Goal: Task Accomplishment & Management: Manage account settings

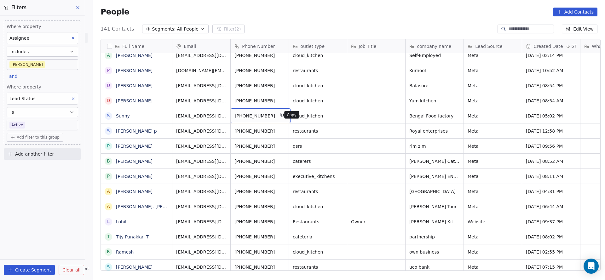
click at [280, 116] on icon "grid" at bounding box center [282, 114] width 5 height 5
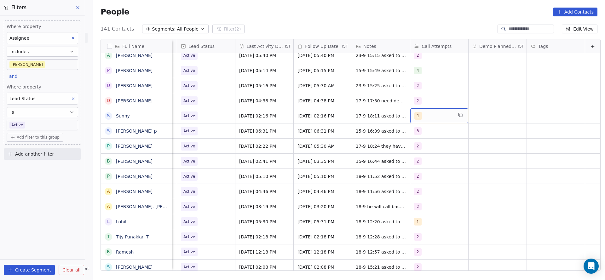
click at [420, 116] on div "1" at bounding box center [433, 116] width 38 height 8
click at [415, 151] on div "2" at bounding box center [440, 147] width 71 height 10
click at [424, 137] on div "1" at bounding box center [441, 132] width 76 height 13
click at [358, 139] on html "On2Cook India Pvt. Ltd. Contacts People Marketing Workflows Campaigns Metrics &…" at bounding box center [302, 140] width 605 height 280
click at [253, 117] on span "Sep 17, 2025 02:16 PM" at bounding box center [258, 116] width 38 height 6
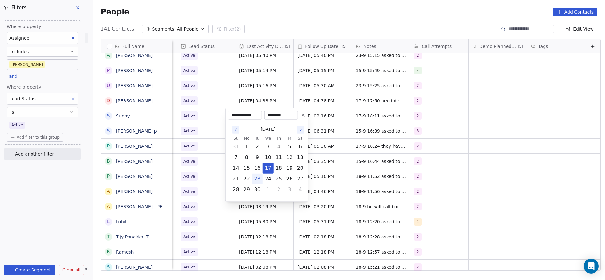
click at [260, 180] on button "23" at bounding box center [257, 179] width 10 height 10
type input "**********"
click at [422, 157] on html "On2Cook India Pvt. Ltd. Contacts People Marketing Workflows Campaigns Metrics &…" at bounding box center [302, 140] width 605 height 280
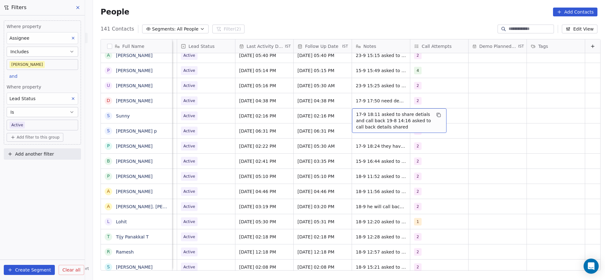
click at [369, 120] on span "17-9 18:11 asked to share detials and call back 19-8 14:16 asked to call back d…" at bounding box center [393, 120] width 75 height 19
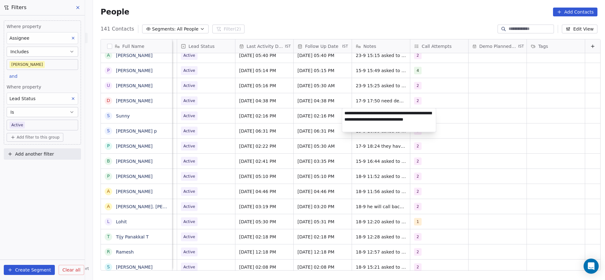
click at [342, 110] on textarea "**********" at bounding box center [389, 120] width 94 height 24
type textarea "**********"
click at [257, 139] on html "On2Cook India Pvt. Ltd. Contacts People Marketing Workflows Campaigns Metrics &…" at bounding box center [302, 140] width 605 height 280
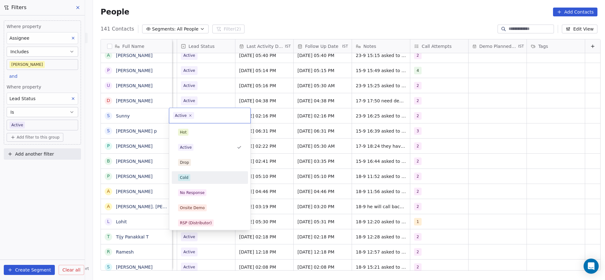
scroll to position [47, 0]
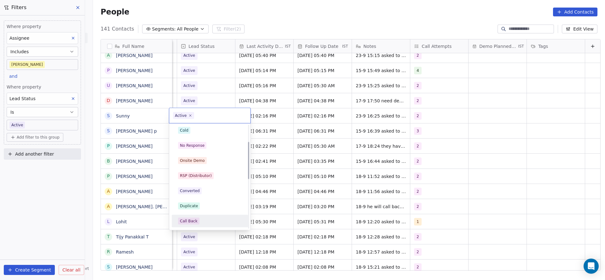
click at [184, 216] on div "Call Back" at bounding box center [209, 221] width 71 height 10
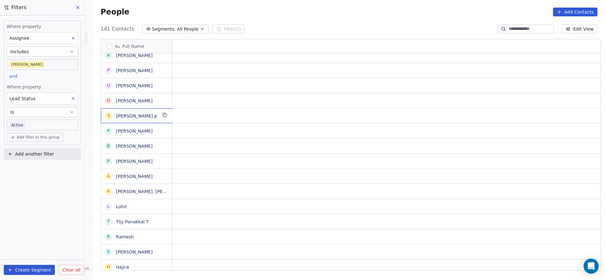
scroll to position [0, 0]
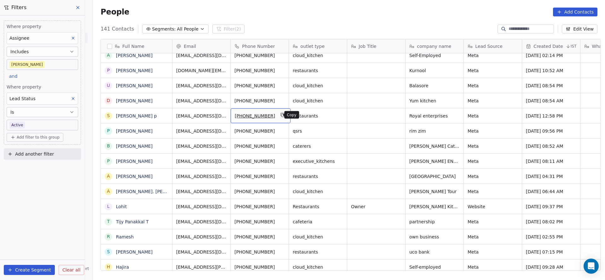
click at [282, 114] on icon "grid" at bounding box center [283, 115] width 3 height 3
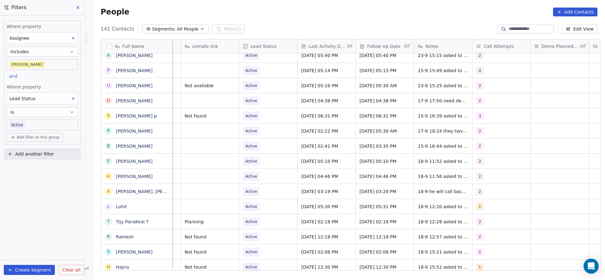
scroll to position [0, 818]
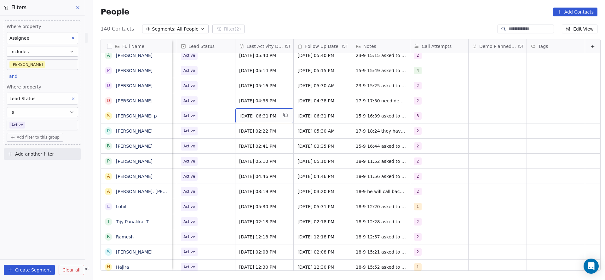
click at [266, 113] on span "Sep 15, 2025 06:31 PM" at bounding box center [258, 116] width 38 height 6
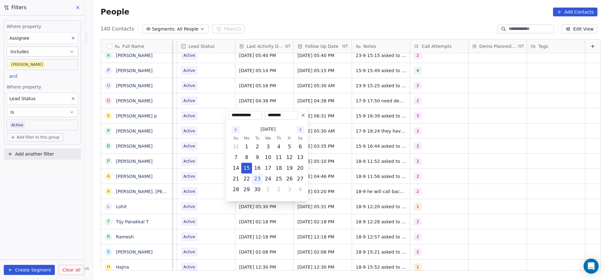
click at [256, 178] on button "23" at bounding box center [257, 179] width 10 height 10
type input "**********"
click at [187, 127] on html "On2Cook India Pvt. Ltd. Contacts People Marketing Workflows Campaigns Metrics &…" at bounding box center [302, 140] width 605 height 280
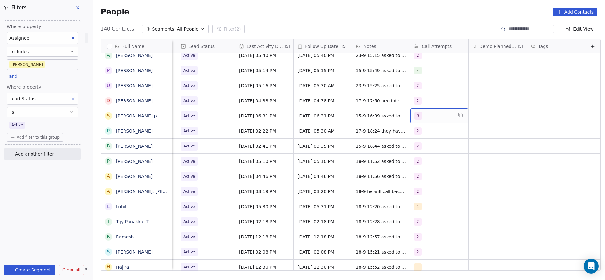
click at [414, 120] on div "3" at bounding box center [439, 115] width 58 height 15
click at [415, 182] on div "4" at bounding box center [441, 177] width 76 height 13
click at [419, 162] on div "3" at bounding box center [419, 163] width 3 height 6
click at [312, 179] on html "On2Cook India Pvt. Ltd. Contacts People Marketing Workflows Campaigns Metrics &…" at bounding box center [302, 140] width 605 height 280
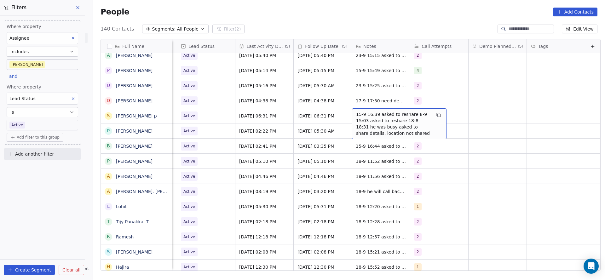
click at [360, 119] on span "15-9 16:39 asked to reshare 8-9 15:03 asked to reshare 18-8 18:31 he was busy a…" at bounding box center [393, 123] width 75 height 25
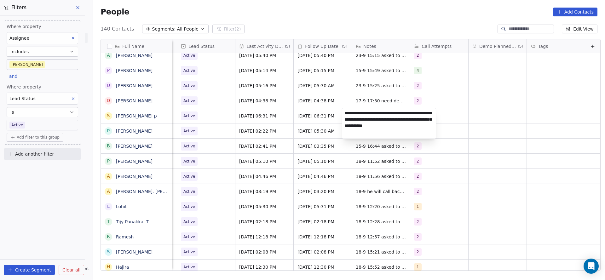
click at [342, 113] on textarea "**********" at bounding box center [389, 123] width 94 height 30
type textarea "**********"
drag, startPoint x: 262, startPoint y: 126, endPoint x: 201, endPoint y: 120, distance: 60.8
click at [262, 126] on html "On2Cook India Pvt. Ltd. Contacts People Marketing Workflows Campaigns Metrics &…" at bounding box center [302, 140] width 605 height 280
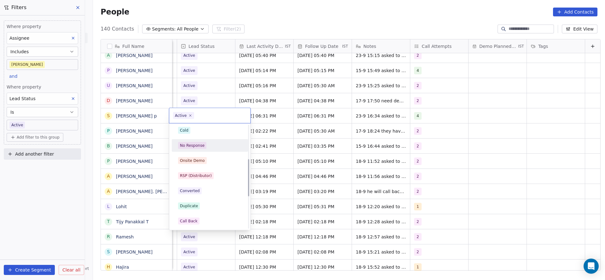
scroll to position [94, 0]
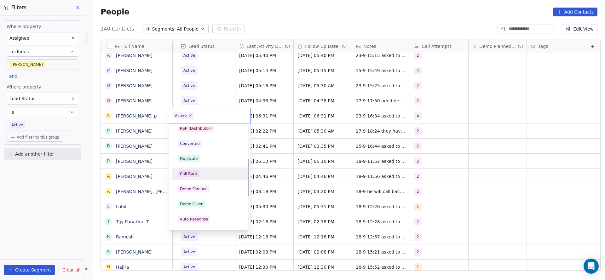
click at [190, 173] on div "Call Back" at bounding box center [189, 174] width 18 height 6
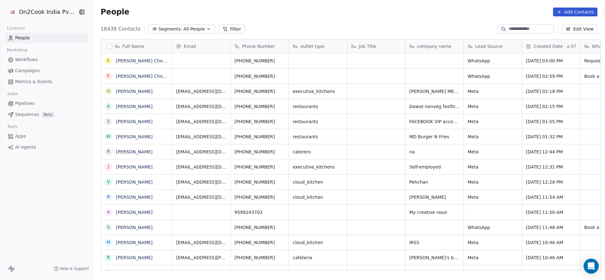
scroll to position [239, 507]
click at [226, 32] on button "Filter" at bounding box center [232, 29] width 26 height 9
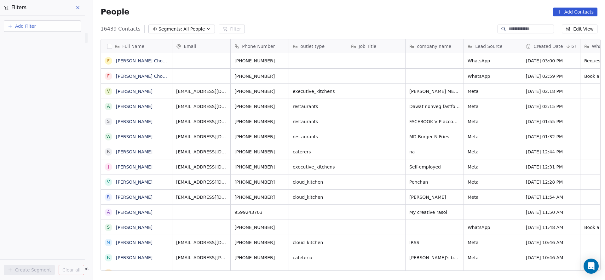
click at [42, 26] on button "Add Filter" at bounding box center [42, 25] width 77 height 11
click at [39, 43] on span "Contact properties" at bounding box center [30, 41] width 41 height 7
type input "***"
click at [38, 63] on div "Assignee" at bounding box center [42, 63] width 64 height 6
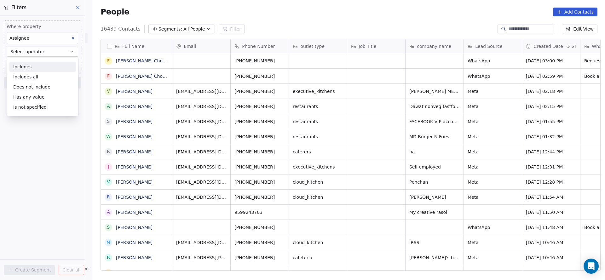
click at [38, 63] on div "Includes" at bounding box center [42, 67] width 66 height 10
click at [39, 64] on body "On2Cook India Pvt. Ltd. Contacts People Marketing Workflows Campaigns Metrics &…" at bounding box center [302, 140] width 605 height 280
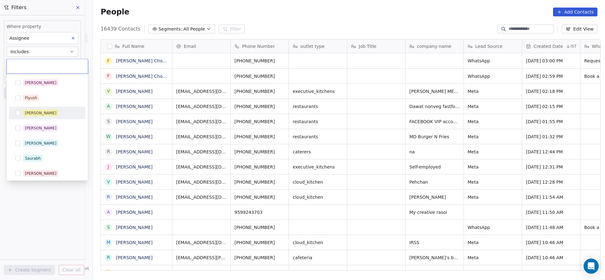
click at [35, 110] on span "[PERSON_NAME]" at bounding box center [40, 113] width 35 height 7
click at [55, 209] on html "On2Cook India Pvt. Ltd. Contacts People Marketing Workflows Campaigns Metrics &…" at bounding box center [302, 140] width 605 height 280
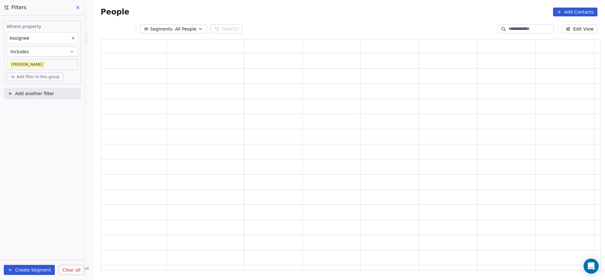
scroll to position [224, 492]
click at [32, 80] on button "Add filter to this group" at bounding box center [35, 76] width 57 height 9
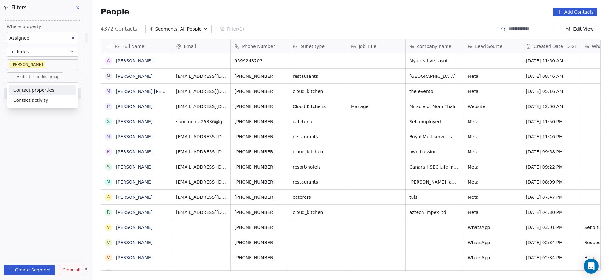
scroll to position [239, 507]
click at [31, 91] on span "Contact properties" at bounding box center [33, 90] width 41 height 7
type input "***"
click at [46, 130] on div "Lead Status" at bounding box center [42, 133] width 59 height 6
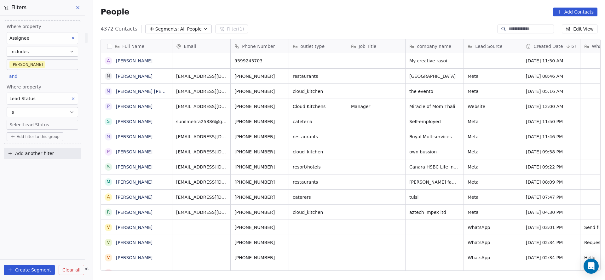
click at [46, 82] on div "Where property Assignee Includes Madhuri and Where property Lead Status Is Sele…" at bounding box center [42, 81] width 77 height 123
click at [49, 123] on body "On2Cook India Pvt. Ltd. Contacts People Marketing Workflows Campaigns Metrics &…" at bounding box center [302, 140] width 605 height 280
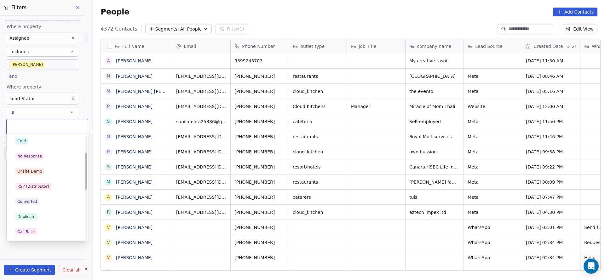
scroll to position [0, 0]
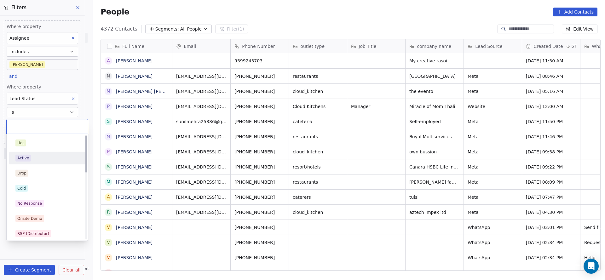
click at [42, 162] on div "Active" at bounding box center [47, 158] width 71 height 10
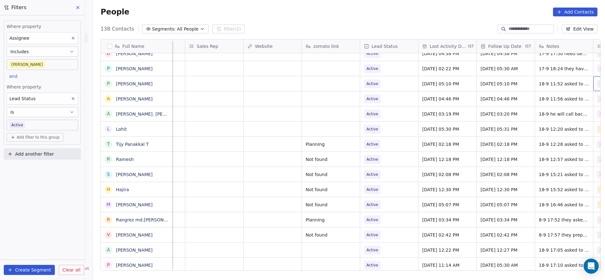
scroll to position [0, 686]
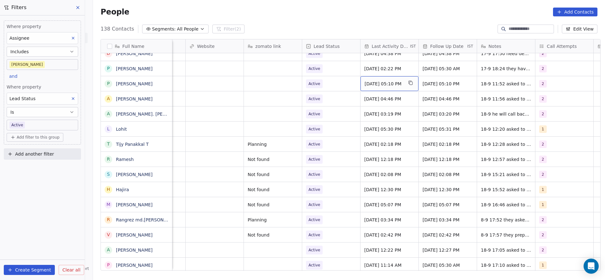
click at [372, 86] on span "Sep 18, 2025 05:10 PM" at bounding box center [383, 84] width 38 height 6
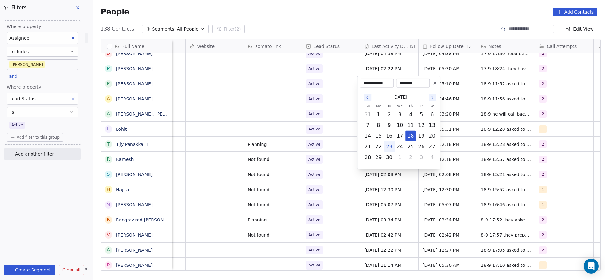
click at [391, 150] on button "23" at bounding box center [389, 147] width 10 height 10
type input "**********"
click at [282, 171] on html "On2Cook India Pvt. Ltd. Contacts People Marketing Workflows Campaigns Metrics &…" at bounding box center [302, 140] width 605 height 280
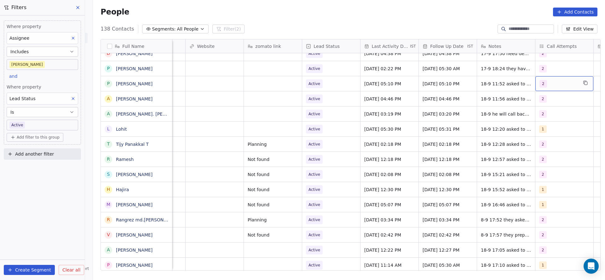
click at [551, 83] on div "2" at bounding box center [558, 84] width 38 height 8
click at [540, 131] on div "3" at bounding box center [539, 131] width 3 height 6
drag, startPoint x: 542, startPoint y: 115, endPoint x: 486, endPoint y: 89, distance: 62.1
click at [540, 116] on span "2" at bounding box center [539, 115] width 6 height 7
click at [497, 133] on html "On2Cook India Pvt. Ltd. Contacts People Marketing Workflows Campaigns Metrics &…" at bounding box center [302, 140] width 605 height 280
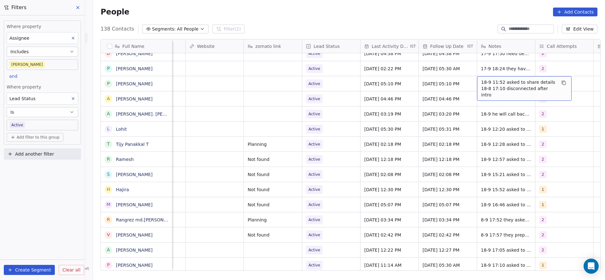
click at [488, 87] on span "18-9 11:52 asked to share details 18-8 17:10 disconnected after intro" at bounding box center [518, 88] width 75 height 19
click at [475, 78] on textarea "**********" at bounding box center [521, 86] width 94 height 20
type textarea "**********"
click at [388, 96] on html "On2Cook India Pvt. Ltd. Contacts People Marketing Workflows Campaigns Metrics &…" at bounding box center [302, 140] width 605 height 280
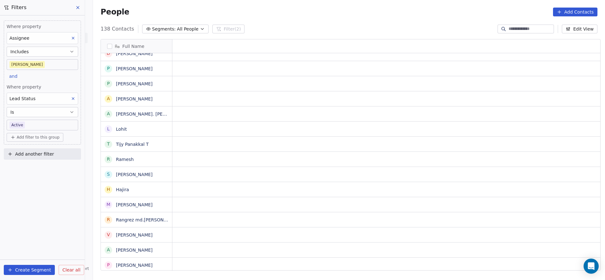
scroll to position [0, 0]
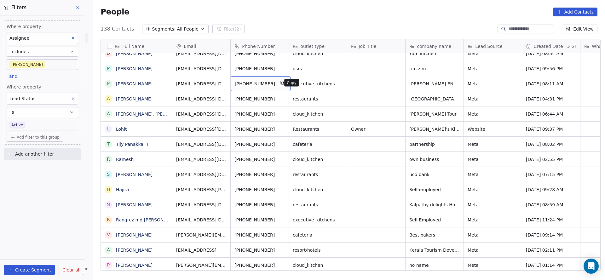
click at [281, 81] on button "grid" at bounding box center [283, 83] width 8 height 8
click at [280, 97] on icon "grid" at bounding box center [282, 97] width 5 height 5
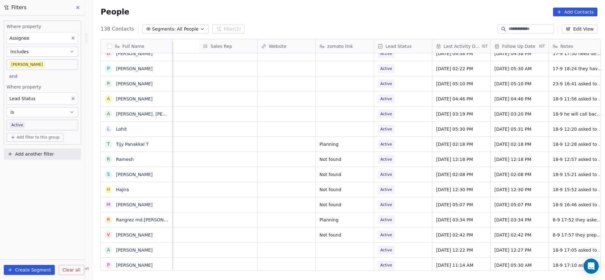
scroll to position [0, 818]
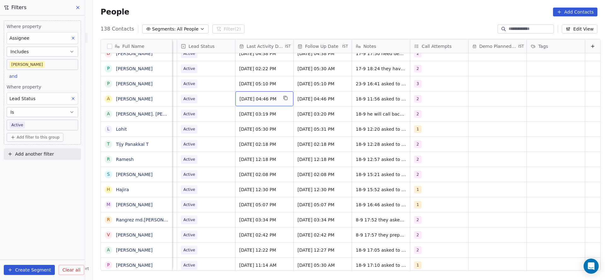
click at [256, 99] on span "Sep 18, 2025 04:46 PM" at bounding box center [258, 99] width 38 height 6
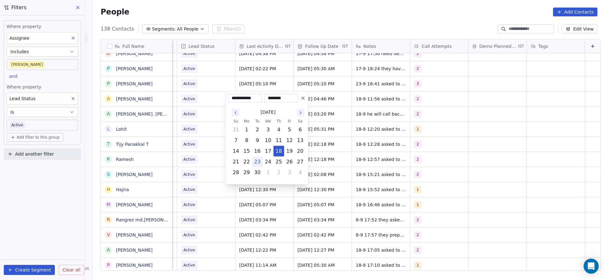
click at [260, 165] on button "23" at bounding box center [257, 162] width 10 height 10
type input "**********"
click at [190, 137] on html "On2Cook India Pvt. Ltd. Contacts People Marketing Workflows Campaigns Metrics &…" at bounding box center [302, 140] width 605 height 280
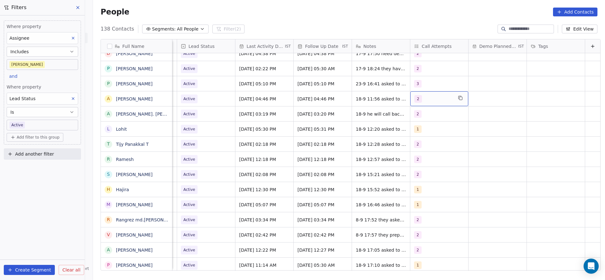
click at [414, 100] on div "2" at bounding box center [433, 99] width 38 height 8
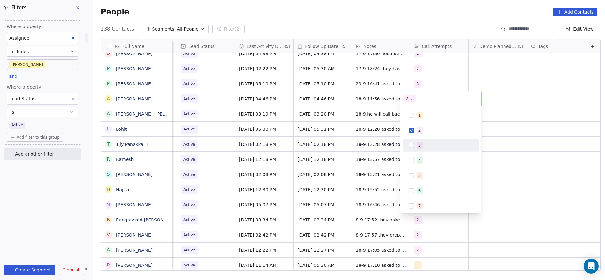
click at [412, 140] on div "3" at bounding box center [441, 145] width 76 height 13
click at [417, 128] on span "2" at bounding box center [419, 130] width 6 height 7
click at [349, 146] on html "On2Cook India Pvt. Ltd. Contacts People Marketing Workflows Campaigns Metrics &…" at bounding box center [302, 140] width 605 height 280
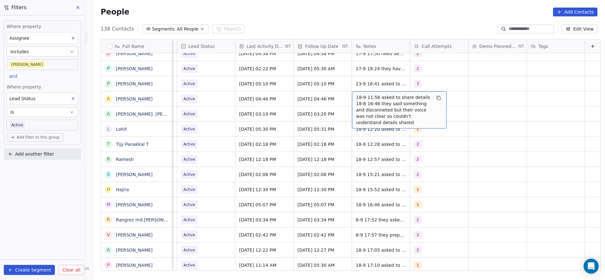
click at [362, 101] on span "18-9 11:56 asked to share details 18-8 16:46 they said something and disconnete…" at bounding box center [393, 109] width 75 height 31
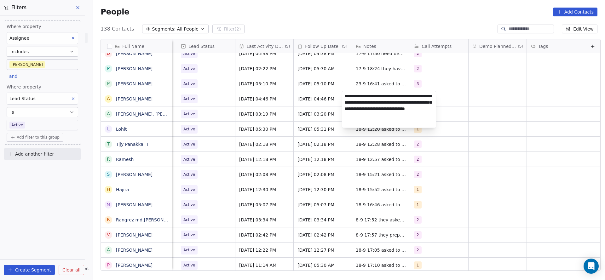
click at [342, 96] on div "**********" at bounding box center [389, 109] width 94 height 37
click at [344, 94] on textarea "**********" at bounding box center [389, 109] width 94 height 37
type textarea "**********"
click at [258, 134] on html "On2Cook India Pvt. Ltd. Contacts People Marketing Workflows Campaigns Metrics &…" at bounding box center [302, 140] width 605 height 280
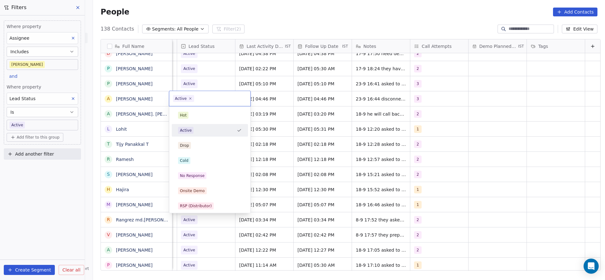
scroll to position [0, 815]
click at [197, 159] on div "Cold" at bounding box center [210, 160] width 64 height 7
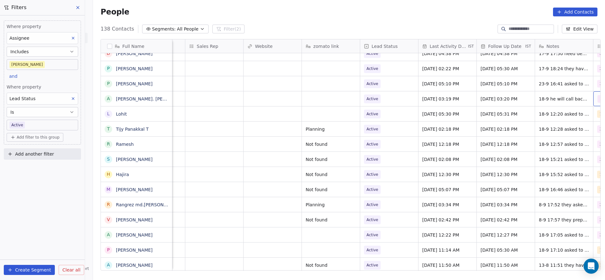
scroll to position [0, 745]
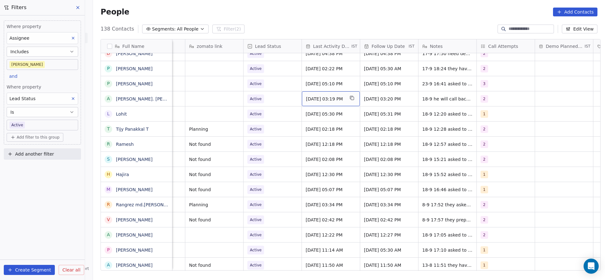
click at [324, 97] on span "Sep 18, 2025 03:19 PM" at bounding box center [325, 99] width 38 height 6
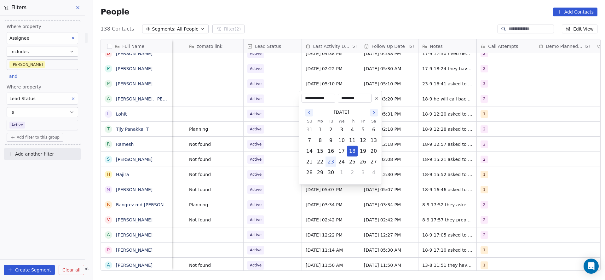
click at [332, 162] on button "23" at bounding box center [331, 162] width 10 height 10
type input "**********"
click at [268, 153] on html "On2Cook India Pvt. Ltd. Contacts People Marketing Workflows Campaigns Metrics &…" at bounding box center [302, 140] width 605 height 280
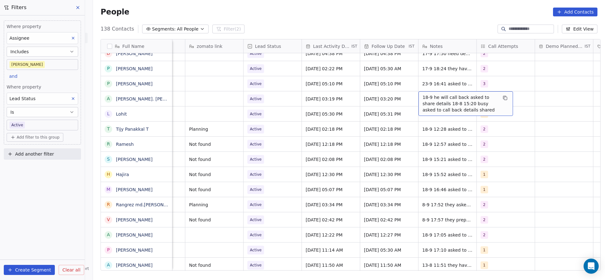
click at [460, 98] on span "18-9 he will call back asked to share details 18-8 15:20 busy asked to call bac…" at bounding box center [459, 103] width 75 height 19
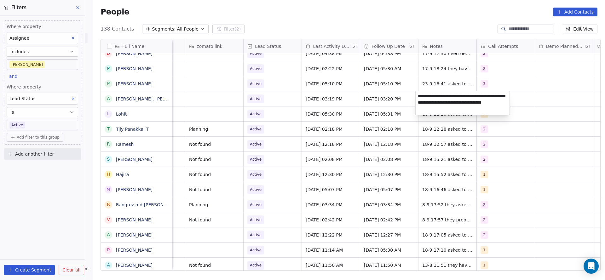
click at [416, 96] on textarea "**********" at bounding box center [462, 103] width 94 height 24
type textarea "**********"
click at [351, 124] on html "On2Cook India Pvt. Ltd. Contacts People Marketing Workflows Campaigns Metrics &…" at bounding box center [302, 140] width 605 height 280
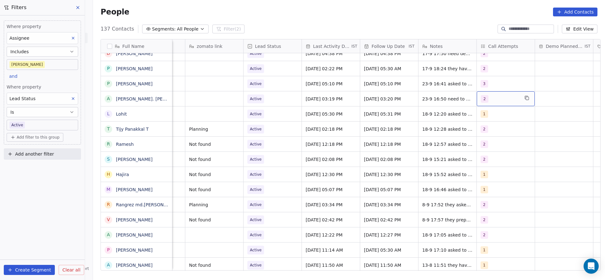
click at [489, 97] on div "2" at bounding box center [500, 99] width 38 height 8
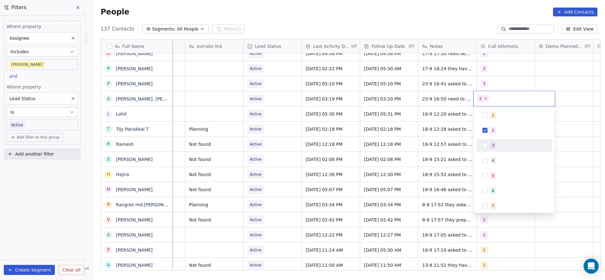
drag, startPoint x: 491, startPoint y: 143, endPoint x: 499, endPoint y: 122, distance: 22.3
click at [491, 143] on span "3" at bounding box center [493, 145] width 6 height 7
drag, startPoint x: 499, startPoint y: 122, endPoint x: 494, endPoint y: 125, distance: 6.2
click at [498, 122] on div "1 2 3 4 5 6 7 8 9 10" at bounding box center [514, 183] width 76 height 149
drag, startPoint x: 490, startPoint y: 129, endPoint x: 471, endPoint y: 139, distance: 22.0
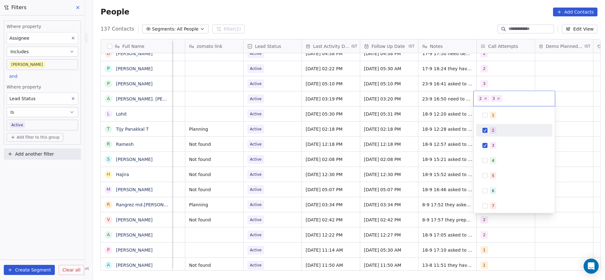
click at [489, 129] on div "2" at bounding box center [513, 130] width 71 height 10
click at [470, 140] on html "On2Cook India Pvt. Ltd. Contacts People Marketing Workflows Campaigns Metrics &…" at bounding box center [302, 140] width 605 height 280
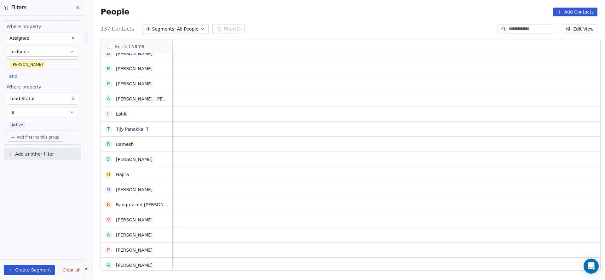
scroll to position [0, 818]
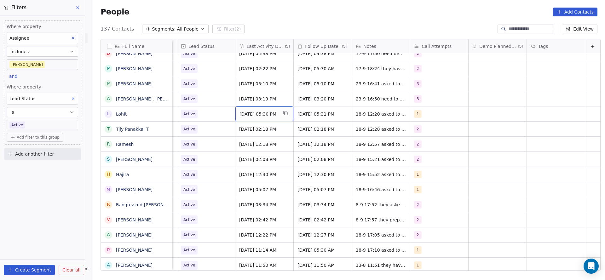
click at [249, 109] on div "Sep 18, 2025 05:30 PM" at bounding box center [264, 113] width 58 height 15
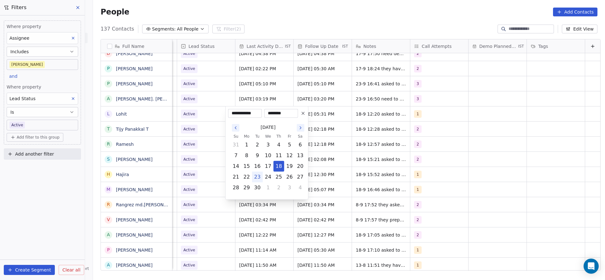
click at [256, 175] on button "23" at bounding box center [257, 177] width 10 height 10
type input "**********"
click at [206, 157] on html "On2Cook India Pvt. Ltd. Contacts People Marketing Workflows Campaigns Metrics &…" at bounding box center [302, 140] width 605 height 280
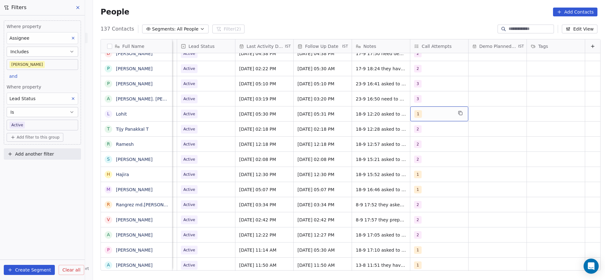
click at [423, 112] on div "1" at bounding box center [433, 114] width 38 height 8
click at [413, 141] on div "2" at bounding box center [440, 145] width 71 height 10
click at [415, 131] on div "1" at bounding box center [440, 130] width 71 height 10
click at [343, 146] on html "On2Cook India Pvt. Ltd. Contacts People Marketing Workflows Campaigns Metrics &…" at bounding box center [302, 140] width 605 height 280
click at [414, 110] on div "2" at bounding box center [433, 114] width 38 height 8
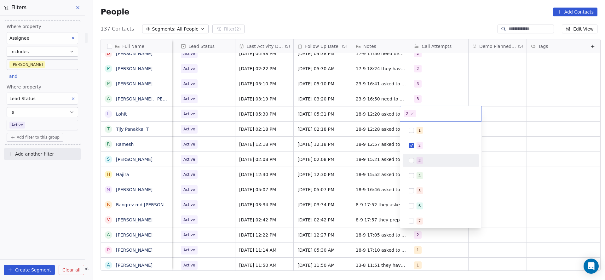
click at [414, 163] on div "3" at bounding box center [440, 161] width 71 height 10
click at [415, 149] on div "2" at bounding box center [440, 145] width 71 height 10
click at [387, 154] on html "On2Cook India Pvt. Ltd. Contacts People Marketing Workflows Campaigns Metrics &…" at bounding box center [302, 140] width 605 height 280
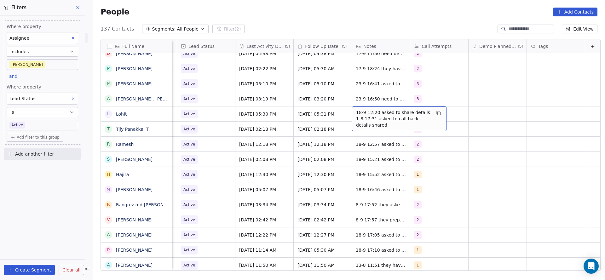
click at [357, 117] on span "18-9 12:20 asked to share details 1-8 17:31 asked to call back details shared" at bounding box center [393, 118] width 75 height 19
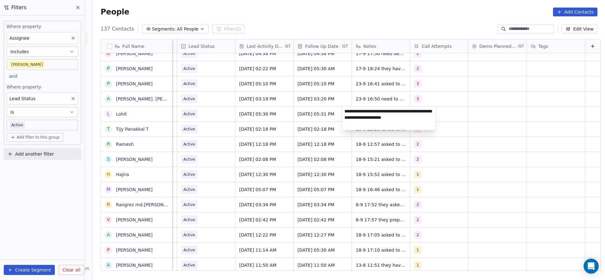
click at [343, 111] on textarea "**********" at bounding box center [389, 118] width 94 height 24
type textarea "**********"
click at [297, 115] on html "On2Cook India Pvt. Ltd. Contacts People Marketing Workflows Campaigns Metrics &…" at bounding box center [302, 140] width 605 height 280
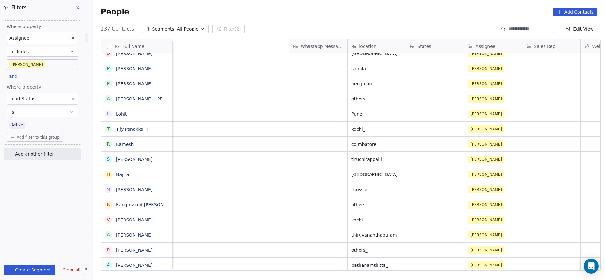
scroll to position [0, 628]
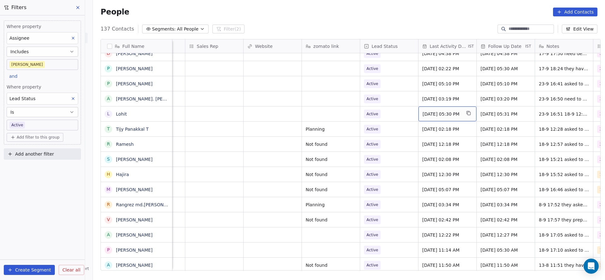
click at [435, 110] on div "[DATE] 05:30 PM" at bounding box center [447, 113] width 58 height 15
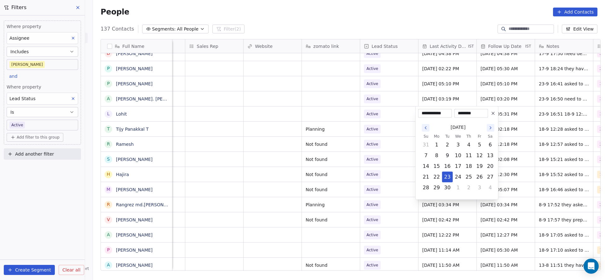
click at [355, 176] on html "On2Cook India Pvt. Ltd. Contacts People Marketing Workflows Campaigns Metrics &…" at bounding box center [302, 140] width 605 height 280
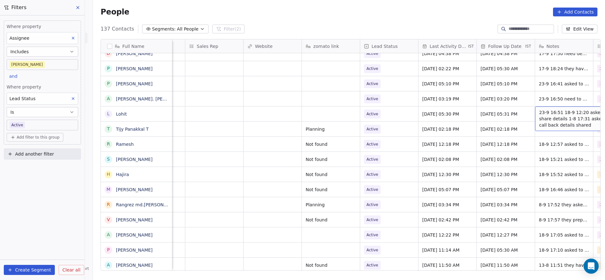
click at [553, 114] on span "23-9 16:51 18-9 12:20 asked to share details 1-8 17:31 asked to call back detai…" at bounding box center [576, 118] width 75 height 19
click at [531, 109] on textarea "**********" at bounding box center [554, 118] width 94 height 24
type textarea "**********"
click at [314, 159] on html "On2Cook India Pvt. Ltd. Contacts People Marketing Workflows Campaigns Metrics &…" at bounding box center [302, 140] width 605 height 280
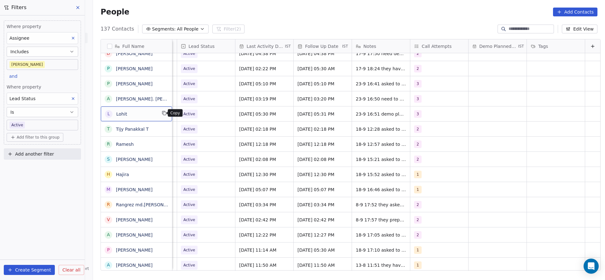
click at [162, 111] on icon "grid" at bounding box center [163, 112] width 3 height 3
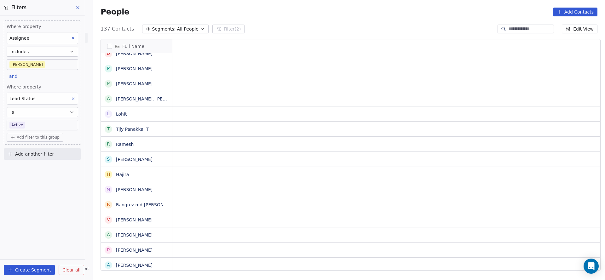
scroll to position [0, 0]
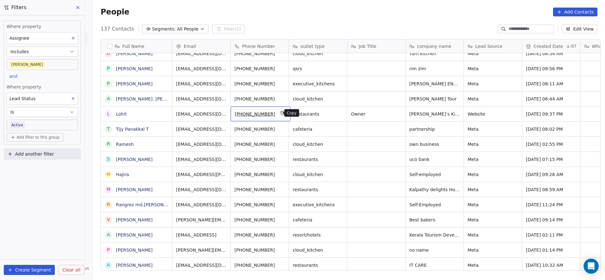
click at [280, 112] on icon "grid" at bounding box center [282, 113] width 5 height 5
click at [473, 111] on icon "grid" at bounding box center [475, 113] width 5 height 5
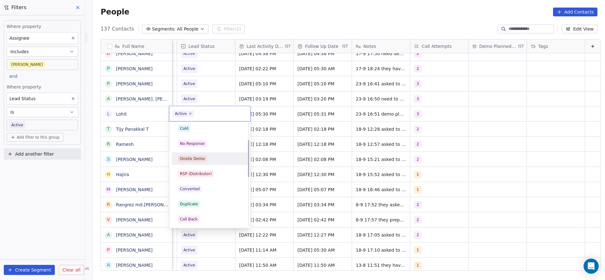
scroll to position [142, 0]
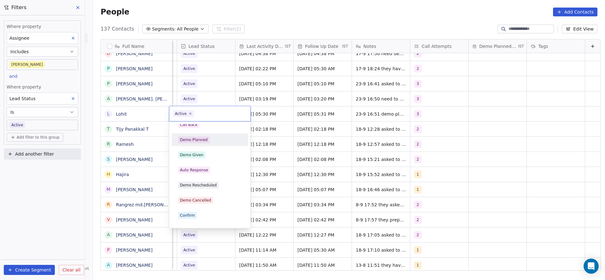
click at [201, 141] on div "Demo Planned" at bounding box center [194, 140] width 28 height 6
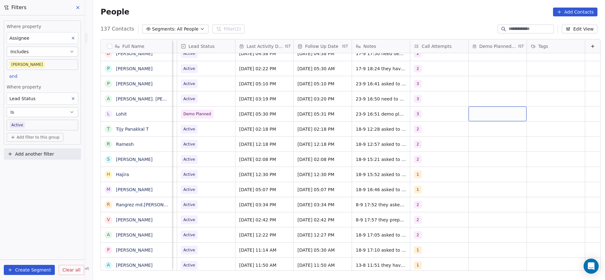
click at [468, 115] on div "grid" at bounding box center [497, 113] width 58 height 15
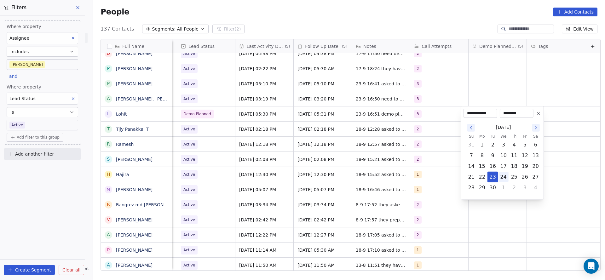
click at [501, 177] on button "24" at bounding box center [503, 177] width 10 height 10
type input "**********"
click at [409, 146] on html "On2Cook India Pvt. Ltd. Contacts People Marketing Workflows Campaigns Metrics &…" at bounding box center [302, 140] width 605 height 280
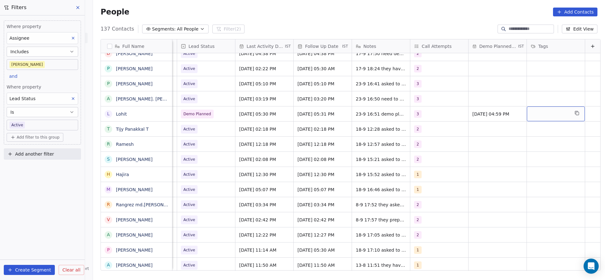
click at [536, 111] on div "grid" at bounding box center [556, 113] width 58 height 15
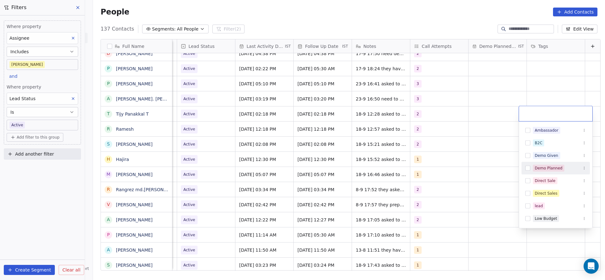
click at [542, 165] on span "Demo Planned" at bounding box center [548, 168] width 31 height 7
click at [554, 114] on icon at bounding box center [556, 113] width 4 height 4
click at [416, 135] on html "On2Cook India Pvt. Ltd. Contacts People Marketing Workflows Campaigns Metrics &…" at bounding box center [302, 140] width 605 height 280
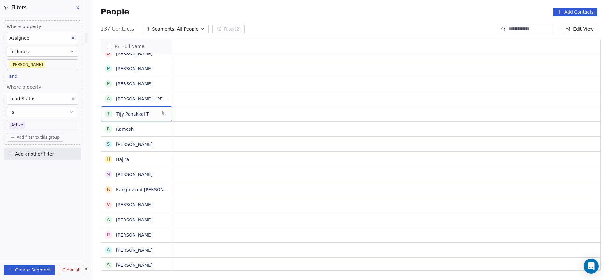
scroll to position [0, 0]
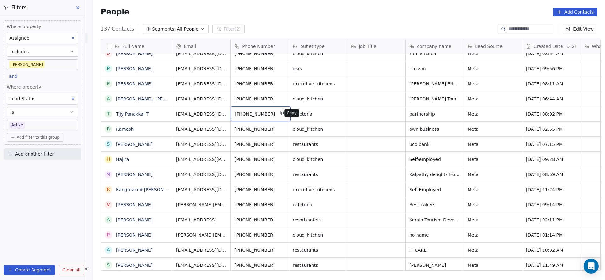
click at [280, 115] on icon "grid" at bounding box center [282, 113] width 5 height 5
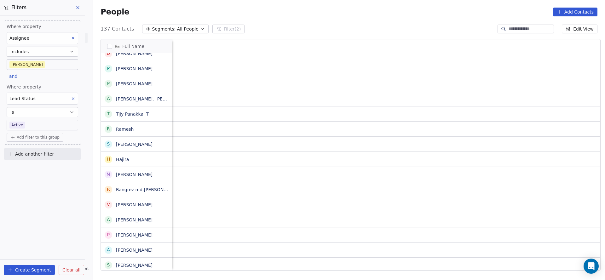
scroll to position [0, 818]
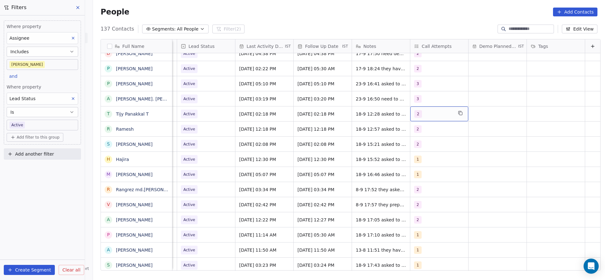
click at [419, 112] on div "2" at bounding box center [433, 114] width 38 height 8
click at [417, 175] on span "4" at bounding box center [419, 175] width 6 height 7
drag, startPoint x: 422, startPoint y: 140, endPoint x: 372, endPoint y: 153, distance: 51.8
click at [421, 141] on div "2" at bounding box center [440, 145] width 71 height 10
click at [369, 154] on html "On2Cook India Pvt. Ltd. Contacts People Marketing Workflows Campaigns Metrics &…" at bounding box center [302, 140] width 605 height 280
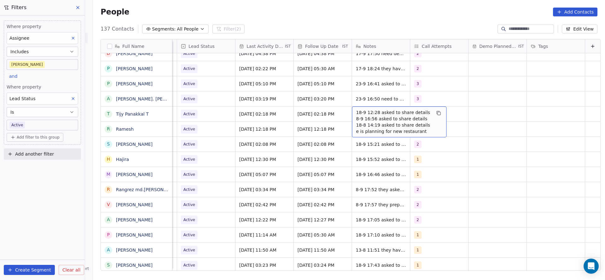
click at [362, 114] on span "18-9 12:28 asked to share details 8-9 16:56 asked to share details 18-8 14:19 a…" at bounding box center [393, 121] width 75 height 25
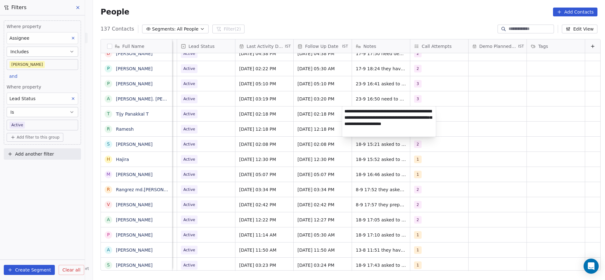
click at [344, 112] on textarea "**********" at bounding box center [389, 121] width 94 height 30
type textarea "**********"
click at [247, 128] on html "On2Cook India Pvt. Ltd. Contacts People Marketing Workflows Campaigns Metrics &…" at bounding box center [302, 140] width 605 height 280
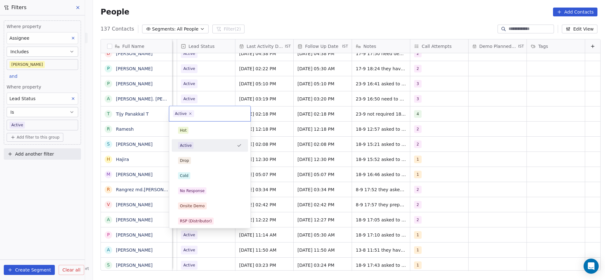
scroll to position [0, 815]
click at [188, 174] on span "Cold" at bounding box center [184, 175] width 12 height 7
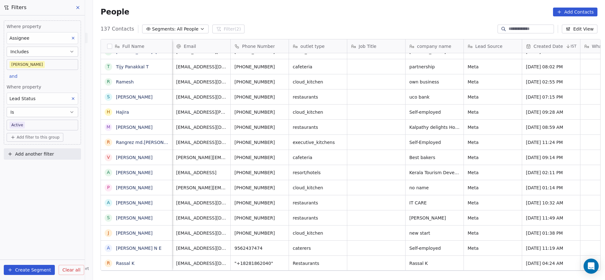
scroll to position [0, 818]
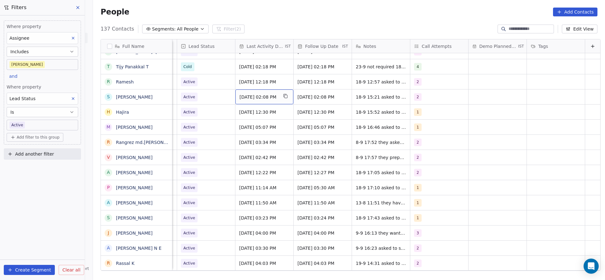
click at [256, 100] on div "Sep 18, 2025 02:08 PM" at bounding box center [264, 96] width 58 height 15
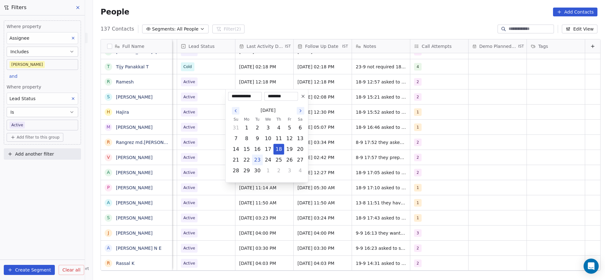
click at [253, 160] on button "23" at bounding box center [257, 160] width 10 height 10
type input "**********"
click at [195, 139] on html "On2Cook India Pvt. Ltd. Contacts People Marketing Workflows Campaigns Metrics &…" at bounding box center [302, 140] width 605 height 280
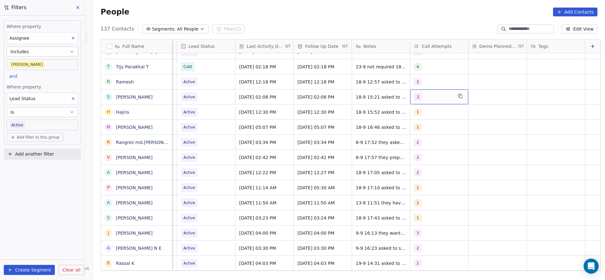
click at [431, 94] on div "2" at bounding box center [433, 97] width 38 height 8
click at [422, 144] on div "3" at bounding box center [444, 143] width 56 height 7
click at [414, 128] on div "2" at bounding box center [440, 128] width 71 height 10
click at [344, 123] on html "On2Cook India Pvt. Ltd. Contacts People Marketing Workflows Campaigns Metrics &…" at bounding box center [302, 140] width 605 height 280
click at [370, 83] on html "On2Cook India Pvt. Ltd. Contacts People Marketing Workflows Campaigns Metrics &…" at bounding box center [302, 140] width 605 height 280
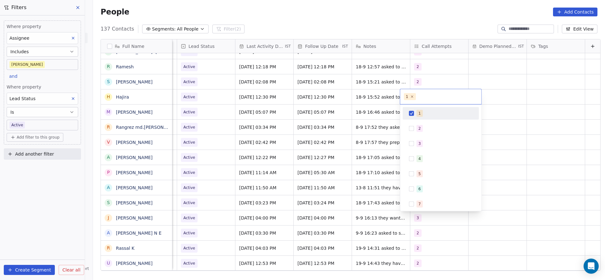
click at [325, 105] on html "On2Cook India Pvt. Ltd. Contacts People Marketing Workflows Campaigns Metrics &…" at bounding box center [302, 140] width 605 height 280
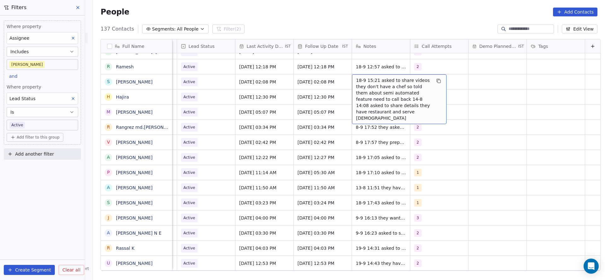
click at [362, 83] on span "18-9 15:21 asked to share videos they don't have a chef so told them about semi…" at bounding box center [393, 99] width 75 height 44
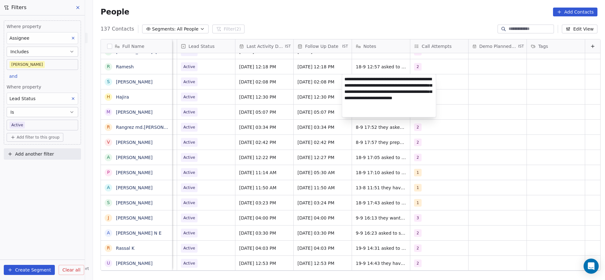
click at [344, 78] on textarea "**********" at bounding box center [389, 95] width 94 height 43
type textarea "**********"
click at [243, 92] on html "On2Cook India Pvt. Ltd. Contacts People Marketing Workflows Campaigns Metrics &…" at bounding box center [302, 140] width 605 height 280
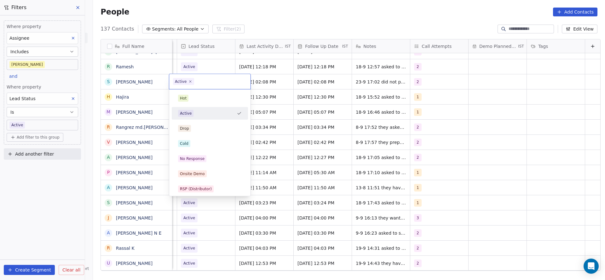
scroll to position [0, 815]
click at [208, 160] on div "No Response" at bounding box center [210, 158] width 64 height 7
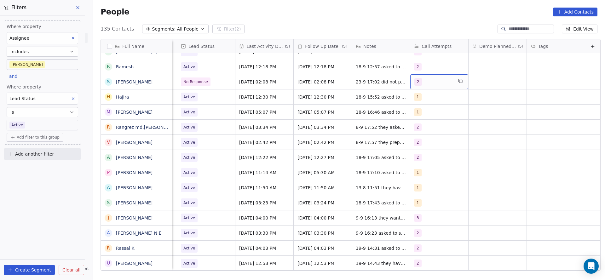
click at [428, 81] on div "2" at bounding box center [433, 82] width 38 height 8
click at [426, 126] on div "3" at bounding box center [447, 128] width 56 height 7
drag, startPoint x: 423, startPoint y: 117, endPoint x: 337, endPoint y: 131, distance: 87.5
click at [422, 113] on span "2" at bounding box center [422, 113] width 6 height 7
click at [305, 138] on html "On2Cook India Pvt. Ltd. Contacts People Marketing Workflows Campaigns Metrics &…" at bounding box center [302, 140] width 605 height 280
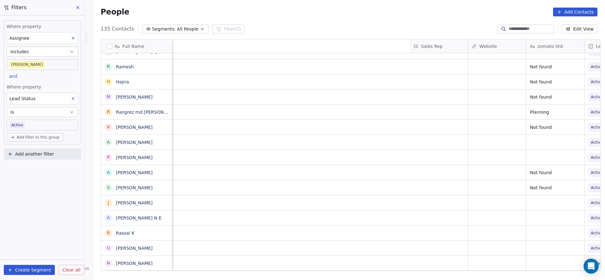
scroll to position [0, 818]
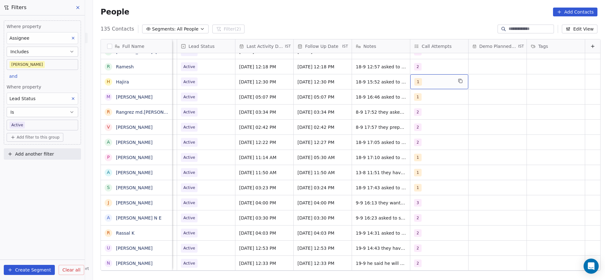
click at [429, 88] on div "1" at bounding box center [439, 81] width 58 height 15
click at [422, 133] on div "3" at bounding box center [440, 128] width 71 height 10
click at [421, 99] on span "1" at bounding box center [419, 98] width 6 height 7
click at [331, 118] on html "On2Cook India Pvt. Ltd. Contacts People Marketing Workflows Campaigns Metrics &…" at bounding box center [302, 140] width 605 height 280
click at [356, 88] on span "18-9 15:52 asked to share details 14-8 12:30 asked to call back details shared" at bounding box center [393, 86] width 75 height 19
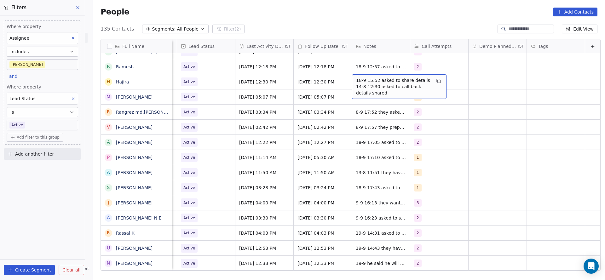
click at [356, 88] on span "18-9 15:52 asked to share details 14-8 12:30 asked to call back details shared" at bounding box center [393, 86] width 75 height 19
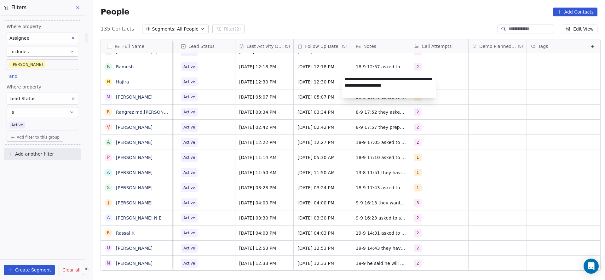
click at [342, 79] on textarea "**********" at bounding box center [389, 86] width 94 height 24
type textarea "**********"
click at [285, 110] on html "On2Cook India Pvt. Ltd. Contacts People Marketing Workflows Campaigns Metrics &…" at bounding box center [302, 140] width 605 height 280
click at [239, 81] on span "Sep 18, 2025 12:30 PM" at bounding box center [258, 82] width 38 height 6
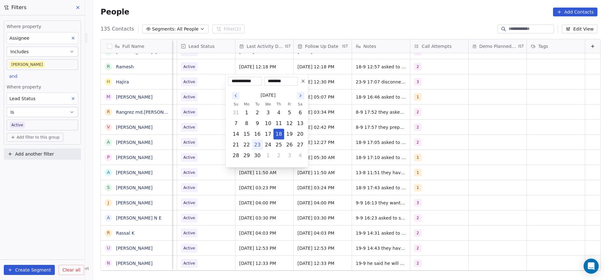
click at [257, 142] on button "23" at bounding box center [257, 145] width 10 height 10
type input "**********"
click at [202, 137] on html "On2Cook India Pvt. Ltd. Contacts People Marketing Workflows Campaigns Metrics &…" at bounding box center [302, 140] width 605 height 280
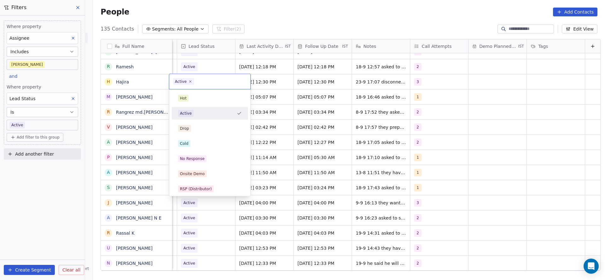
scroll to position [0, 815]
drag, startPoint x: 203, startPoint y: 140, endPoint x: 360, endPoint y: 89, distance: 165.4
click at [203, 140] on div "Cold" at bounding box center [210, 143] width 64 height 7
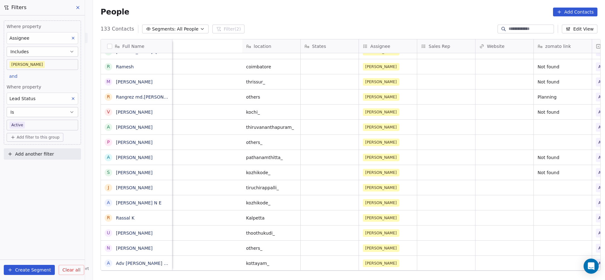
scroll to position [0, 818]
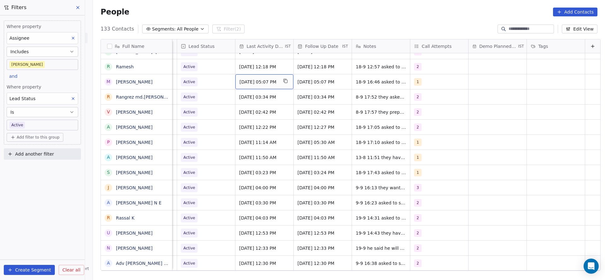
click at [255, 83] on span "Sep 18, 2025 05:07 PM" at bounding box center [258, 82] width 38 height 6
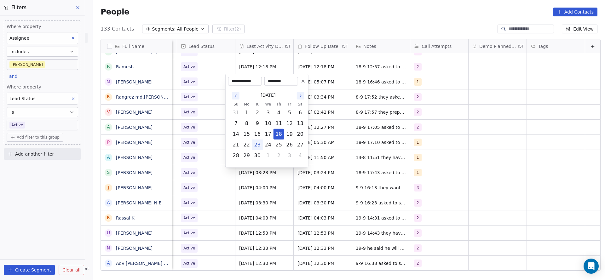
click at [259, 146] on button "23" at bounding box center [257, 145] width 10 height 10
type input "**********"
click at [213, 128] on html "On2Cook India Pvt. Ltd. Contacts People Marketing Workflows Campaigns Metrics &…" at bounding box center [302, 140] width 605 height 280
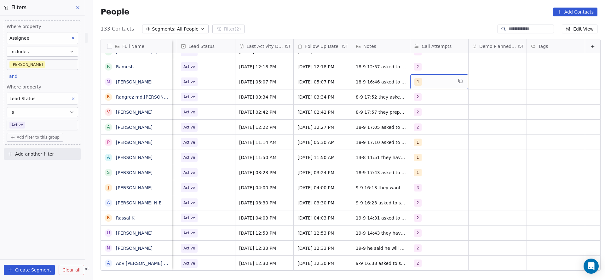
click at [419, 88] on div "1" at bounding box center [439, 81] width 58 height 15
click at [413, 115] on button "Suggestions" at bounding box center [411, 113] width 5 height 5
click at [418, 101] on span "1" at bounding box center [419, 98] width 6 height 7
click at [359, 117] on html "On2Cook India Pvt. Ltd. Contacts People Marketing Workflows Campaigns Metrics &…" at bounding box center [302, 140] width 605 height 280
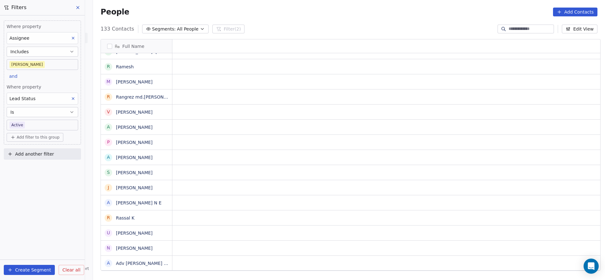
scroll to position [0, 0]
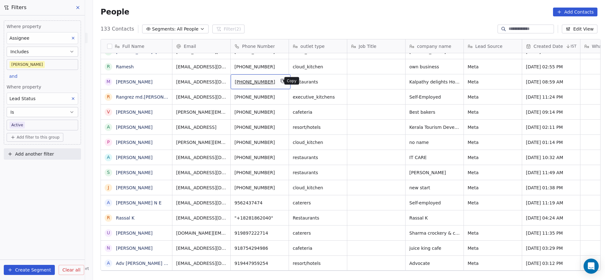
click at [280, 81] on icon "grid" at bounding box center [282, 80] width 5 height 5
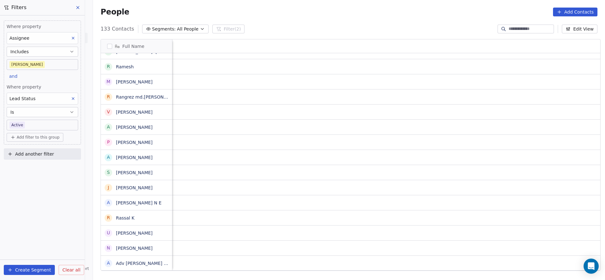
scroll to position [0, 818]
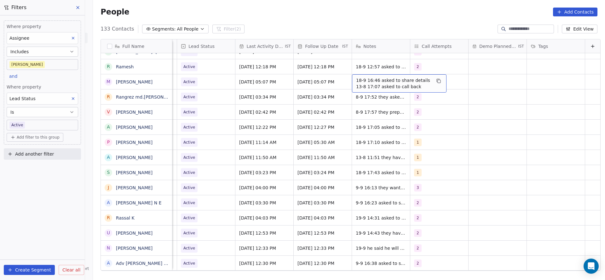
click at [378, 86] on span "18-9 16:46 asked to share details 13-8 17:07 asked to call back" at bounding box center [393, 83] width 75 height 13
click at [344, 77] on textarea "**********" at bounding box center [389, 84] width 94 height 20
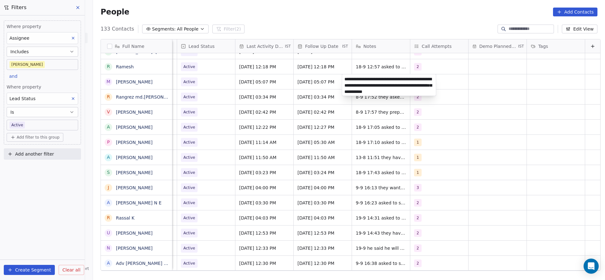
type textarea "**********"
click at [298, 103] on html "On2Cook India Pvt. Ltd. Contacts People Marketing Workflows Campaigns Metrics &…" at bounding box center [302, 140] width 605 height 280
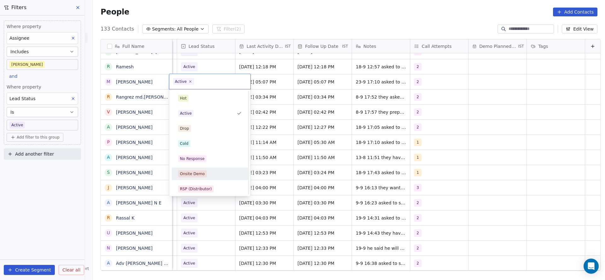
scroll to position [47, 0]
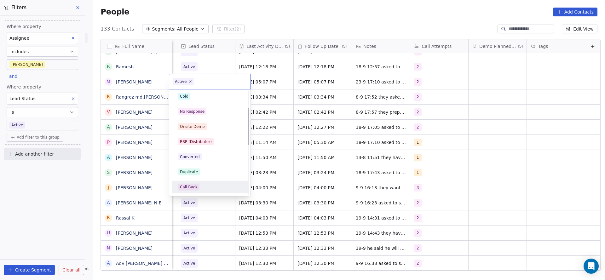
drag, startPoint x: 193, startPoint y: 185, endPoint x: 370, endPoint y: 72, distance: 209.8
click at [201, 183] on div "Call Back" at bounding box center [209, 187] width 71 height 10
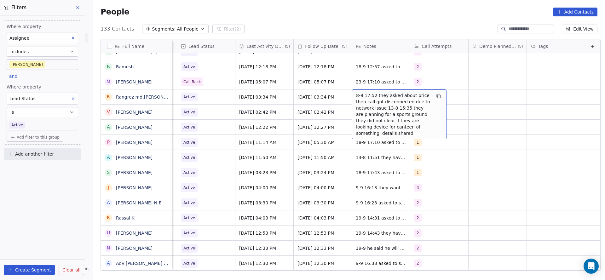
click at [360, 98] on span "8-9 17:52 they asked about price then call got disconnected due to network issu…" at bounding box center [393, 114] width 75 height 44
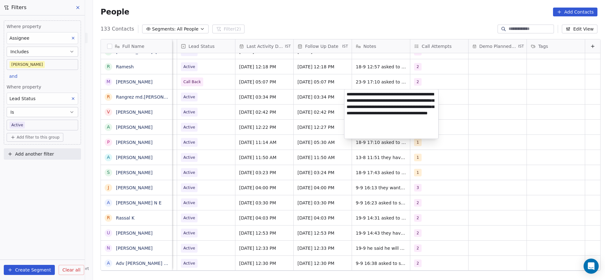
click at [304, 99] on html "On2Cook India Pvt. Ltd. Contacts People Marketing Workflows Campaigns Metrics &…" at bounding box center [302, 140] width 605 height 280
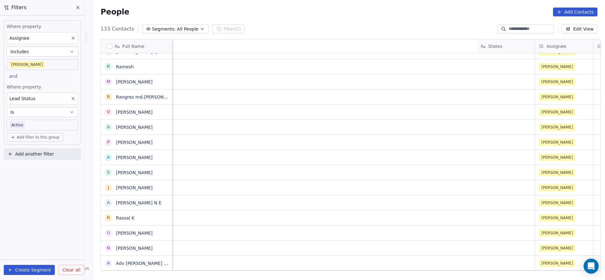
scroll to position [0, 745]
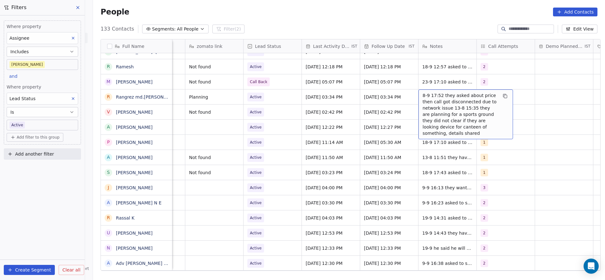
click at [424, 106] on span "8-9 17:52 they asked about price then call got disconnected due to network issu…" at bounding box center [459, 114] width 75 height 44
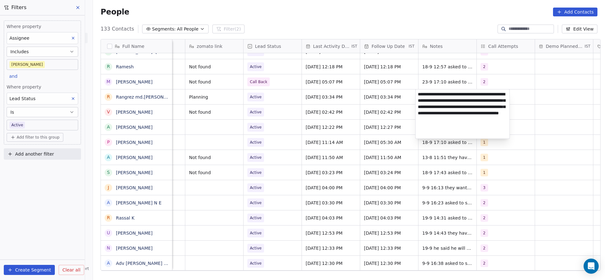
click at [416, 93] on textarea "**********" at bounding box center [462, 113] width 94 height 49
type textarea "**********"
click at [302, 128] on html "On2Cook India Pvt. Ltd. Contacts People Marketing Workflows Campaigns Metrics &…" at bounding box center [302, 140] width 605 height 280
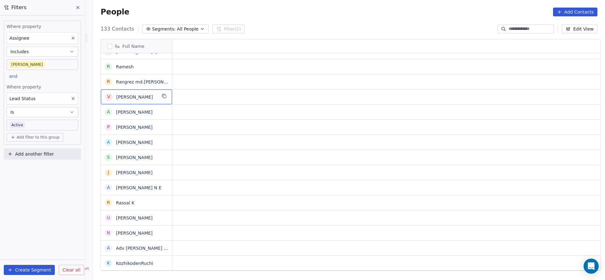
scroll to position [0, 0]
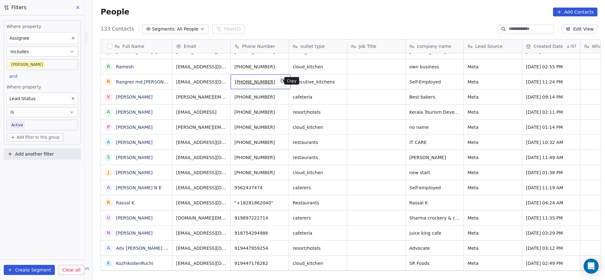
click at [279, 83] on button "grid" at bounding box center [283, 81] width 8 height 8
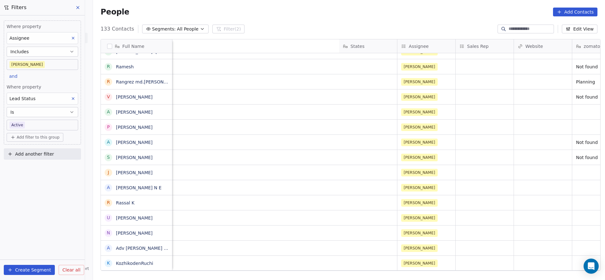
scroll to position [0, 798]
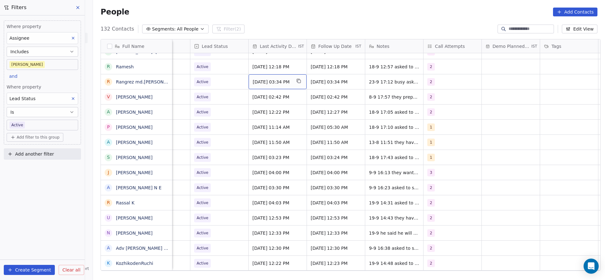
click at [281, 86] on div "Sep 08, 2025 03:34 PM" at bounding box center [278, 81] width 58 height 15
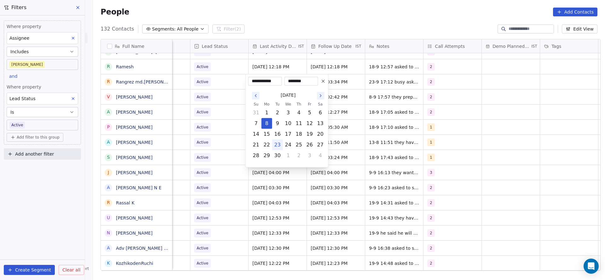
click at [277, 145] on button "23" at bounding box center [277, 145] width 10 height 10
type input "**********"
click at [222, 136] on html "On2Cook India Pvt. Ltd. Contacts People Marketing Workflows Campaigns Metrics &…" at bounding box center [302, 140] width 605 height 280
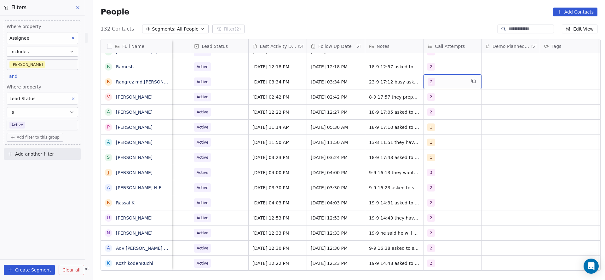
click at [446, 83] on div "2" at bounding box center [446, 82] width 38 height 8
click at [439, 129] on div "3" at bounding box center [439, 129] width 3 height 6
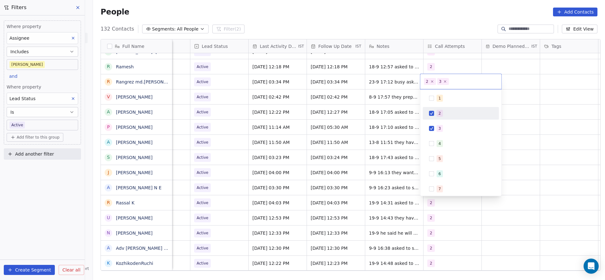
click at [441, 115] on span "2" at bounding box center [440, 113] width 6 height 7
click at [313, 114] on html "On2Cook India Pvt. Ltd. Contacts People Marketing Workflows Campaigns Metrics &…" at bounding box center [302, 140] width 605 height 280
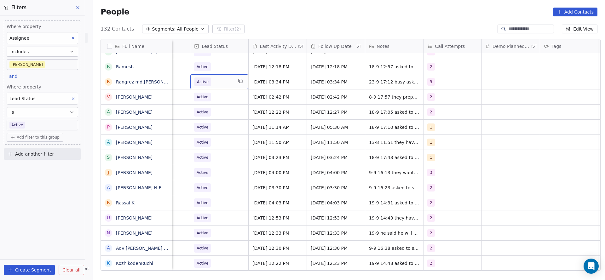
click at [214, 84] on span "Active" at bounding box center [213, 81] width 38 height 9
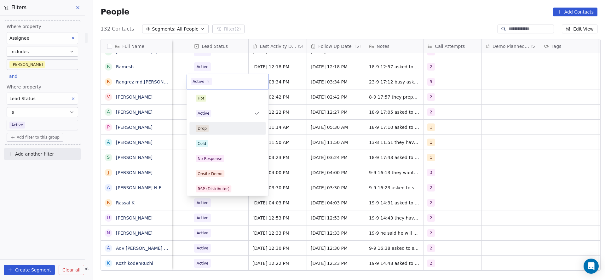
click at [309, 111] on html "On2Cook India Pvt. Ltd. Contacts People Marketing Workflows Campaigns Metrics &…" at bounding box center [302, 140] width 605 height 280
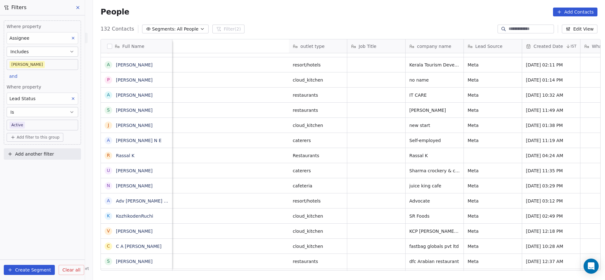
scroll to position [0, 767]
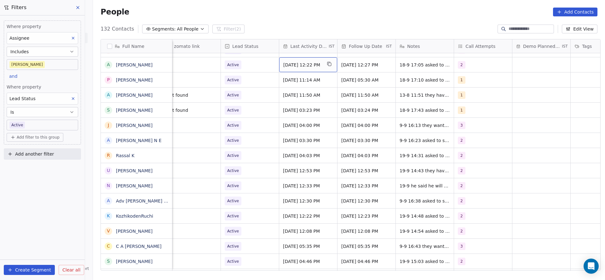
click at [310, 66] on span "Sep 18, 2025 12:22 PM" at bounding box center [302, 65] width 38 height 6
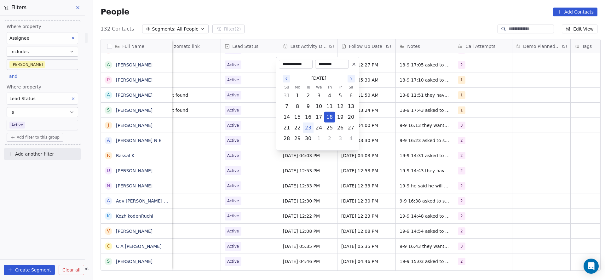
click at [305, 128] on button "23" at bounding box center [308, 128] width 10 height 10
type input "**********"
click at [205, 139] on html "On2Cook India Pvt. Ltd. Contacts People Marketing Workflows Campaigns Metrics &…" at bounding box center [302, 140] width 605 height 280
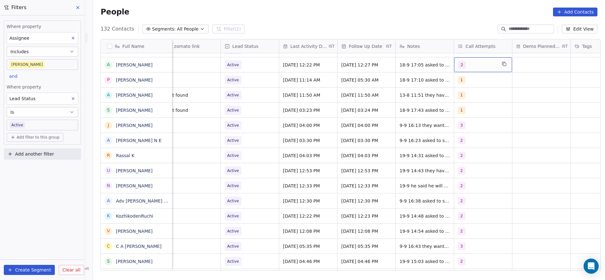
click at [487, 61] on div "2" at bounding box center [477, 65] width 38 height 8
click at [472, 109] on span "3" at bounding box center [470, 111] width 6 height 7
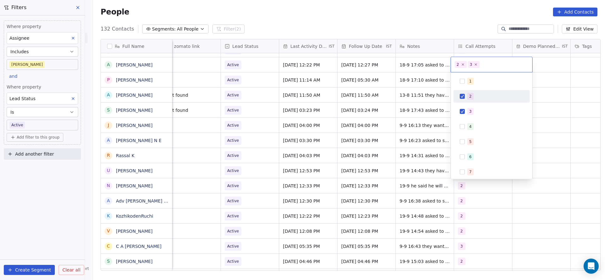
click at [476, 101] on div "2" at bounding box center [491, 96] width 71 height 10
drag, startPoint x: 338, startPoint y: 108, endPoint x: 386, endPoint y: 67, distance: 63.5
click at [342, 105] on html "On2Cook India Pvt. Ltd. Contacts People Marketing Workflows Campaigns Metrics &…" at bounding box center [302, 140] width 605 height 280
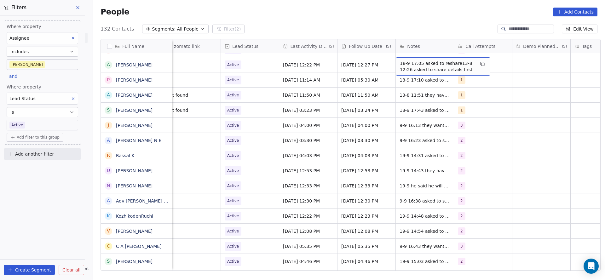
click at [396, 62] on div "18-9 17:05 asked to reshare13-8 12:26 asked to share details first" at bounding box center [443, 66] width 94 height 18
click at [395, 62] on textarea "**********" at bounding box center [440, 67] width 94 height 20
type textarea "**********"
click at [201, 82] on html "On2Cook India Pvt. Ltd. Contacts People Marketing Workflows Campaigns Metrics &…" at bounding box center [302, 140] width 605 height 280
click at [244, 63] on span "Active" at bounding box center [244, 64] width 38 height 9
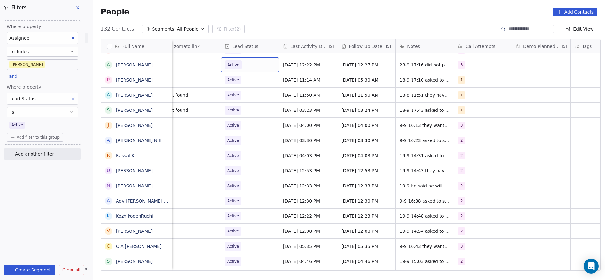
click at [244, 63] on span "Active" at bounding box center [244, 64] width 38 height 9
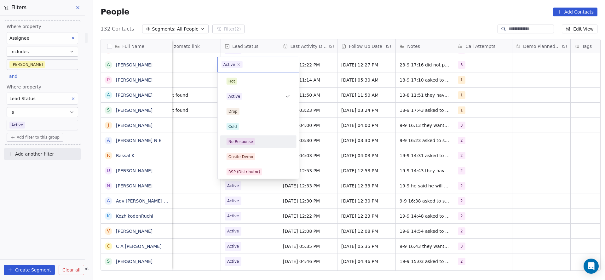
click at [259, 139] on div "No Response" at bounding box center [258, 141] width 64 height 7
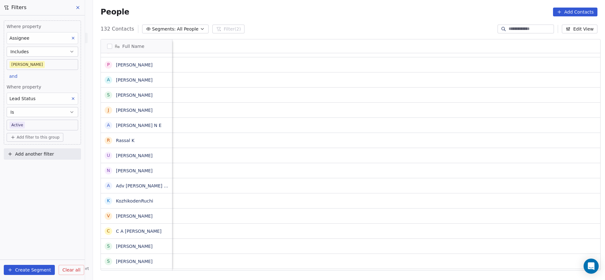
scroll to position [0, 734]
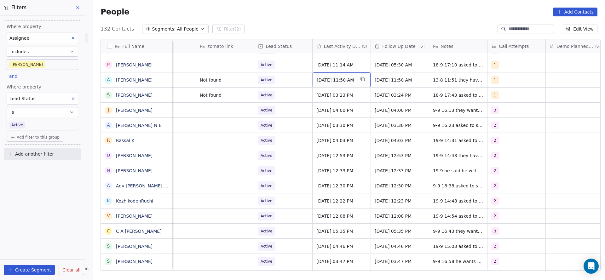
click at [338, 79] on span "Aug 13, 2025 11:50 AM" at bounding box center [336, 80] width 38 height 6
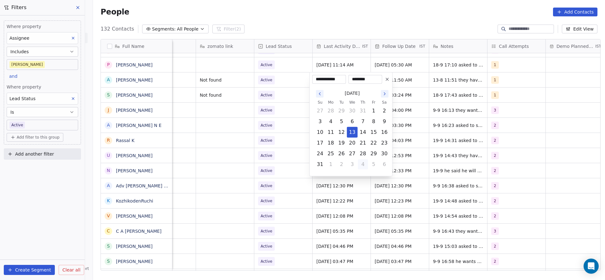
click at [358, 163] on button "4" at bounding box center [363, 164] width 10 height 10
click at [343, 144] on button "23" at bounding box center [341, 143] width 10 height 10
type input "**********"
click at [290, 143] on html "On2Cook India Pvt. Ltd. Contacts People Marketing Workflows Campaigns Metrics &…" at bounding box center [302, 140] width 605 height 280
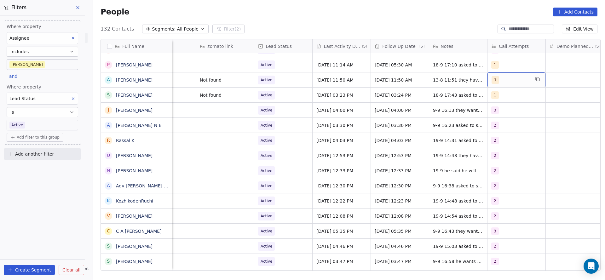
click at [512, 84] on div "1" at bounding box center [516, 79] width 58 height 15
click at [506, 114] on span "2" at bounding box center [503, 111] width 6 height 7
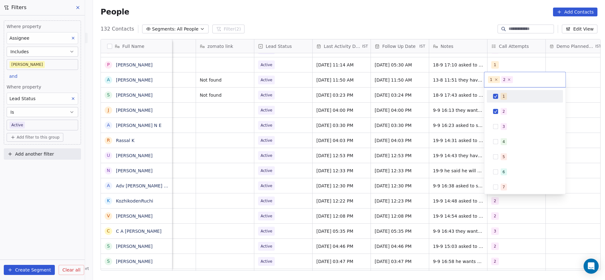
click at [506, 98] on div "1" at bounding box center [528, 96] width 56 height 7
click at [435, 108] on html "On2Cook India Pvt. Ltd. Contacts People Marketing Workflows Campaigns Metrics &…" at bounding box center [302, 140] width 605 height 280
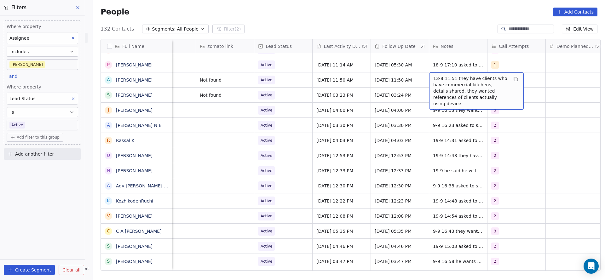
click at [456, 82] on span "13-8 11:51 they have clients who have commercial kitchens, details shared, they…" at bounding box center [470, 90] width 75 height 31
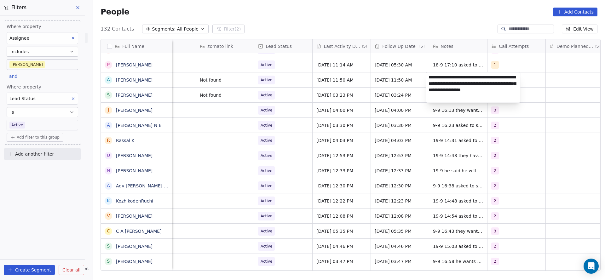
click at [428, 75] on textarea "**********" at bounding box center [473, 87] width 94 height 30
click at [471, 75] on textarea "**********" at bounding box center [473, 86] width 94 height 28
type textarea "**********"
click at [387, 97] on html "On2Cook India Pvt. Ltd. Contacts People Marketing Workflows Campaigns Metrics &…" at bounding box center [302, 140] width 605 height 280
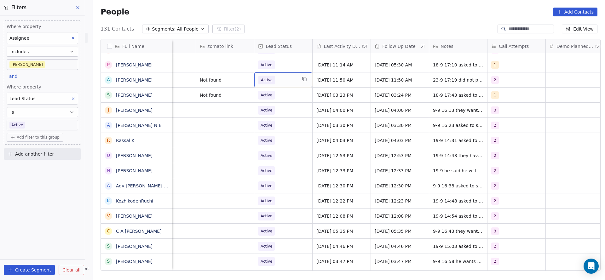
click at [289, 83] on span "Active" at bounding box center [277, 80] width 38 height 9
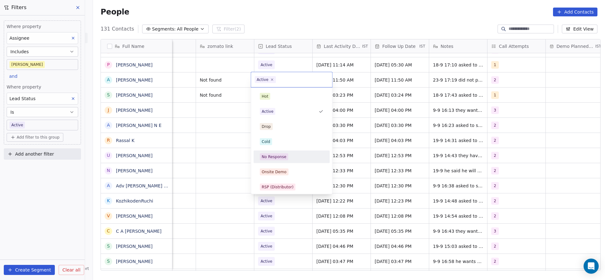
click at [285, 158] on span "No Response" at bounding box center [274, 156] width 28 height 7
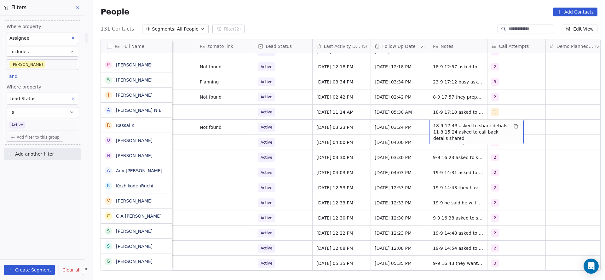
scroll to position [236, 0]
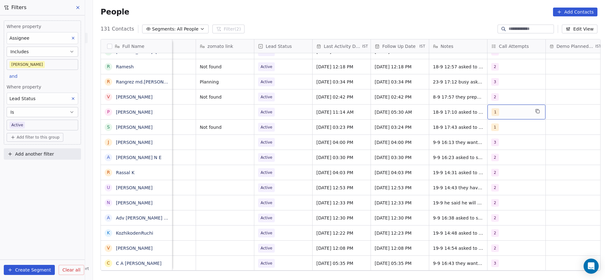
click at [506, 118] on div "1" at bounding box center [516, 112] width 58 height 15
click at [495, 143] on button "Suggestions" at bounding box center [495, 143] width 5 height 5
click at [503, 131] on div "1" at bounding box center [503, 129] width 3 height 6
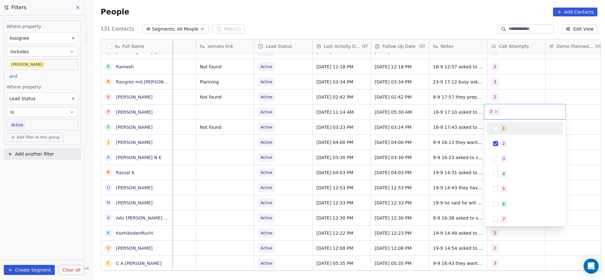
click at [445, 146] on html "On2Cook India Pvt. Ltd. Contacts People Marketing Workflows Campaigns Metrics &…" at bounding box center [302, 140] width 605 height 280
click at [495, 124] on div "1" at bounding box center [510, 127] width 38 height 8
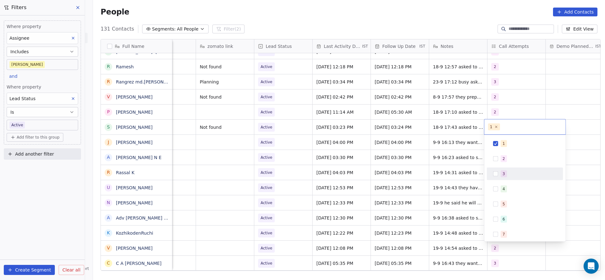
click at [500, 175] on div "3" at bounding box center [524, 174] width 71 height 10
click at [508, 142] on div "1" at bounding box center [528, 143] width 56 height 7
click at [421, 157] on html "On2Cook India Pvt. Ltd. Contacts People Marketing Workflows Campaigns Metrics &…" at bounding box center [302, 140] width 605 height 280
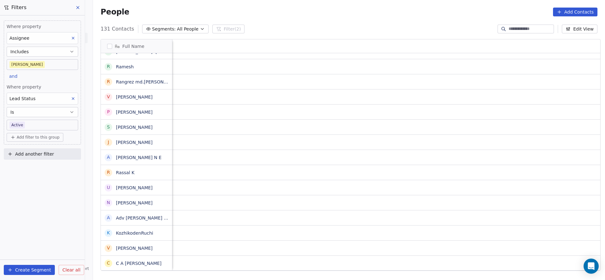
scroll to position [0, 818]
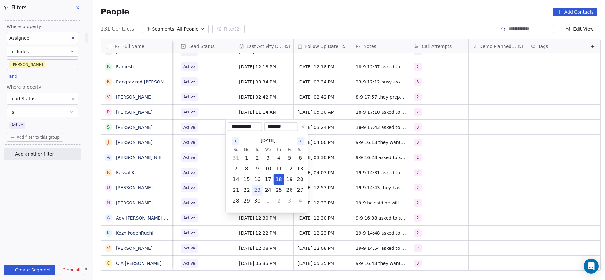
click at [256, 187] on button "23" at bounding box center [257, 190] width 10 height 10
type input "**********"
click at [199, 163] on html "On2Cook India Pvt. Ltd. Contacts People Marketing Workflows Campaigns Metrics &…" at bounding box center [302, 140] width 605 height 280
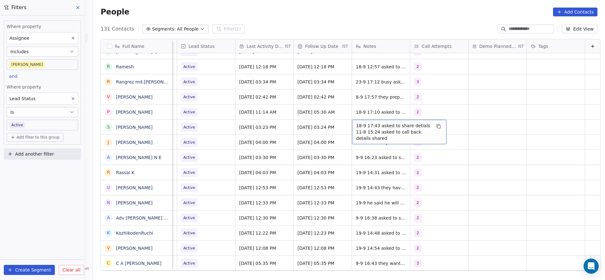
click at [356, 124] on span "18-9 17:43 asked to share detials 11-8 15:24 asked to call back details shared" at bounding box center [393, 132] width 75 height 19
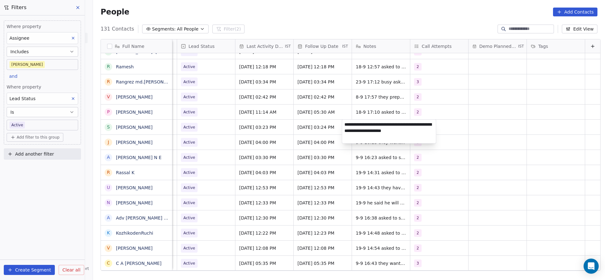
click at [344, 123] on textarea "**********" at bounding box center [389, 132] width 94 height 24
type textarea "**********"
click at [297, 124] on html "On2Cook India Pvt. Ltd. Contacts People Marketing Workflows Campaigns Metrics &…" at bounding box center [302, 140] width 605 height 280
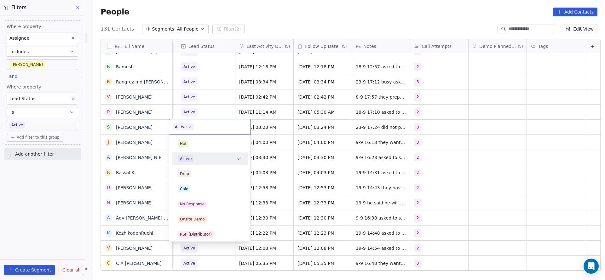
scroll to position [0, 815]
click at [205, 205] on div "No Response" at bounding box center [210, 204] width 64 height 7
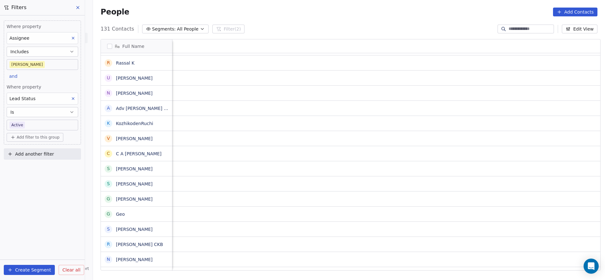
scroll to position [0, 818]
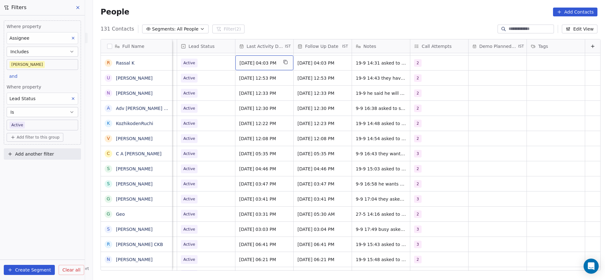
click at [255, 64] on span "Sep 19, 2025 04:03 PM" at bounding box center [258, 63] width 38 height 6
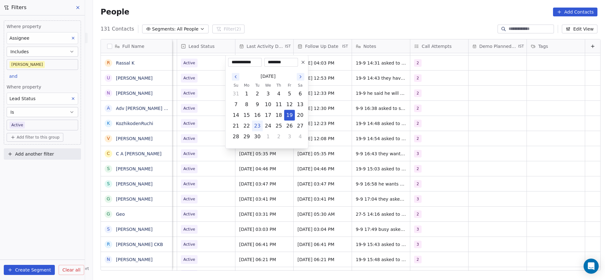
click at [255, 127] on button "23" at bounding box center [257, 126] width 10 height 10
type input "**********"
click at [207, 128] on html "On2Cook India Pvt. Ltd. Contacts People Marketing Workflows Campaigns Metrics &…" at bounding box center [302, 140] width 605 height 280
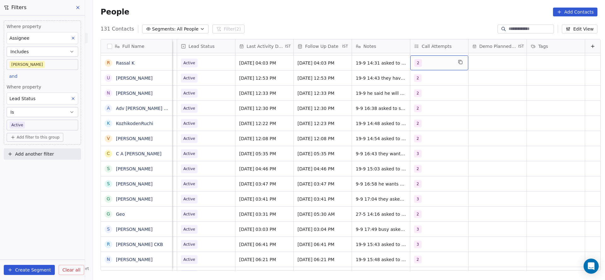
click at [431, 63] on div "2" at bounding box center [433, 63] width 38 height 8
click at [416, 109] on span "3" at bounding box center [419, 109] width 6 height 7
click at [420, 93] on div "2" at bounding box center [419, 95] width 3 height 6
click at [353, 103] on html "On2Cook India Pvt. Ltd. Contacts People Marketing Workflows Campaigns Metrics &…" at bounding box center [302, 140] width 605 height 280
click at [358, 67] on span "19-9 14:31 asked to share details 21-8 16:03 network issue wa sent" at bounding box center [393, 64] width 75 height 13
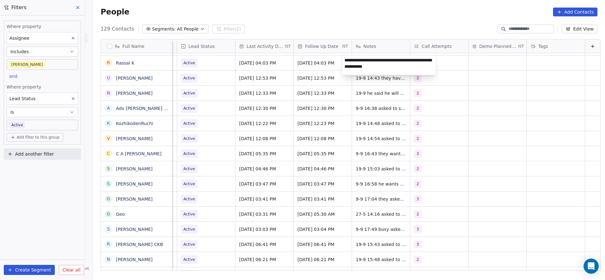
click at [343, 60] on textarea "**********" at bounding box center [389, 65] width 94 height 20
type textarea "**********"
click at [256, 79] on html "On2Cook India Pvt. Ltd. Contacts People Marketing Workflows Campaigns Metrics &…" at bounding box center [302, 140] width 605 height 280
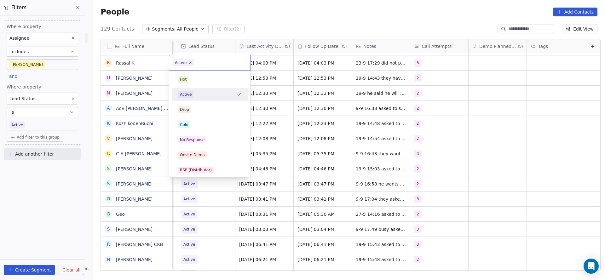
scroll to position [0, 815]
click at [195, 137] on div "No Response" at bounding box center [192, 140] width 25 height 6
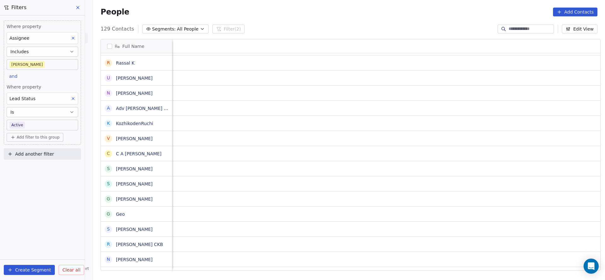
scroll to position [0, 818]
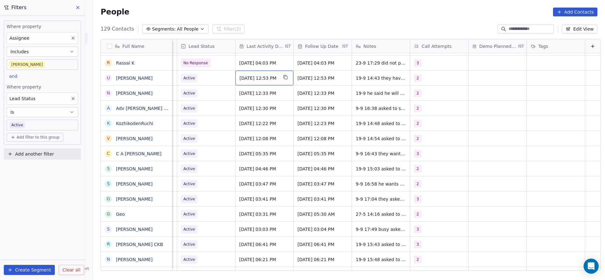
click at [260, 82] on div "Sep 19, 2025 12:53 PM" at bounding box center [264, 78] width 58 height 15
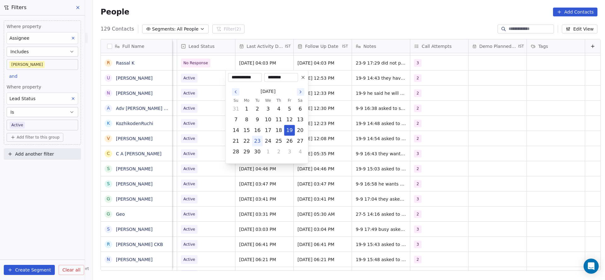
click at [257, 140] on button "23" at bounding box center [257, 141] width 10 height 10
type input "**********"
click at [210, 130] on html "On2Cook India Pvt. Ltd. Contacts People Marketing Workflows Campaigns Metrics &…" at bounding box center [302, 140] width 605 height 280
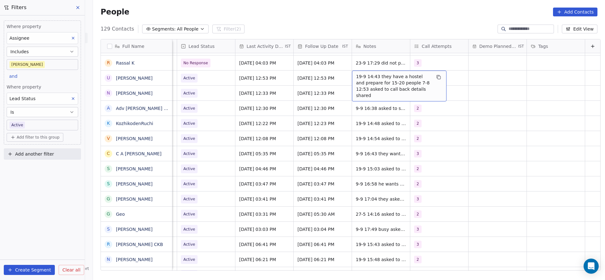
click at [374, 79] on span "19-9 14:43 they have a hostel and prepare for 15-20 people 7-8 12:53 asked to c…" at bounding box center [393, 85] width 75 height 25
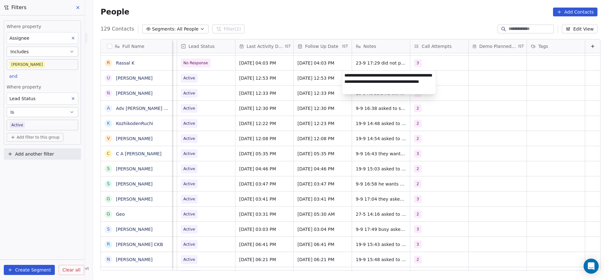
click at [344, 75] on textarea "**********" at bounding box center [389, 83] width 94 height 24
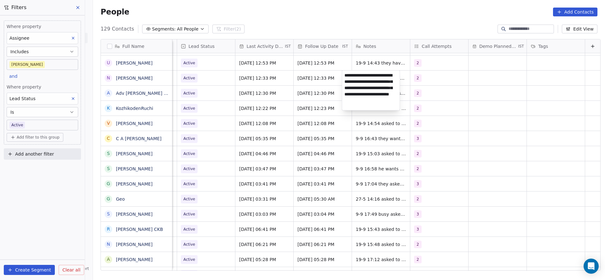
scroll to position [0, 0]
type textarea "**********"
click at [267, 90] on html "On2Cook India Pvt. Ltd. Contacts People Marketing Workflows Campaigns Metrics &…" at bounding box center [302, 140] width 605 height 280
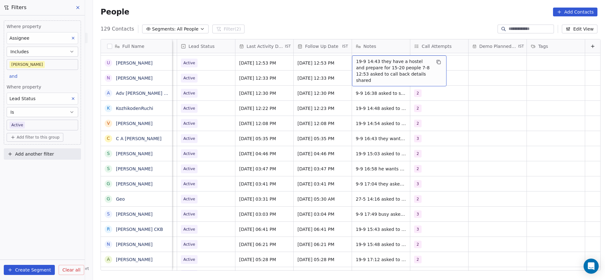
click at [357, 63] on span "19-9 14:43 they have a hostel and prepare for 15-20 people 7-8 12:53 asked to c…" at bounding box center [393, 70] width 75 height 25
click at [342, 61] on textarea "**********" at bounding box center [389, 67] width 94 height 24
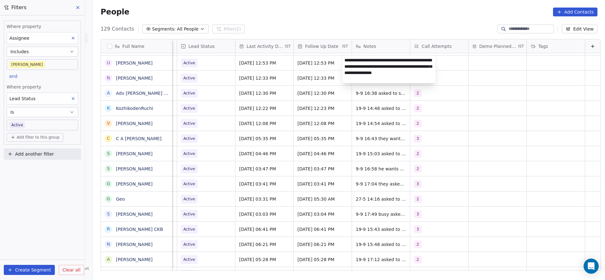
type textarea "**********"
click at [267, 83] on html "On2Cook India Pvt. Ltd. Contacts People Marketing Workflows Campaigns Metrics &…" at bounding box center [302, 140] width 605 height 280
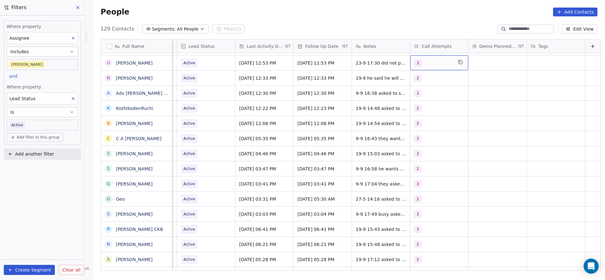
click at [410, 67] on div "2" at bounding box center [439, 62] width 58 height 15
click at [414, 101] on div "1 2 3 4 5 6 7 8 9 10" at bounding box center [441, 147] width 76 height 149
drag, startPoint x: 413, startPoint y: 108, endPoint x: 421, endPoint y: 99, distance: 11.6
click at [413, 108] on button "Suggestions" at bounding box center [411, 109] width 5 height 5
drag, startPoint x: 421, startPoint y: 99, endPoint x: 340, endPoint y: 98, distance: 80.6
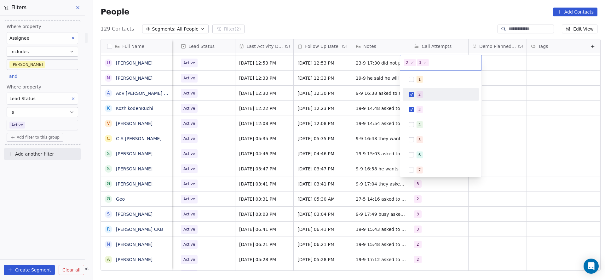
click at [414, 93] on div "2" at bounding box center [440, 94] width 71 height 10
click at [320, 102] on html "On2Cook India Pvt. Ltd. Contacts People Marketing Workflows Campaigns Metrics &…" at bounding box center [302, 140] width 605 height 280
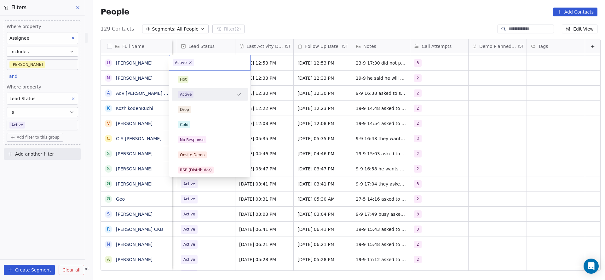
scroll to position [0, 815]
click at [197, 142] on span "No Response" at bounding box center [192, 139] width 28 height 7
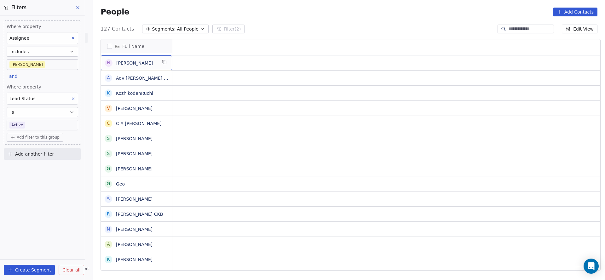
scroll to position [0, 0]
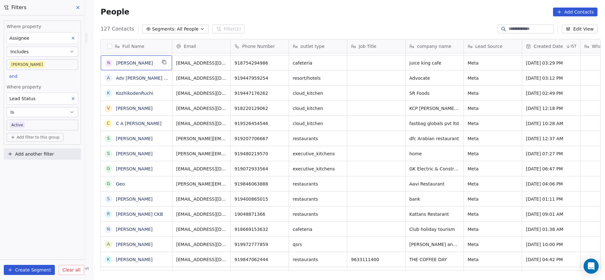
click at [278, 61] on icon "grid" at bounding box center [280, 62] width 5 height 5
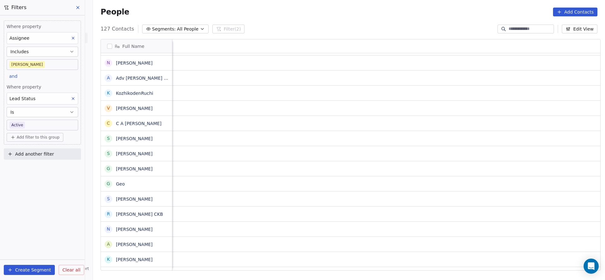
scroll to position [0, 784]
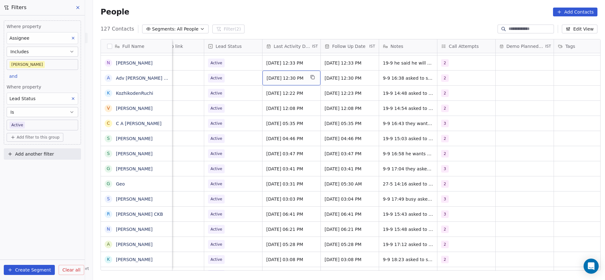
click at [280, 77] on span "Sep 09, 2025 12:30 PM" at bounding box center [285, 78] width 38 height 6
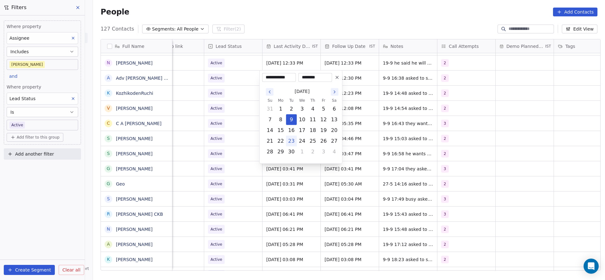
click at [216, 117] on html "On2Cook India Pvt. Ltd. Contacts People Marketing Workflows Campaigns Metrics &…" at bounding box center [302, 140] width 605 height 280
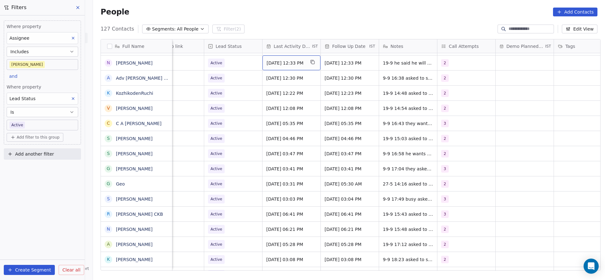
click at [285, 57] on div "Sep 19, 2025 12:33 PM" at bounding box center [291, 62] width 58 height 15
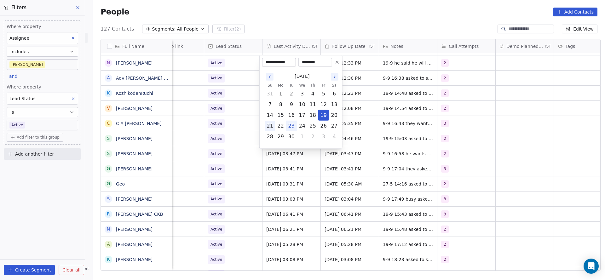
click at [293, 127] on button "23" at bounding box center [291, 126] width 10 height 10
type input "**********"
click at [231, 131] on html "On2Cook India Pvt. Ltd. Contacts People Marketing Workflows Campaigns Metrics &…" at bounding box center [302, 140] width 605 height 280
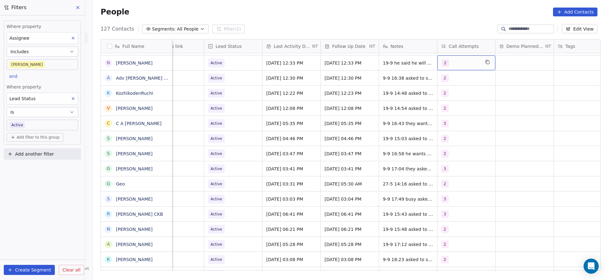
click at [453, 66] on div "2" at bounding box center [460, 63] width 38 height 8
click at [448, 105] on div "3" at bounding box center [474, 110] width 71 height 10
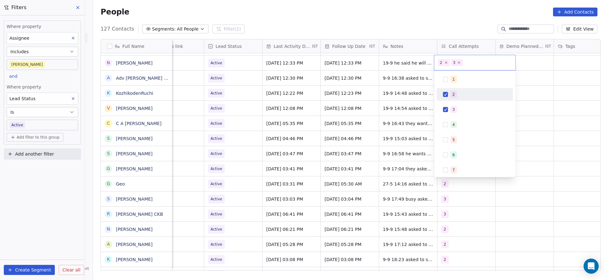
drag, startPoint x: 448, startPoint y: 95, endPoint x: 401, endPoint y: 103, distance: 47.2
click at [437, 96] on div "2" at bounding box center [475, 94] width 76 height 13
click at [389, 106] on html "On2Cook India Pvt. Ltd. Contacts People Marketing Workflows Campaigns Metrics &…" at bounding box center [302, 140] width 605 height 280
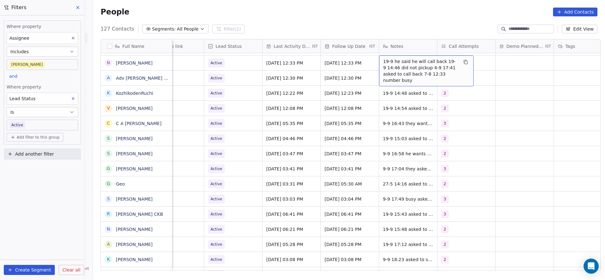
click at [398, 64] on span "19-9 he said he will call back 19-9 14:46 did not pickup 4-9 17:41 asked to cal…" at bounding box center [420, 70] width 75 height 25
click at [377, 60] on textarea "**********" at bounding box center [423, 67] width 94 height 24
type textarea "**********"
click at [347, 66] on html "On2Cook India Pvt. Ltd. Contacts People Marketing Workflows Campaigns Metrics &…" at bounding box center [302, 140] width 605 height 280
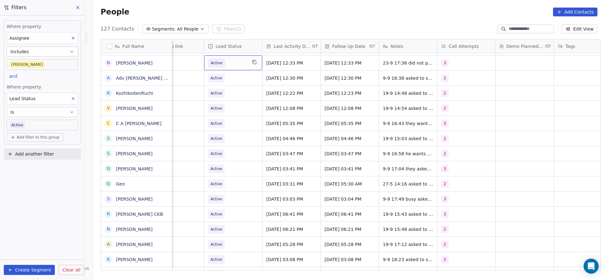
click at [234, 66] on span "Active" at bounding box center [227, 63] width 38 height 9
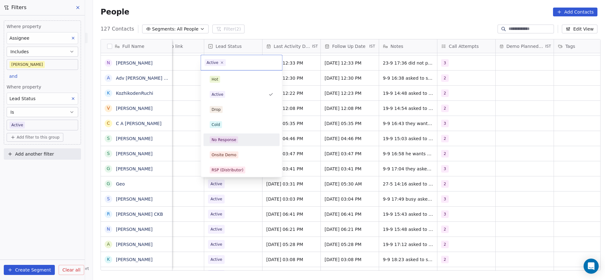
click at [282, 124] on div "Hot Active Drop Cold No Response Onsite Demo RSP (Distributor) Converted Duplic…" at bounding box center [242, 124] width 82 height 107
click at [250, 137] on div "No Response" at bounding box center [242, 139] width 64 height 7
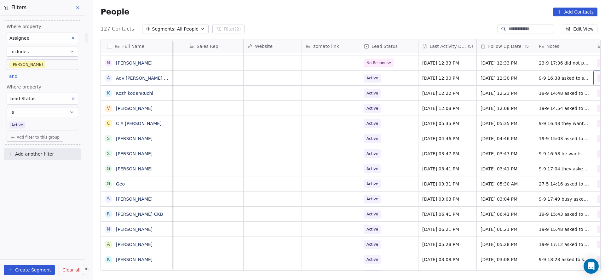
scroll to position [0, 686]
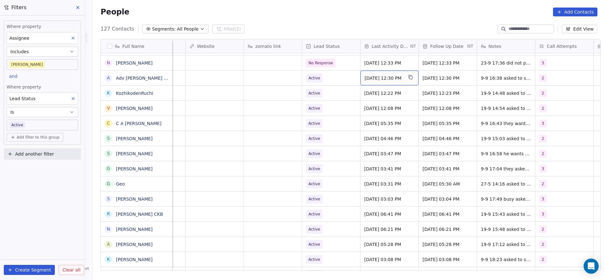
click at [399, 73] on div "Sep 09, 2025 12:30 PM" at bounding box center [389, 78] width 58 height 15
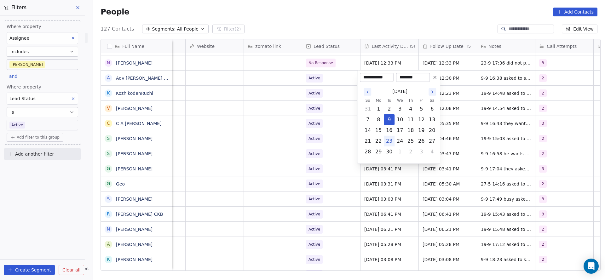
click at [392, 142] on button "23" at bounding box center [389, 141] width 10 height 10
type input "**********"
click at [278, 133] on html "On2Cook India Pvt. Ltd. Contacts People Marketing Workflows Campaigns Metrics &…" at bounding box center [302, 140] width 605 height 280
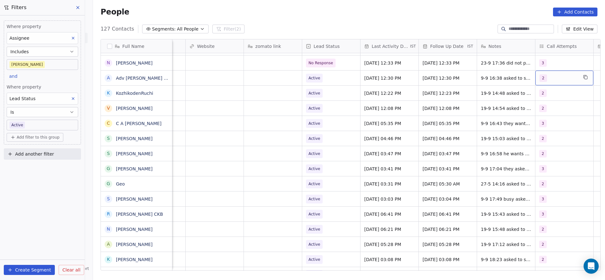
click at [557, 75] on div "2" at bounding box center [558, 78] width 38 height 8
click at [542, 123] on span "3" at bounding box center [539, 124] width 6 height 7
drag, startPoint x: 545, startPoint y: 110, endPoint x: 479, endPoint y: 122, distance: 67.0
click at [544, 110] on div "2" at bounding box center [564, 109] width 56 height 7
click at [479, 122] on html "On2Cook India Pvt. Ltd. Contacts People Marketing Workflows Campaigns Metrics &…" at bounding box center [302, 140] width 605 height 280
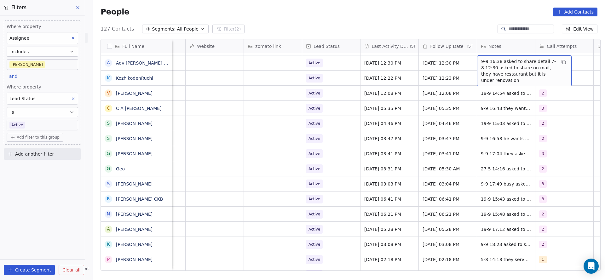
click at [481, 62] on span "9-9 16:38 asked to share detail 7-8 12:30 asked to share on mail, they have res…" at bounding box center [518, 70] width 75 height 25
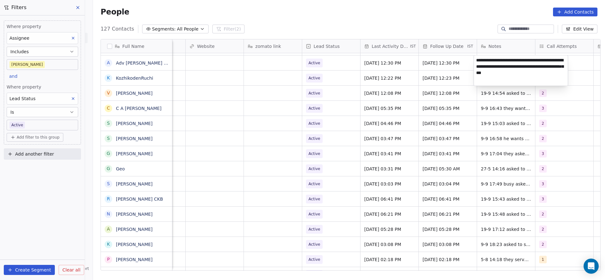
click at [475, 60] on textarea "**********" at bounding box center [521, 70] width 94 height 30
type textarea "**********"
click at [440, 56] on html "On2Cook India Pvt. Ltd. Contacts People Marketing Workflows Campaigns Metrics &…" at bounding box center [302, 140] width 605 height 280
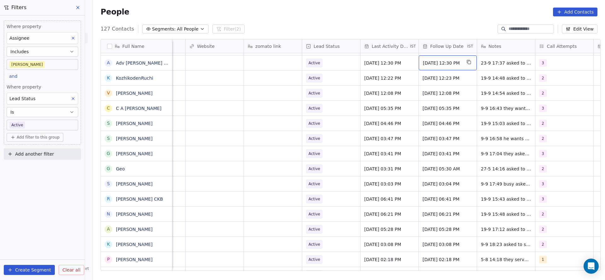
click at [429, 62] on span "Aug 22, 2025 12:30 PM" at bounding box center [442, 63] width 38 height 6
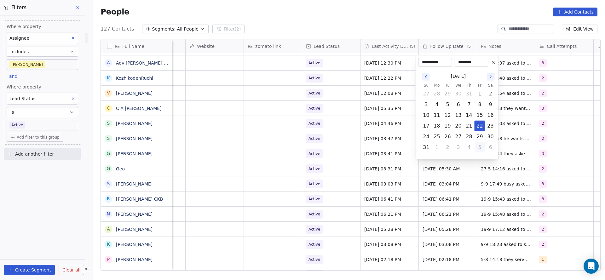
click at [475, 148] on button "5" at bounding box center [480, 147] width 10 height 10
click at [472, 139] on button "2" at bounding box center [469, 137] width 10 height 10
click at [458, 116] on button "15" at bounding box center [458, 115] width 10 height 10
type input "**********"
click at [341, 126] on html "On2Cook India Pvt. Ltd. Contacts People Marketing Workflows Campaigns Metrics &…" at bounding box center [302, 140] width 605 height 280
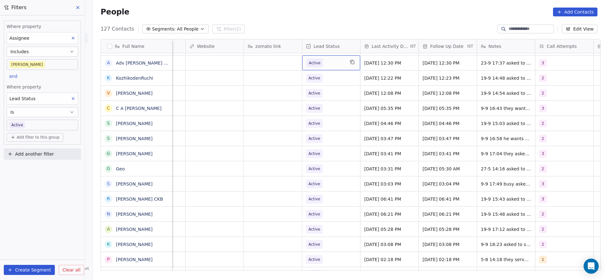
click at [343, 68] on div "Active" at bounding box center [331, 62] width 58 height 15
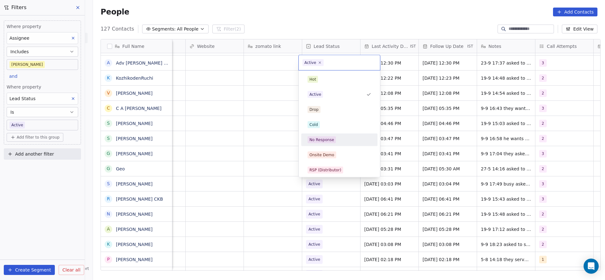
scroll to position [47, 0]
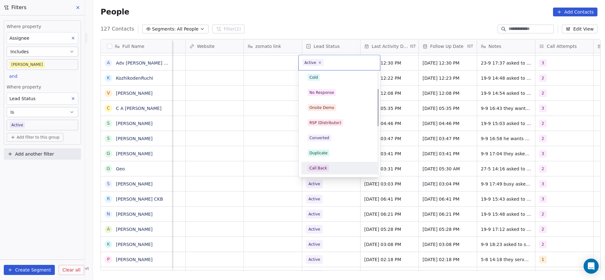
click at [322, 170] on div "Call Back" at bounding box center [318, 168] width 18 height 6
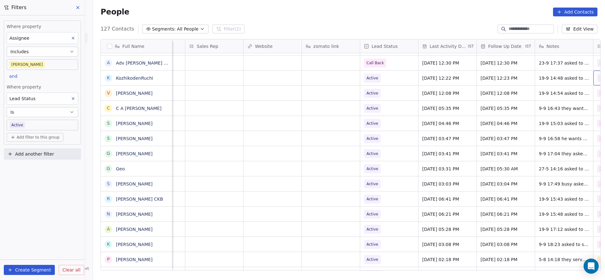
scroll to position [0, 686]
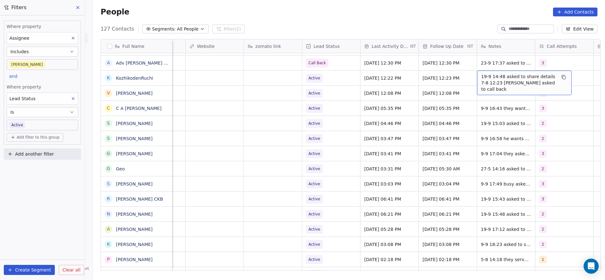
click at [489, 80] on span "19-9 14:48 asked to share details 7-8 12:23 Busy asked to call back" at bounding box center [518, 82] width 75 height 19
click at [474, 72] on textarea "**********" at bounding box center [521, 81] width 94 height 20
type textarea "**********"
click at [349, 92] on html "On2Cook India Pvt. Ltd. Contacts People Marketing Workflows Campaigns Metrics &…" at bounding box center [302, 140] width 605 height 280
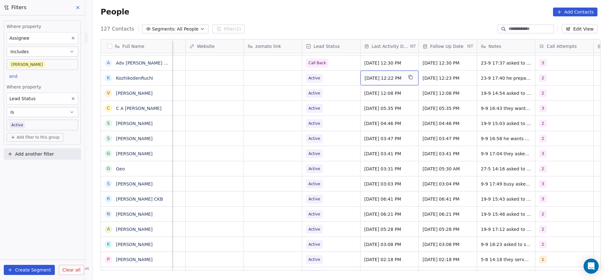
click at [372, 79] on span "Sep 19, 2025 12:22 PM" at bounding box center [383, 78] width 38 height 6
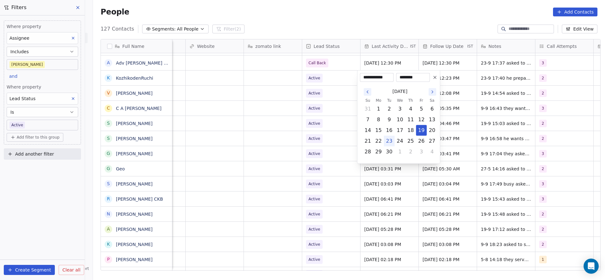
click at [386, 141] on button "23" at bounding box center [389, 141] width 10 height 10
type input "**********"
click at [328, 128] on html "On2Cook India Pvt. Ltd. Contacts People Marketing Workflows Campaigns Metrics &…" at bounding box center [302, 140] width 605 height 280
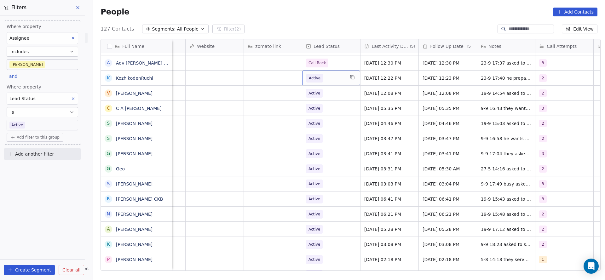
click at [313, 77] on span "Active" at bounding box center [315, 78] width 12 height 6
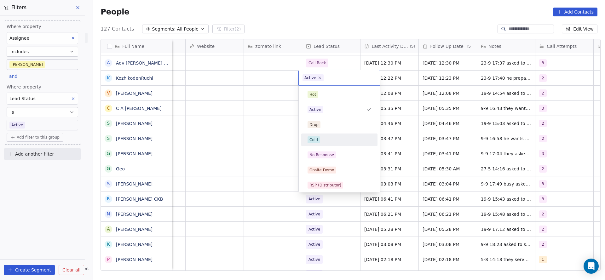
click at [333, 146] on div "Cold" at bounding box center [339, 140] width 76 height 13
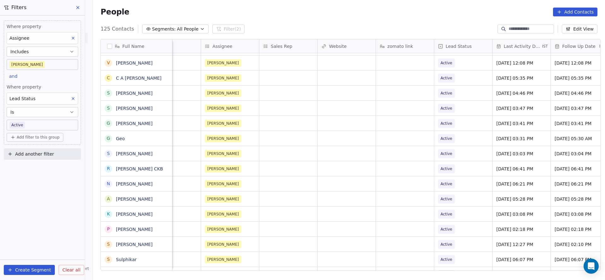
scroll to position [0, 700]
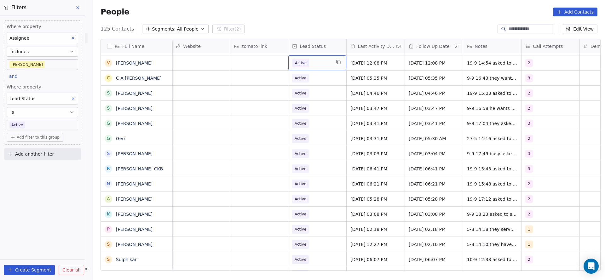
click at [327, 62] on span "Active" at bounding box center [311, 63] width 38 height 9
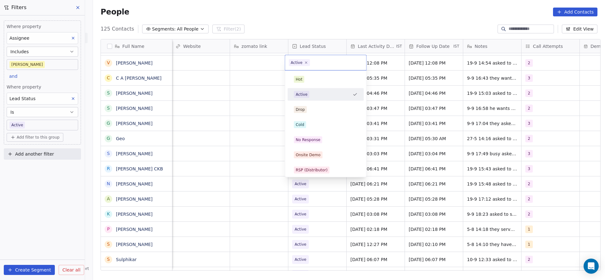
click at [399, 65] on html "On2Cook India Pvt. Ltd. Contacts People Marketing Workflows Campaigns Metrics &…" at bounding box center [302, 140] width 605 height 280
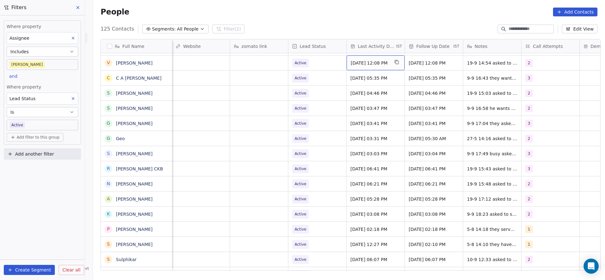
click at [379, 65] on span "[DATE] 12:08 PM" at bounding box center [370, 63] width 38 height 6
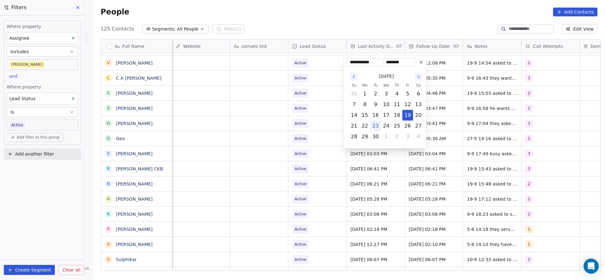
click at [374, 125] on button "23" at bounding box center [375, 126] width 10 height 10
type input "**********"
click at [298, 125] on html "On2Cook India Pvt. Ltd. Contacts People Marketing Workflows Campaigns Metrics &…" at bounding box center [302, 140] width 605 height 280
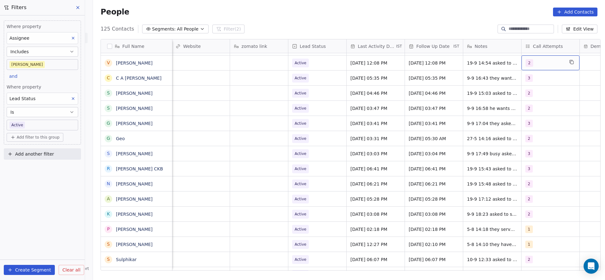
click at [538, 60] on div "2" at bounding box center [544, 63] width 38 height 8
click at [535, 104] on div "3" at bounding box center [559, 109] width 76 height 13
drag, startPoint x: 540, startPoint y: 96, endPoint x: 471, endPoint y: 103, distance: 69.4
click at [534, 97] on span "2" at bounding box center [537, 94] width 6 height 7
click at [470, 103] on html "On2Cook India Pvt. Ltd. Contacts People Marketing Workflows Campaigns Metrics &…" at bounding box center [302, 140] width 605 height 280
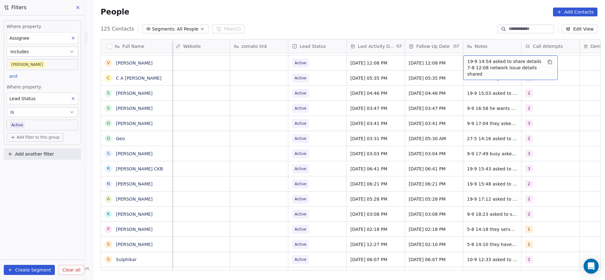
click at [473, 62] on span "19-9 14:54 asked to share details 7-8 12:08 network issue details shared" at bounding box center [504, 67] width 75 height 19
click at [460, 61] on textarea "**********" at bounding box center [507, 65] width 94 height 20
type textarea "**********"
click at [369, 88] on html "On2Cook India Pvt. Ltd. Contacts People Marketing Workflows Campaigns Metrics &…" at bounding box center [302, 140] width 605 height 280
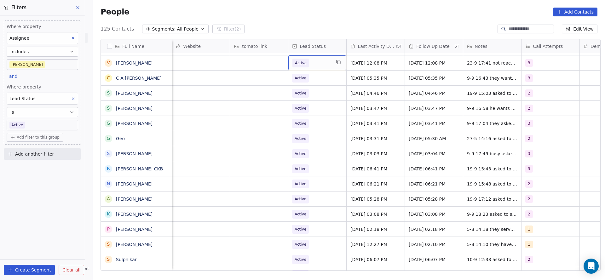
click at [324, 65] on span "Active" at bounding box center [311, 63] width 38 height 9
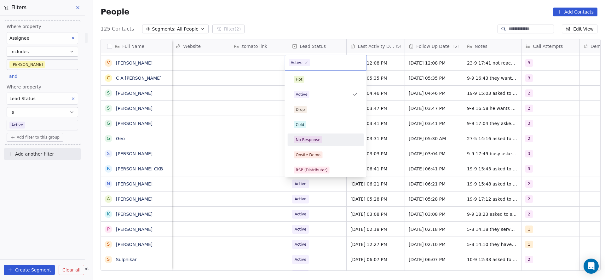
click at [316, 143] on span "No Response" at bounding box center [308, 139] width 28 height 7
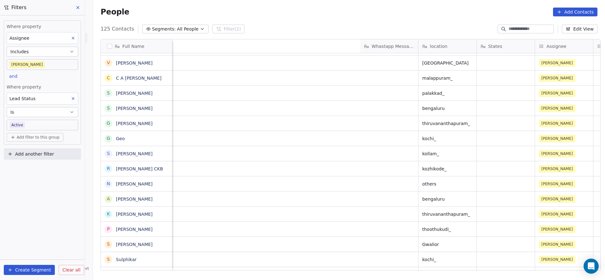
scroll to position [0, 686]
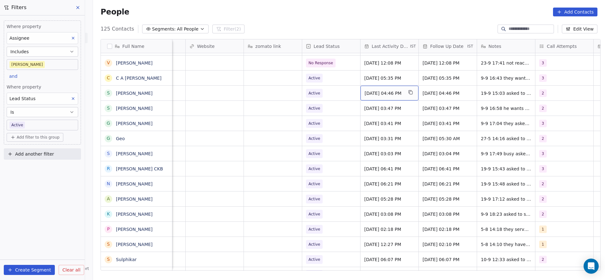
click at [394, 94] on span "Sep 19, 2025 04:46 PM" at bounding box center [383, 93] width 38 height 6
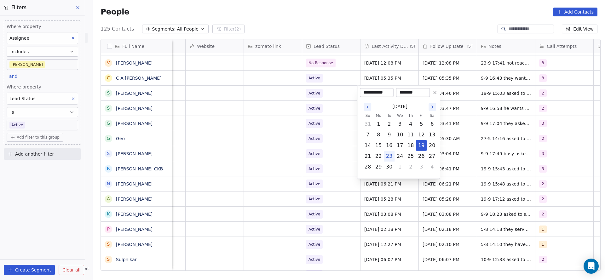
click at [391, 159] on button "23" at bounding box center [389, 156] width 10 height 10
type input "**********"
click at [324, 138] on html "On2Cook India Pvt. Ltd. Contacts People Marketing Workflows Campaigns Metrics &…" at bounding box center [302, 140] width 605 height 280
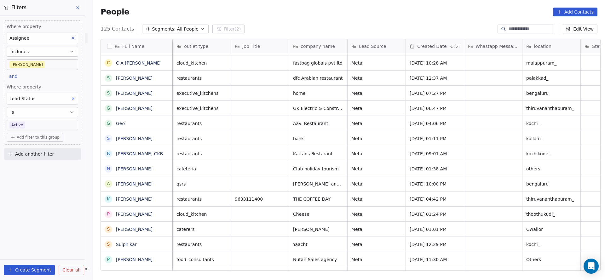
scroll to position [0, 58]
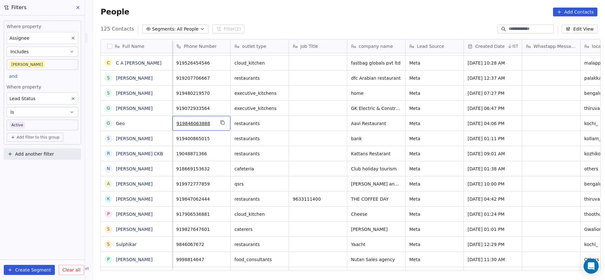
click at [221, 127] on div "919846063888" at bounding box center [201, 123] width 58 height 15
drag, startPoint x: 222, startPoint y: 120, endPoint x: 235, endPoint y: 155, distance: 37.8
click at [221, 120] on button "grid" at bounding box center [223, 123] width 8 height 8
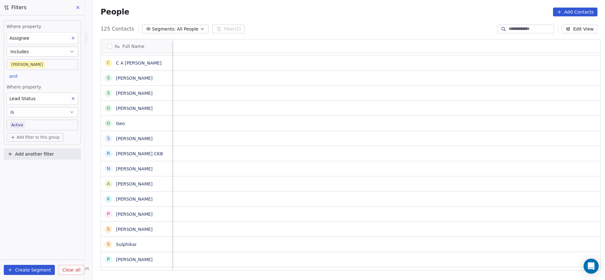
scroll to position [0, 818]
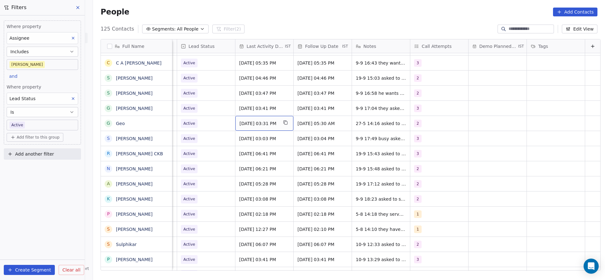
click at [266, 126] on span "May 27, 2025 03:31 PM" at bounding box center [258, 123] width 38 height 6
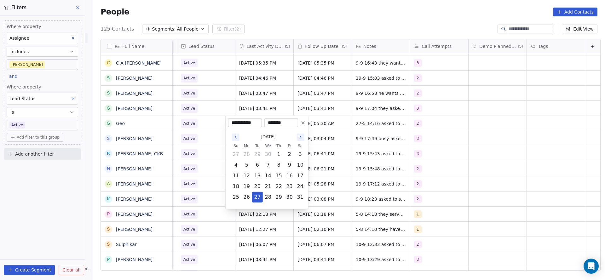
click at [300, 141] on div "May 2025" at bounding box center [268, 137] width 75 height 12
click at [301, 137] on icon "Go to the Next Month" at bounding box center [300, 137] width 5 height 5
click at [282, 211] on button "4" at bounding box center [279, 208] width 10 height 10
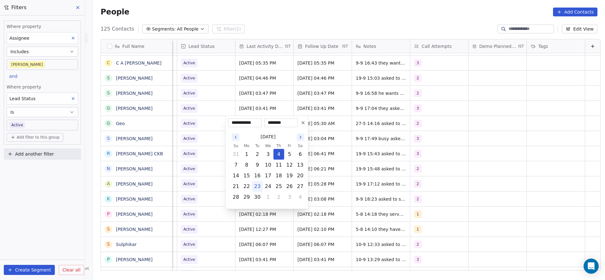
click at [259, 188] on button "23" at bounding box center [257, 186] width 10 height 10
type input "**********"
click at [205, 157] on html "On2Cook India Pvt. Ltd. Contacts People Marketing Workflows Campaigns Metrics &…" at bounding box center [302, 140] width 605 height 280
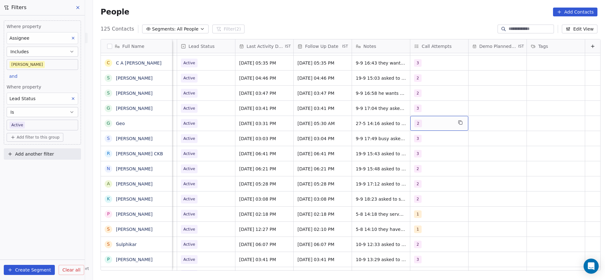
click at [434, 120] on div "2" at bounding box center [433, 124] width 38 height 8
click at [421, 166] on div "3" at bounding box center [440, 170] width 71 height 10
click at [420, 155] on span "2" at bounding box center [419, 154] width 6 height 7
click at [309, 154] on html "On2Cook India Pvt. Ltd. Contacts People Marketing Workflows Campaigns Metrics &…" at bounding box center [302, 140] width 605 height 280
click at [367, 122] on span "27-5 14:16 asked to share details they have a restaurant and serve kerala cuisi…" at bounding box center [393, 128] width 75 height 19
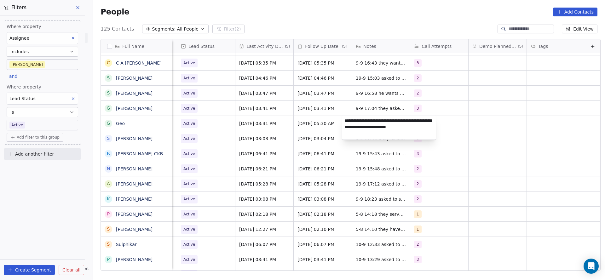
click at [345, 119] on textarea "**********" at bounding box center [389, 128] width 94 height 24
type textarea "**********"
click at [267, 127] on html "On2Cook India Pvt. Ltd. Contacts People Marketing Workflows Campaigns Metrics &…" at bounding box center [302, 140] width 605 height 280
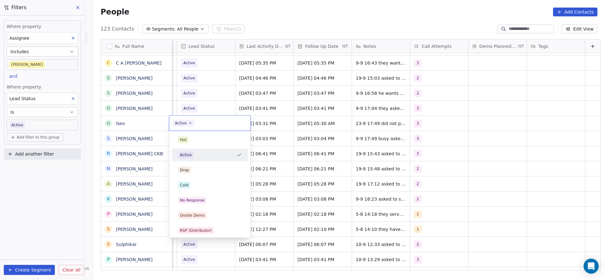
scroll to position [0, 815]
click at [202, 200] on div "No Response" at bounding box center [192, 200] width 25 height 6
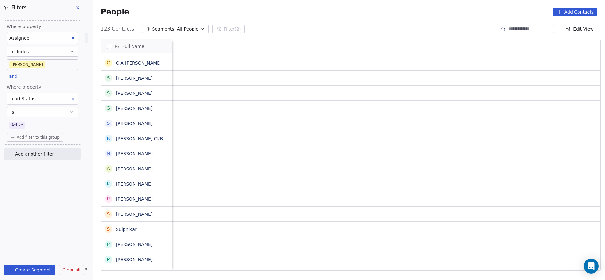
scroll to position [0, 818]
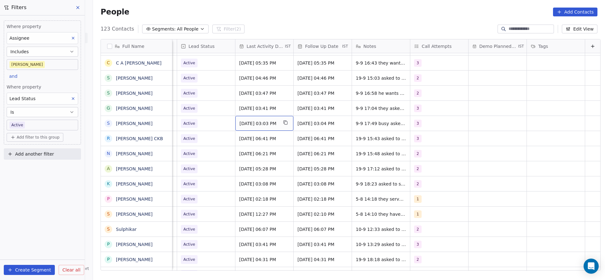
click at [239, 121] on span "Sep 09, 2025 03:03 PM" at bounding box center [258, 123] width 38 height 6
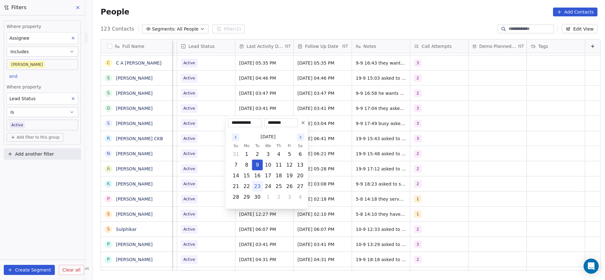
drag, startPoint x: 258, startPoint y: 184, endPoint x: 231, endPoint y: 184, distance: 27.4
click at [258, 184] on button "23" at bounding box center [257, 186] width 10 height 10
type input "**********"
click at [191, 181] on html "On2Cook India Pvt. Ltd. Contacts People Marketing Workflows Campaigns Metrics &…" at bounding box center [302, 140] width 605 height 280
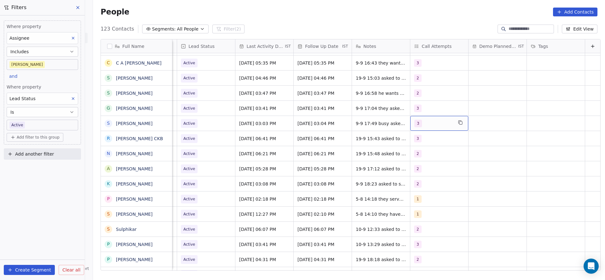
click at [416, 126] on div "3" at bounding box center [433, 124] width 38 height 8
click at [417, 182] on span "4" at bounding box center [419, 185] width 6 height 7
drag, startPoint x: 419, startPoint y: 174, endPoint x: 361, endPoint y: 173, distance: 57.3
click at [419, 174] on div "3" at bounding box center [440, 170] width 71 height 10
click at [361, 173] on html "On2Cook India Pvt. Ltd. Contacts People Marketing Workflows Campaigns Metrics &…" at bounding box center [302, 140] width 605 height 280
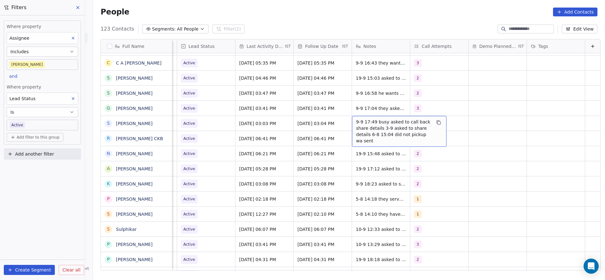
click at [356, 123] on span "9-9 17:49 busy asked to call back share details 3-9 asked to share details 6-8 …" at bounding box center [393, 131] width 75 height 25
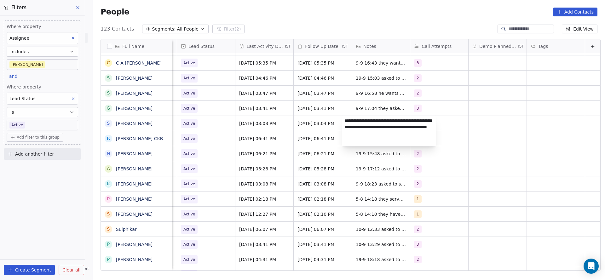
click at [342, 120] on textarea "**********" at bounding box center [389, 131] width 94 height 30
type textarea "**********"
click at [274, 140] on html "On2Cook India Pvt. Ltd. Contacts People Marketing Workflows Campaigns Metrics &…" at bounding box center [302, 140] width 605 height 280
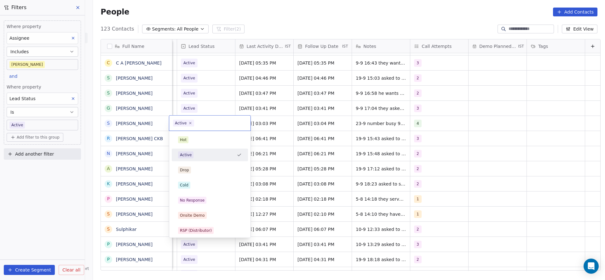
scroll to position [0, 815]
click at [199, 202] on div "No Response" at bounding box center [192, 200] width 25 height 6
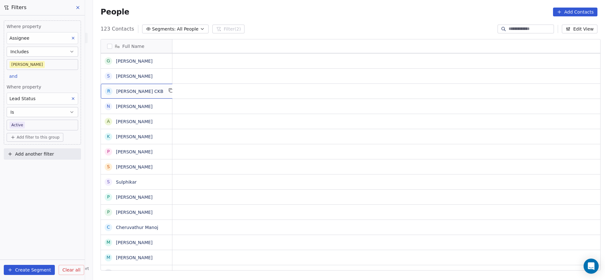
scroll to position [0, 0]
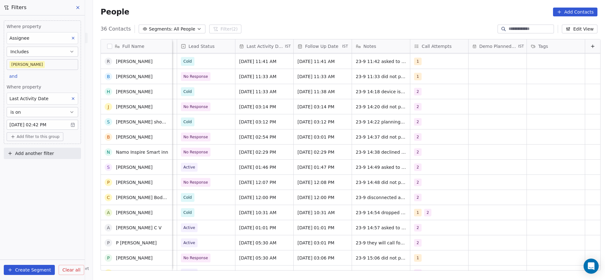
scroll to position [327, 0]
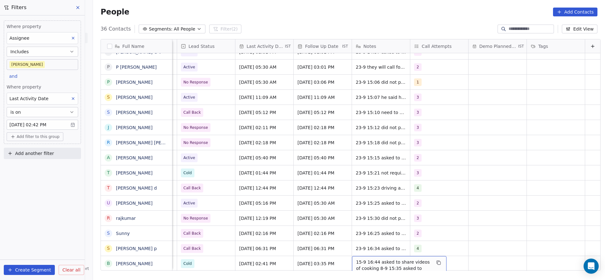
click at [374, 259] on span "15-9 16:44 asked to share videos of cooking 8-9 15:35 asked to share details an…" at bounding box center [393, 268] width 75 height 19
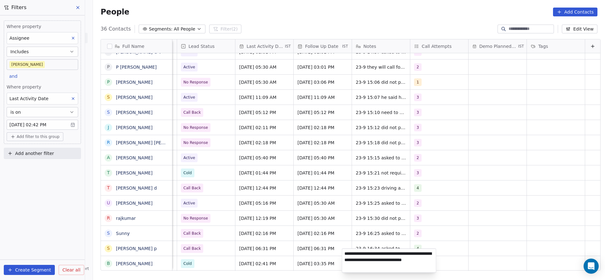
click at [345, 250] on textarea "**********" at bounding box center [389, 261] width 94 height 24
type textarea "**********"
click at [281, 243] on html "On2Cook India Pvt. Ltd. Contacts People Marketing Workflows Campaigns Metrics &…" at bounding box center [302, 140] width 605 height 280
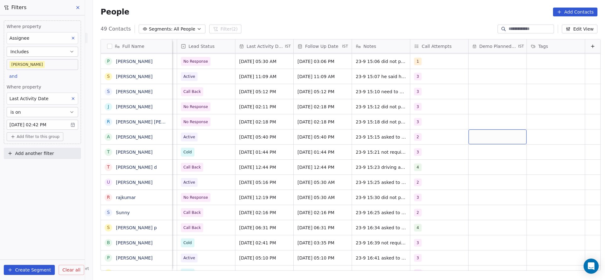
scroll to position [239, 507]
click at [30, 66] on body "On2Cook India Pvt. Ltd. Contacts People Marketing Workflows Campaigns Metrics &…" at bounding box center [302, 140] width 605 height 280
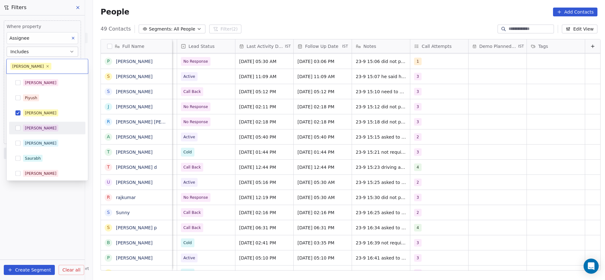
click at [23, 135] on div "Salim Piyush Madhuri Anmol Ronit Saurabh Sapan Falguni Mary Ajay Ankit Rohit Sh…" at bounding box center [47, 181] width 76 height 209
click at [20, 141] on button "Suggestions" at bounding box center [17, 143] width 5 height 5
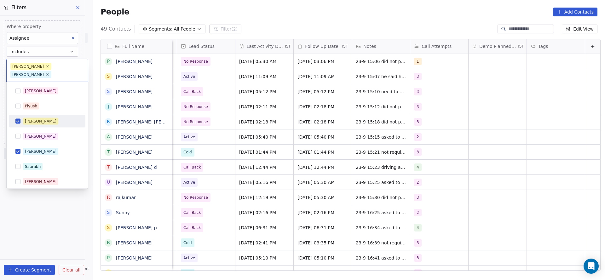
click at [31, 118] on div "[PERSON_NAME]" at bounding box center [40, 121] width 31 height 6
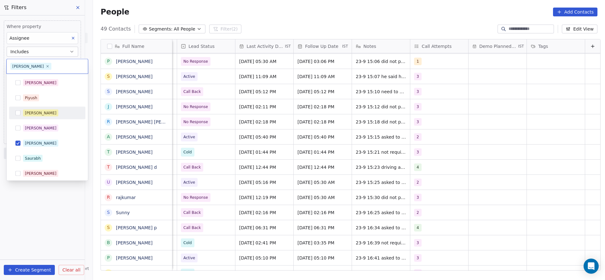
click at [264, 142] on html "On2Cook India Pvt. Ltd. Contacts People Marketing Workflows Campaigns Metrics &…" at bounding box center [302, 140] width 605 height 280
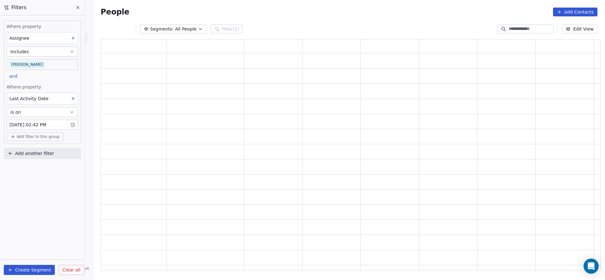
scroll to position [224, 492]
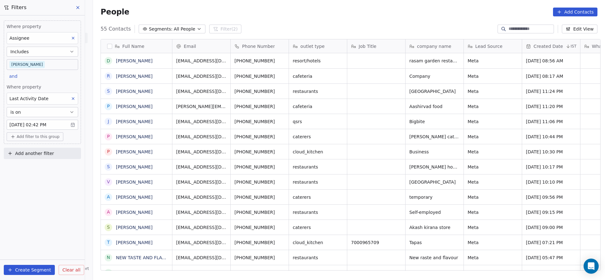
click at [38, 65] on body "On2Cook India Pvt. Ltd. Contacts People Marketing Workflows Campaigns Metrics &…" at bounding box center [302, 140] width 605 height 280
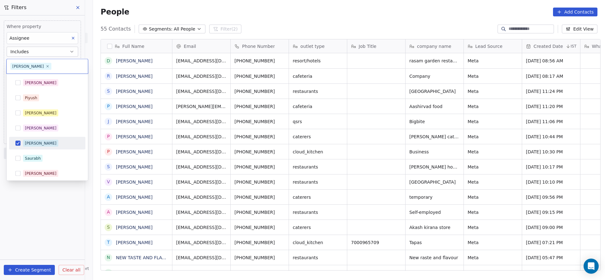
scroll to position [239, 507]
click at [37, 111] on div "[PERSON_NAME]" at bounding box center [40, 113] width 31 height 6
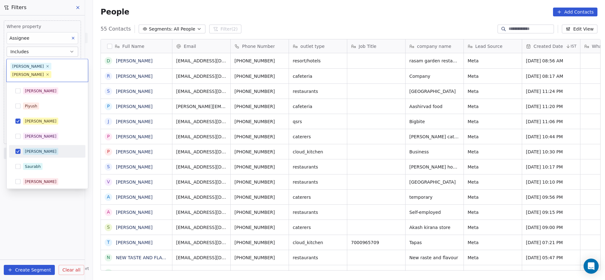
click at [31, 149] on div "Ronit" at bounding box center [40, 152] width 31 height 6
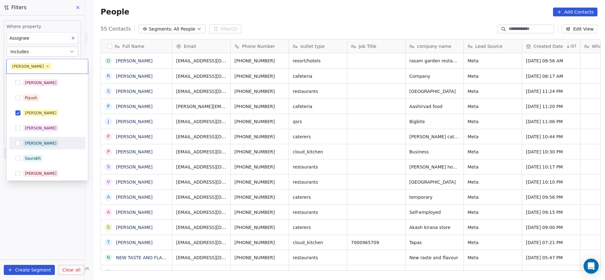
click at [396, 140] on html "On2Cook India Pvt. Ltd. Contacts People Marketing Workflows Campaigns Metrics &…" at bounding box center [302, 140] width 605 height 280
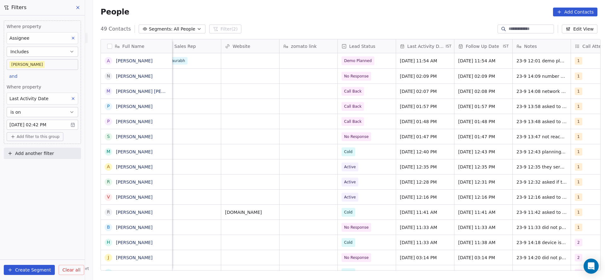
scroll to position [0, 649]
click at [52, 80] on div "Where property Assignee Includes Madhuri and Where property Last Activity Date …" at bounding box center [42, 81] width 77 height 123
click at [75, 98] on icon at bounding box center [73, 98] width 4 height 4
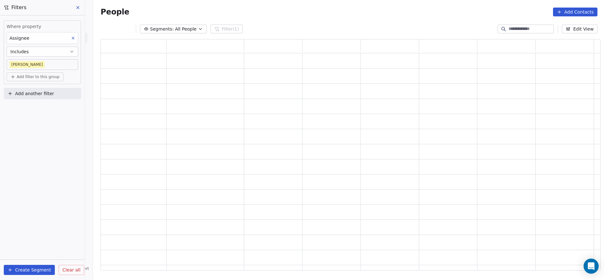
scroll to position [224, 492]
click at [30, 76] on span "Add filter to this group" at bounding box center [38, 76] width 43 height 5
click at [32, 89] on span "Contact properties" at bounding box center [33, 90] width 41 height 7
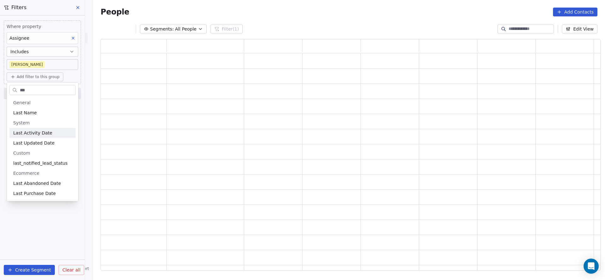
type input "***"
click at [42, 130] on span "Last Activity Date" at bounding box center [32, 133] width 39 height 6
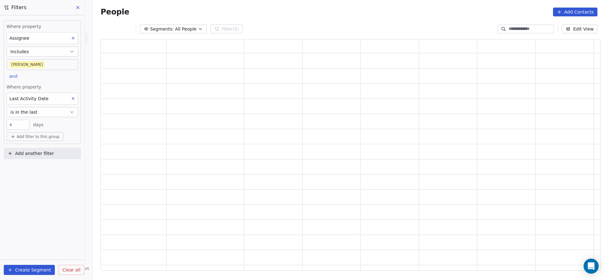
click at [48, 111] on button "is in the last" at bounding box center [42, 112] width 71 height 10
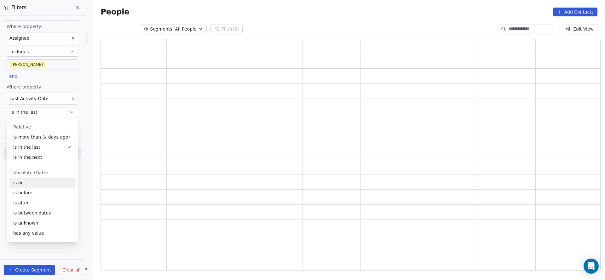
click at [38, 182] on div "is on" at bounding box center [42, 183] width 66 height 10
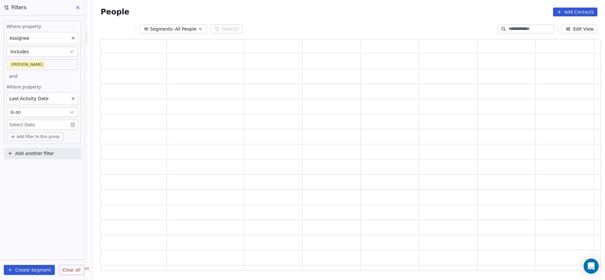
click at [41, 126] on body "On2Cook India Pvt. Ltd. Contacts People Marketing Workflows Campaigns Metrics &…" at bounding box center [302, 140] width 605 height 280
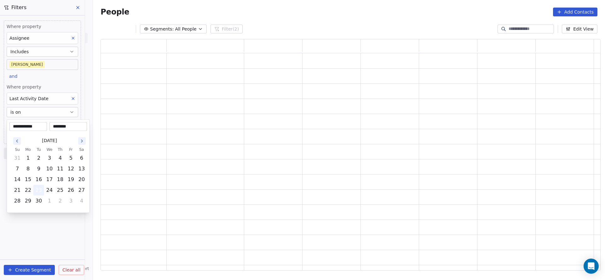
drag, startPoint x: 41, startPoint y: 190, endPoint x: 60, endPoint y: 96, distance: 95.4
click at [41, 189] on button "23" at bounding box center [39, 190] width 10 height 10
click at [63, 87] on html "**********" at bounding box center [302, 140] width 605 height 280
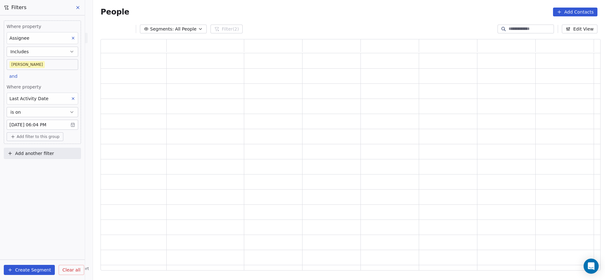
click at [71, 97] on icon at bounding box center [73, 98] width 4 height 4
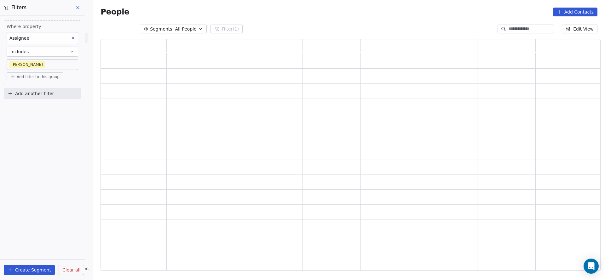
click at [42, 139] on div "Where property Assignee Includes Madhuri Add filter to this group Add another f…" at bounding box center [42, 147] width 85 height 265
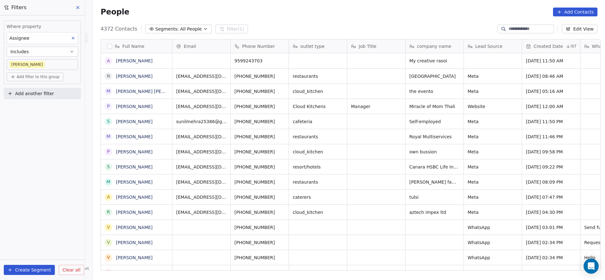
scroll to position [239, 507]
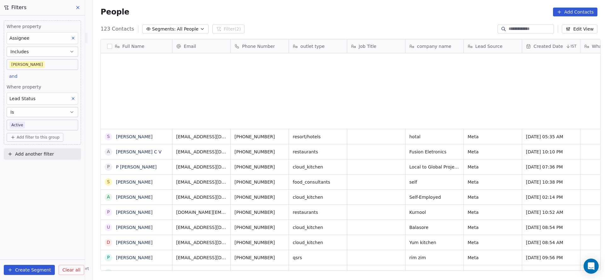
scroll to position [239, 507]
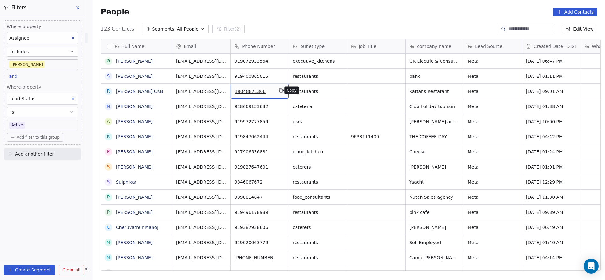
click at [280, 90] on icon "grid" at bounding box center [281, 90] width 3 height 3
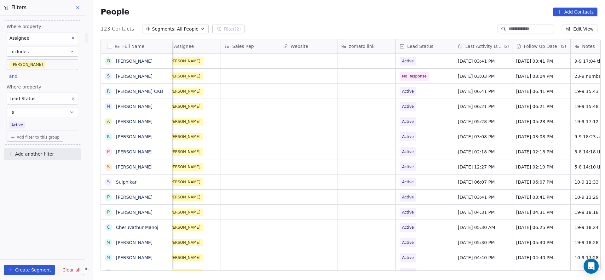
scroll to position [0, 735]
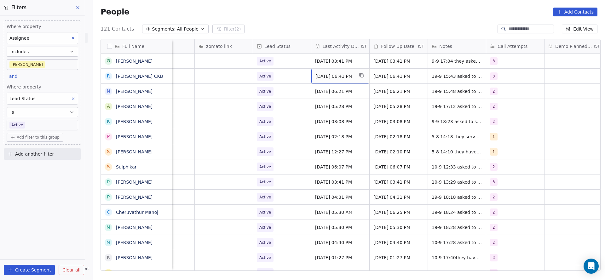
click at [315, 75] on span "[DATE] 06:41 PM" at bounding box center [334, 76] width 38 height 6
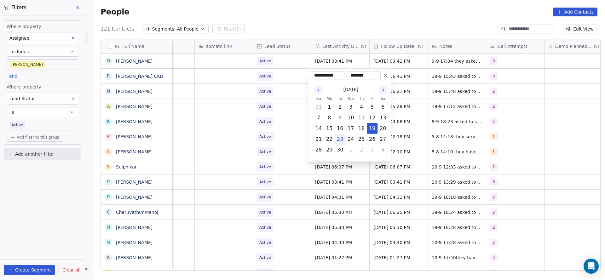
click at [342, 140] on button "23" at bounding box center [340, 139] width 10 height 10
type input "**********"
click at [252, 134] on html "On2Cook India Pvt. Ltd. Contacts People Marketing Workflows Campaigns Metrics &…" at bounding box center [302, 140] width 605 height 280
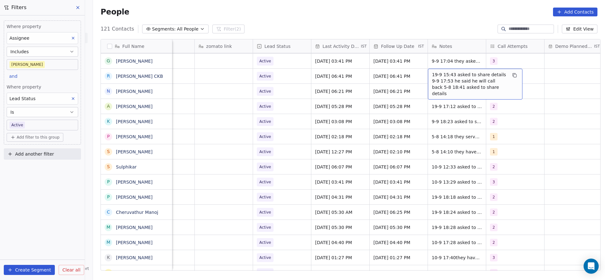
click at [438, 74] on span "19-9 15:43 asked to share details 9-9 17:53 he said he will call back 5-8 18:41…" at bounding box center [469, 83] width 75 height 25
click at [425, 74] on textarea "**********" at bounding box center [472, 81] width 94 height 24
type textarea "**********"
click at [333, 83] on html "On2Cook India Pvt. Ltd. Contacts People Marketing Workflows Campaigns Metrics &…" at bounding box center [302, 140] width 605 height 280
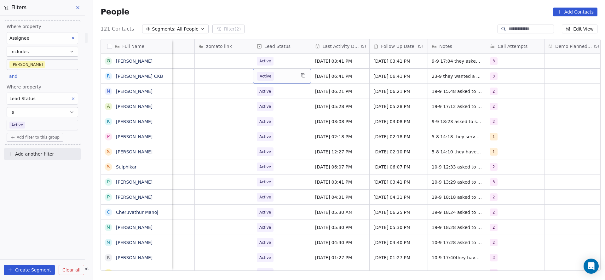
click at [293, 78] on div "Active" at bounding box center [282, 76] width 58 height 15
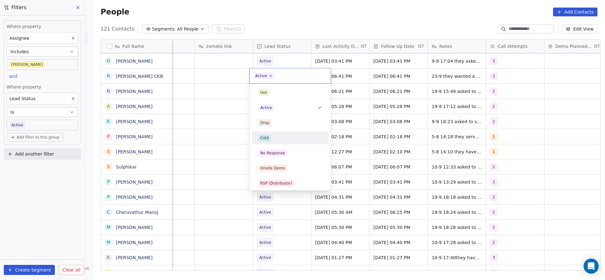
click at [272, 136] on div "Cold" at bounding box center [290, 137] width 64 height 7
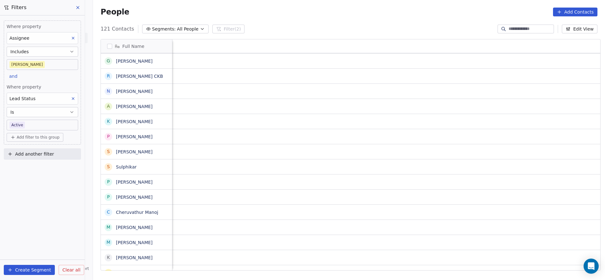
scroll to position [0, 818]
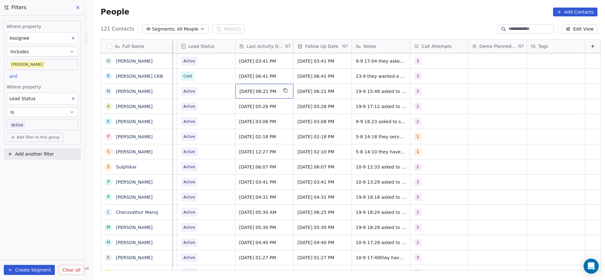
click at [266, 93] on span "Sep 19, 2025 06:21 PM" at bounding box center [258, 91] width 38 height 6
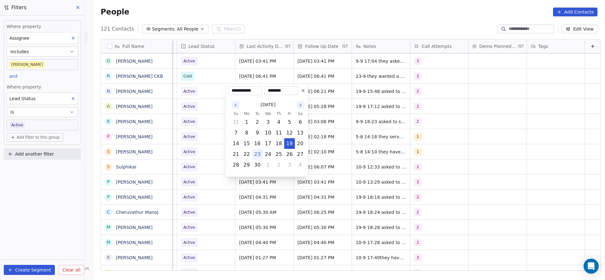
click at [258, 155] on button "23" at bounding box center [257, 154] width 10 height 10
type input "**********"
click at [198, 139] on html "On2Cook India Pvt. Ltd. Contacts People Marketing Workflows Campaigns Metrics &…" at bounding box center [302, 140] width 605 height 280
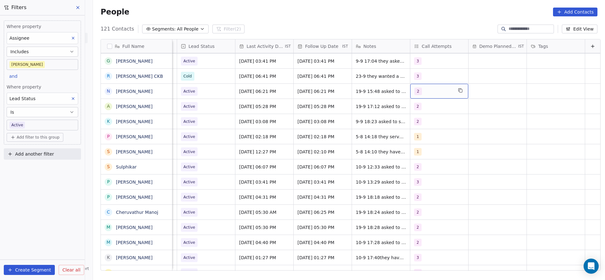
click at [414, 90] on span "2" at bounding box center [418, 92] width 8 height 8
click at [416, 140] on span "3" at bounding box center [419, 137] width 6 height 7
click at [426, 124] on div "2" at bounding box center [444, 122] width 56 height 7
click at [315, 135] on html "On2Cook India Pvt. Ltd. Contacts People Marketing Workflows Campaigns Metrics &…" at bounding box center [302, 140] width 605 height 280
click at [364, 93] on span "19-9 15:48 asked to share details 5-8 18:21 couldn't understand what he was say…" at bounding box center [393, 99] width 75 height 25
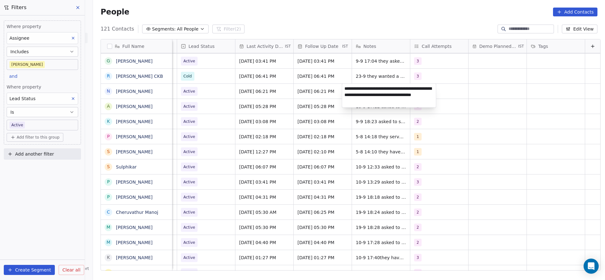
click at [343, 90] on textarea "**********" at bounding box center [389, 96] width 94 height 24
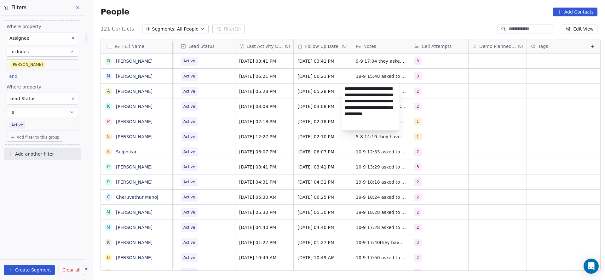
scroll to position [1, 0]
type textarea "**********"
click at [322, 90] on html "On2Cook India Pvt. Ltd. Contacts People Marketing Workflows Campaigns Metrics &…" at bounding box center [302, 140] width 605 height 280
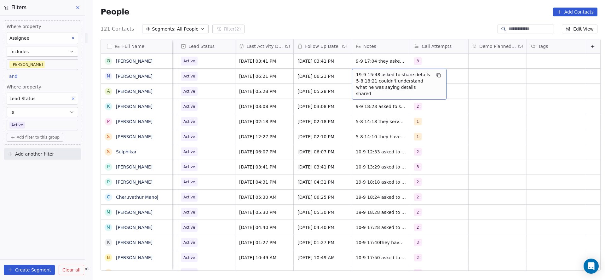
click at [367, 77] on span "19-9 15:48 asked to share details 5-8 18:21 couldn't understand what he was say…" at bounding box center [393, 83] width 75 height 25
click at [343, 75] on textarea "**********" at bounding box center [389, 81] width 94 height 24
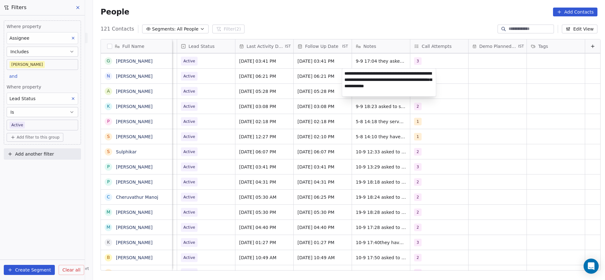
type textarea "**********"
click at [234, 135] on html "On2Cook India Pvt. Ltd. Contacts People Marketing Workflows Campaigns Metrics &…" at bounding box center [302, 140] width 605 height 280
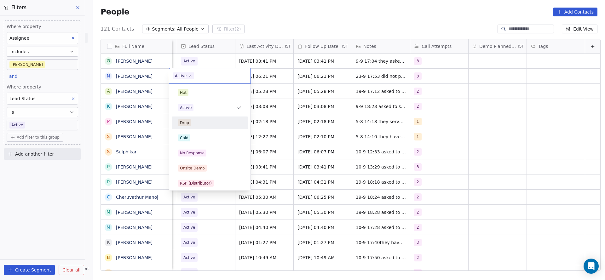
scroll to position [0, 815]
drag, startPoint x: 200, startPoint y: 153, endPoint x: 347, endPoint y: 107, distance: 153.8
click at [200, 154] on div "No Response" at bounding box center [192, 153] width 25 height 6
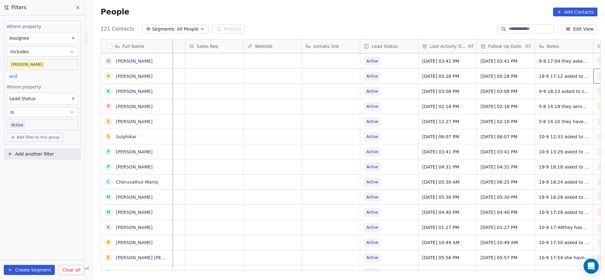
scroll to position [0, 686]
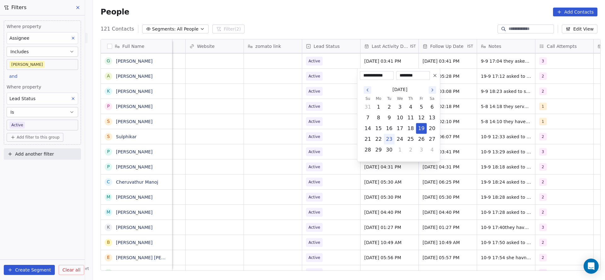
click at [388, 138] on button "23" at bounding box center [389, 139] width 10 height 10
type input "**********"
click at [289, 124] on html "On2Cook India Pvt. Ltd. Contacts People Marketing Workflows Campaigns Metrics &…" at bounding box center [302, 140] width 605 height 280
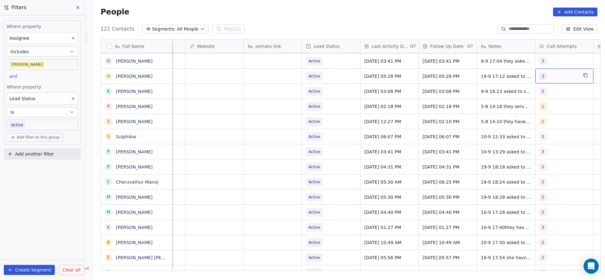
click at [541, 75] on span "2" at bounding box center [543, 76] width 8 height 8
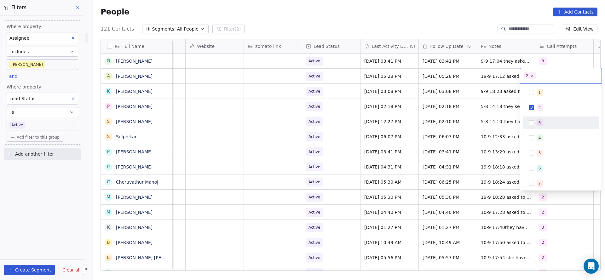
click at [540, 128] on div "3" at bounding box center [560, 123] width 71 height 10
click at [525, 101] on div "2" at bounding box center [561, 107] width 76 height 13
click at [367, 101] on html "On2Cook India Pvt. Ltd. Contacts People Marketing Workflows Campaigns Metrics &…" at bounding box center [302, 140] width 605 height 280
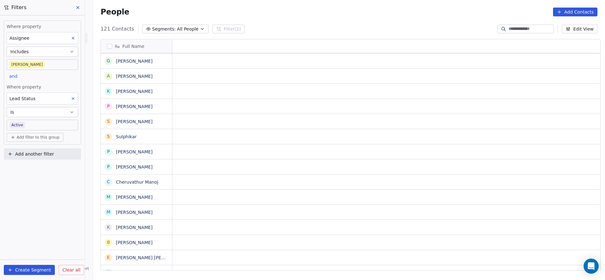
scroll to position [0, 0]
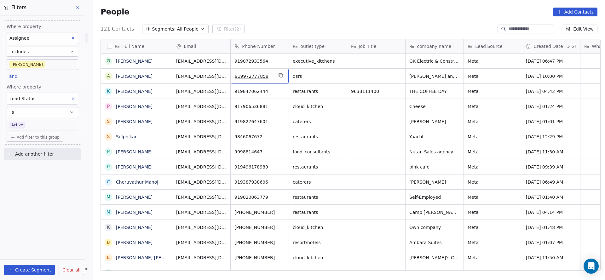
click at [282, 76] on div "919972777859" at bounding box center [260, 76] width 58 height 15
click at [280, 76] on icon "grid" at bounding box center [281, 75] width 3 height 3
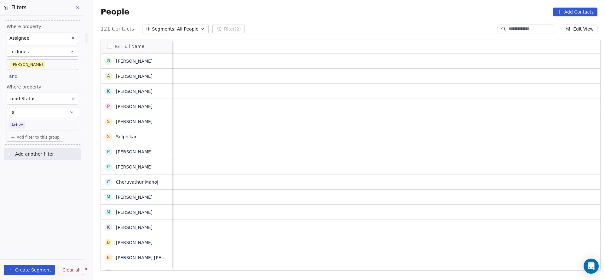
scroll to position [0, 818]
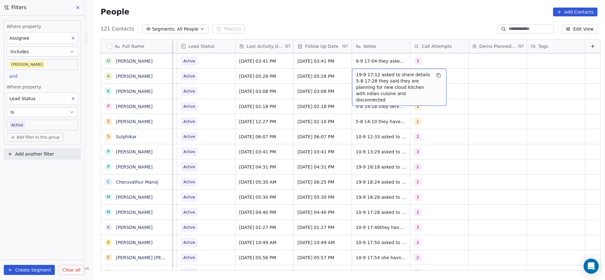
click at [356, 81] on span "19-9 17:12 asked to share details 5-8 17:28 they said they are planning for new…" at bounding box center [393, 86] width 75 height 31
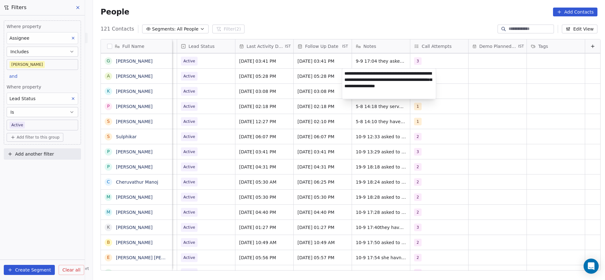
click at [345, 75] on textarea "**********" at bounding box center [389, 84] width 94 height 30
type textarea "**********"
click at [209, 100] on html "On2Cook India Pvt. Ltd. Contacts People Marketing Workflows Campaigns Metrics &…" at bounding box center [302, 140] width 605 height 280
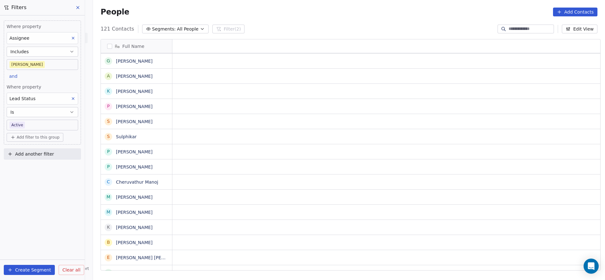
scroll to position [0, 0]
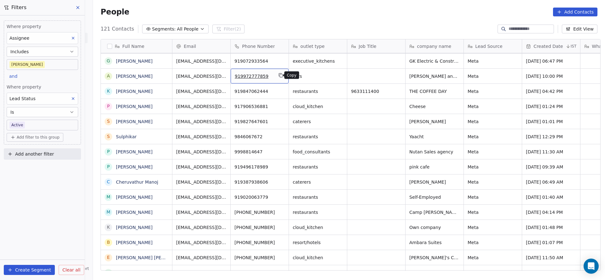
click at [278, 73] on icon "grid" at bounding box center [280, 75] width 5 height 5
click at [396, 89] on icon "grid" at bounding box center [397, 90] width 3 height 3
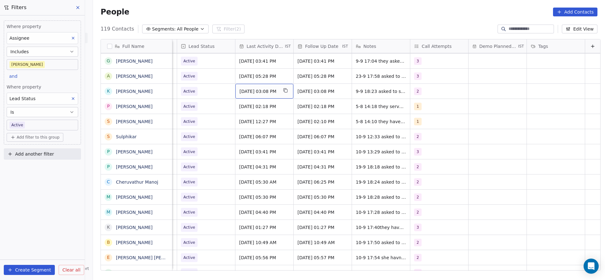
click at [261, 87] on div "Sep 09, 2025 03:08 PM" at bounding box center [264, 91] width 58 height 15
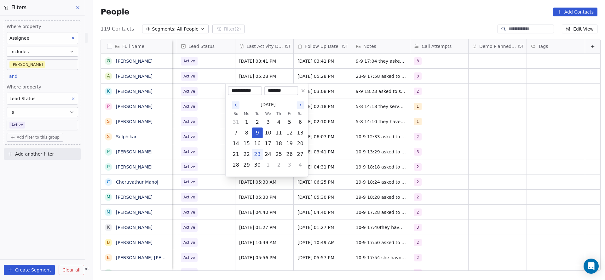
click at [255, 153] on button "23" at bounding box center [257, 154] width 10 height 10
type input "**********"
click at [186, 121] on html "On2Cook India Pvt. Ltd. Contacts People Marketing Workflows Campaigns Metrics &…" at bounding box center [302, 140] width 605 height 280
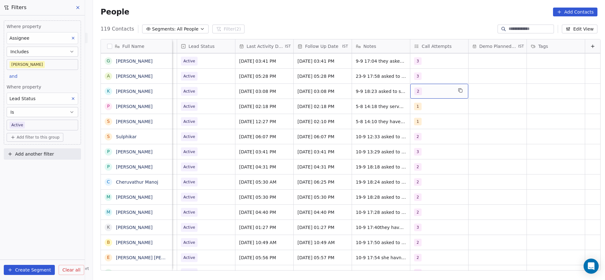
click at [426, 91] on div "2" at bounding box center [433, 92] width 38 height 8
click at [420, 142] on div "3" at bounding box center [440, 138] width 71 height 10
click at [420, 123] on div "2" at bounding box center [419, 123] width 3 height 6
click at [366, 136] on html "On2Cook India Pvt. Ltd. Contacts People Marketing Workflows Campaigns Metrics &…" at bounding box center [302, 140] width 605 height 280
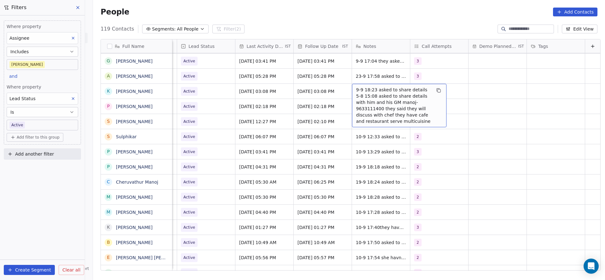
click at [392, 105] on span "9-9 18:23 asked to share details 5-8 15:08 asked to share details with him and …" at bounding box center [393, 106] width 75 height 38
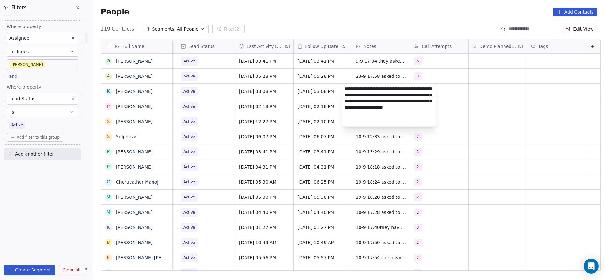
click at [368, 98] on textarea "**********" at bounding box center [389, 105] width 94 height 43
click at [198, 87] on html "On2Cook India Pvt. Ltd. Contacts People Marketing Workflows Campaigns Metrics &…" at bounding box center [302, 140] width 605 height 280
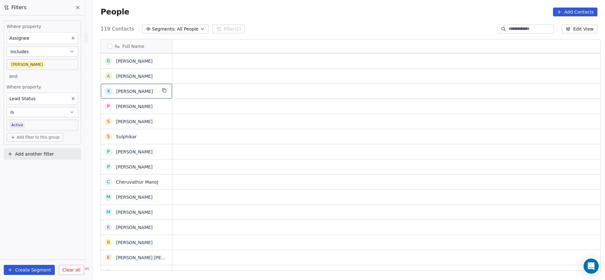
scroll to position [0, 0]
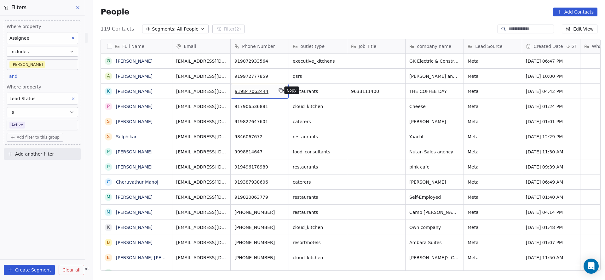
click at [277, 87] on button "grid" at bounding box center [281, 91] width 8 height 8
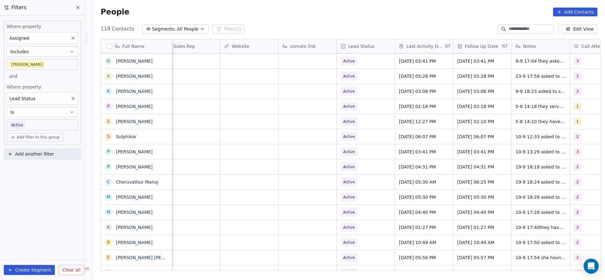
scroll to position [0, 818]
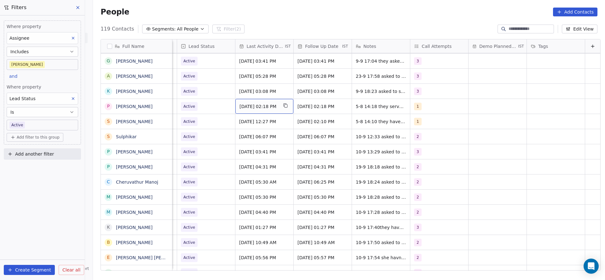
click at [250, 106] on span "Aug 05, 2025 02:18 PM" at bounding box center [258, 106] width 38 height 6
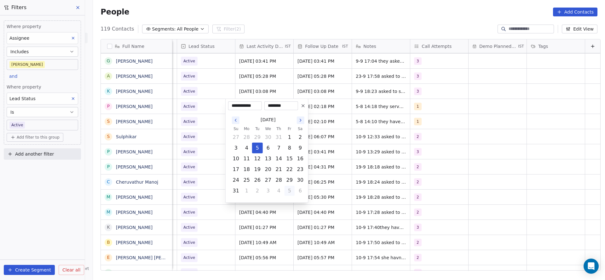
click at [289, 189] on button "5" at bounding box center [289, 191] width 10 height 10
click at [260, 168] on button "23" at bounding box center [257, 169] width 10 height 10
type input "**********"
click at [196, 123] on html "On2Cook India Pvt. Ltd. Contacts People Marketing Workflows Campaigns Metrics &…" at bounding box center [302, 140] width 605 height 280
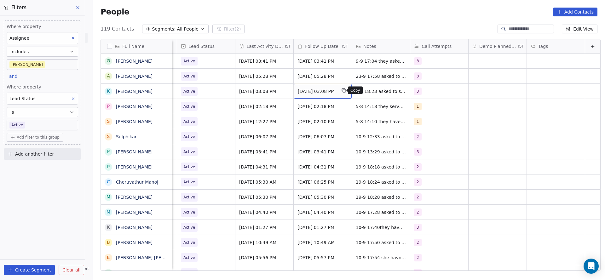
click at [343, 89] on icon "grid" at bounding box center [344, 90] width 3 height 3
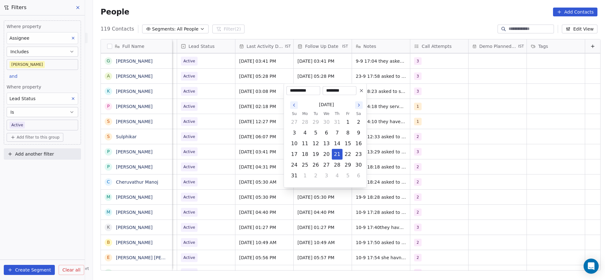
click at [261, 98] on html "On2Cook India Pvt. Ltd. Contacts People Marketing Workflows Campaigns Metrics &…" at bounding box center [302, 140] width 605 height 280
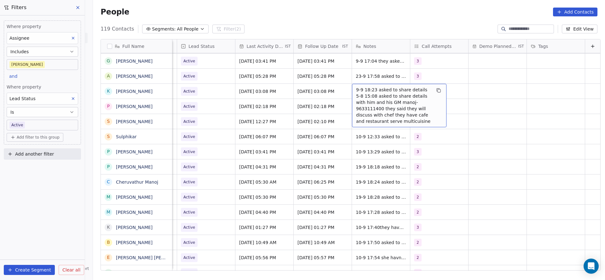
click at [369, 90] on span "9-9 18:23 asked to share details 5-8 15:08 asked to share details with him and …" at bounding box center [393, 106] width 75 height 38
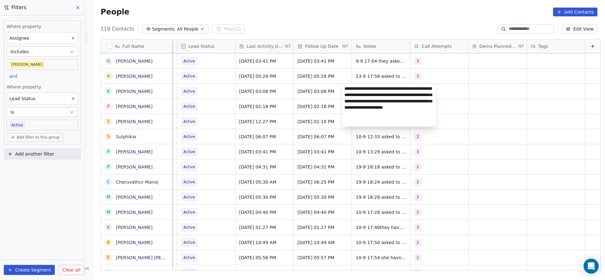
click at [344, 89] on textarea "**********" at bounding box center [389, 105] width 94 height 43
type textarea "**********"
click at [266, 110] on html "On2Cook India Pvt. Ltd. Contacts People Marketing Workflows Campaigns Metrics &…" at bounding box center [302, 140] width 605 height 280
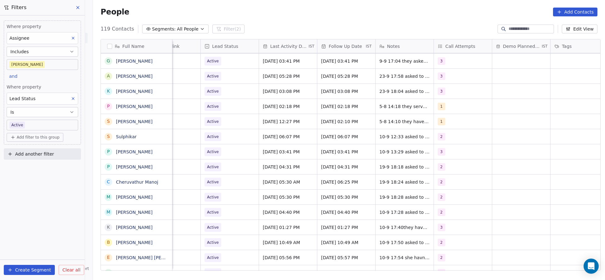
scroll to position [0, 800]
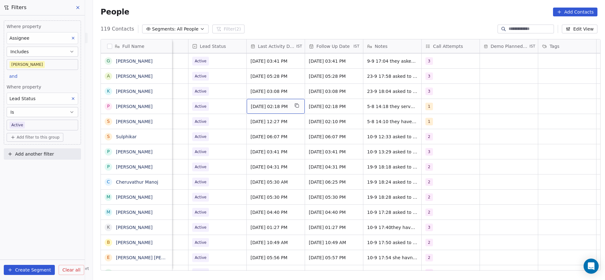
click at [271, 108] on span "[DATE] 02:18 PM" at bounding box center [270, 106] width 38 height 6
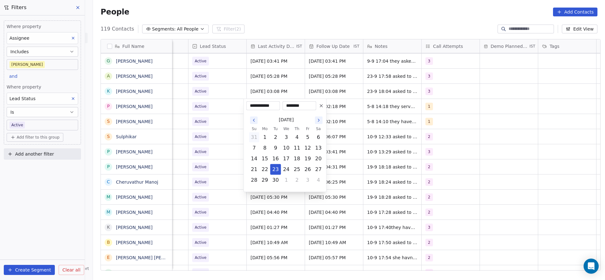
click at [254, 135] on button "31" at bounding box center [254, 137] width 10 height 10
click at [277, 147] on button "5" at bounding box center [276, 148] width 10 height 10
type input "**********"
click at [222, 146] on html "On2Cook India Pvt. Ltd. Contacts People Marketing Workflows Campaigns Metrics &…" at bounding box center [302, 140] width 605 height 280
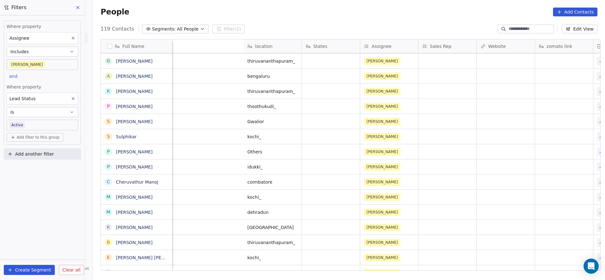
scroll to position [0, 686]
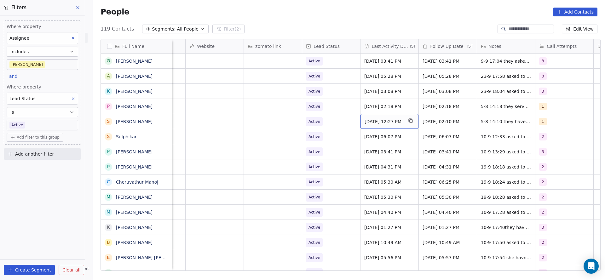
click at [372, 120] on span "Aug 05, 2025 12:27 PM" at bounding box center [383, 121] width 38 height 6
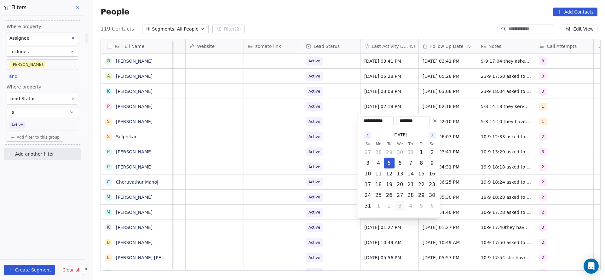
click at [399, 201] on button "3" at bounding box center [400, 206] width 10 height 10
drag, startPoint x: 389, startPoint y: 183, endPoint x: 311, endPoint y: 183, distance: 78.4
click at [390, 183] on button "23" at bounding box center [389, 185] width 10 height 10
type input "**********"
click at [311, 183] on html "On2Cook India Pvt. Ltd. Contacts People Marketing Workflows Campaigns Metrics &…" at bounding box center [302, 140] width 605 height 280
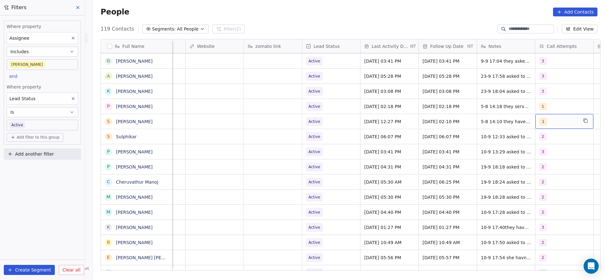
click at [539, 124] on span "1" at bounding box center [543, 122] width 8 height 8
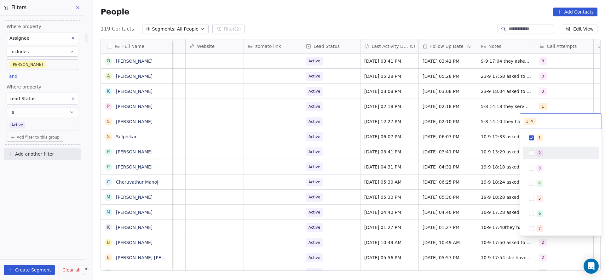
click at [536, 153] on span "2" at bounding box center [539, 153] width 6 height 7
click at [541, 140] on span "1" at bounding box center [539, 137] width 6 height 7
drag, startPoint x: 480, startPoint y: 156, endPoint x: 505, endPoint y: 123, distance: 41.6
click at [485, 155] on html "On2Cook India Pvt. Ltd. Contacts People Marketing Workflows Campaigns Metrics &…" at bounding box center [302, 140] width 605 height 280
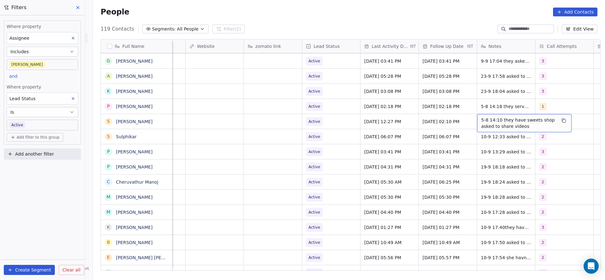
click at [505, 123] on span "5-8 14:10 they have sweets shop asked to share videos" at bounding box center [518, 123] width 75 height 13
click at [473, 119] on div "**********" at bounding box center [520, 124] width 94 height 20
click at [479, 116] on textarea "**********" at bounding box center [521, 124] width 94 height 20
type textarea "**********"
click at [391, 135] on html "On2Cook India Pvt. Ltd. Contacts People Marketing Workflows Campaigns Metrics &…" at bounding box center [302, 140] width 605 height 280
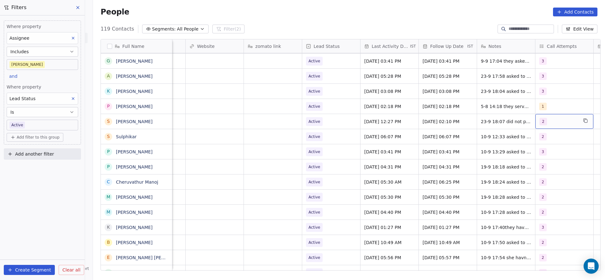
click at [543, 121] on span "2" at bounding box center [543, 122] width 8 height 8
click at [537, 168] on span "3" at bounding box center [539, 168] width 6 height 7
click at [544, 152] on div "2" at bounding box center [564, 153] width 56 height 7
click at [460, 166] on html "On2Cook India Pvt. Ltd. Contacts People Marketing Workflows Campaigns Metrics &…" at bounding box center [302, 140] width 605 height 280
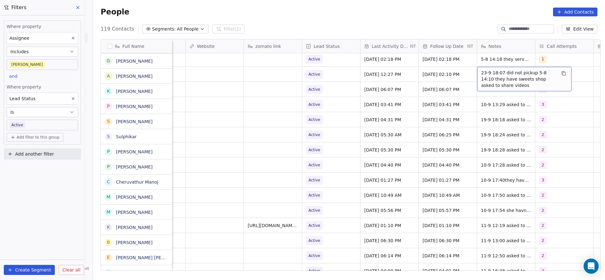
scroll to position [425, 0]
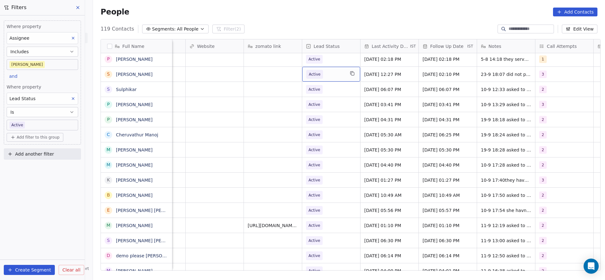
click at [322, 73] on span "Active" at bounding box center [325, 74] width 38 height 9
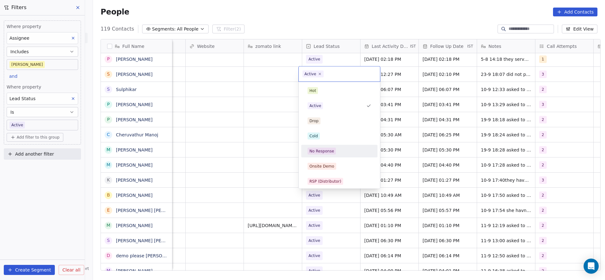
drag, startPoint x: 328, startPoint y: 150, endPoint x: 471, endPoint y: 86, distance: 156.5
click at [329, 149] on div "No Response" at bounding box center [321, 151] width 25 height 6
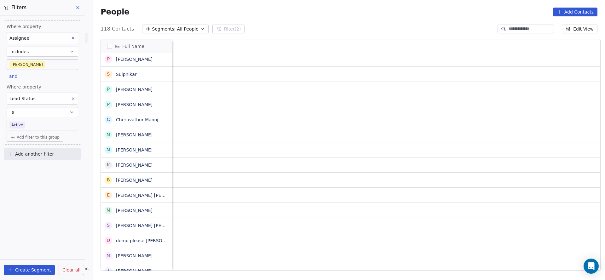
scroll to position [0, 818]
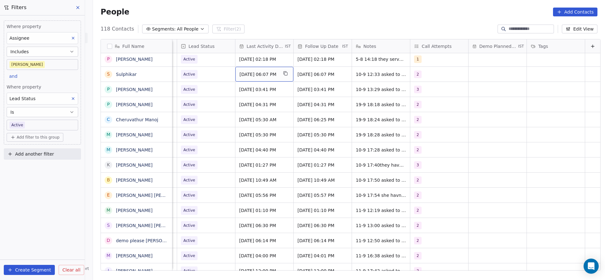
click at [261, 77] on span "Sep 10, 2025 06:07 PM" at bounding box center [258, 74] width 38 height 6
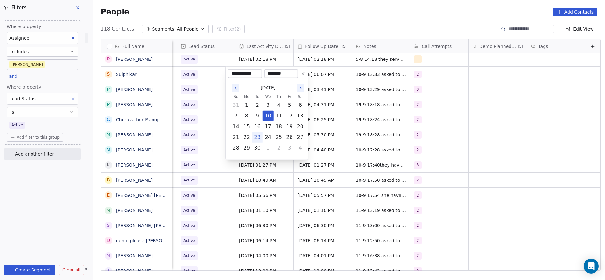
click at [258, 135] on button "23" at bounding box center [257, 137] width 10 height 10
type input "**********"
click at [193, 112] on html "On2Cook India Pvt. Ltd. Contacts People Marketing Workflows Campaigns Metrics &…" at bounding box center [302, 140] width 605 height 280
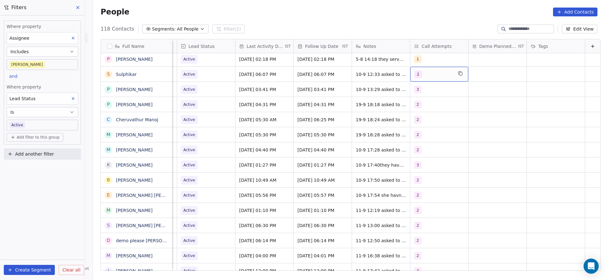
click at [429, 74] on div "2" at bounding box center [433, 75] width 38 height 8
click at [422, 117] on div "3" at bounding box center [440, 121] width 71 height 10
drag, startPoint x: 425, startPoint y: 106, endPoint x: 406, endPoint y: 107, distance: 18.9
click at [425, 106] on div "2" at bounding box center [444, 105] width 56 height 7
click at [370, 111] on html "On2Cook India Pvt. Ltd. Contacts People Marketing Workflows Campaigns Metrics &…" at bounding box center [302, 140] width 605 height 280
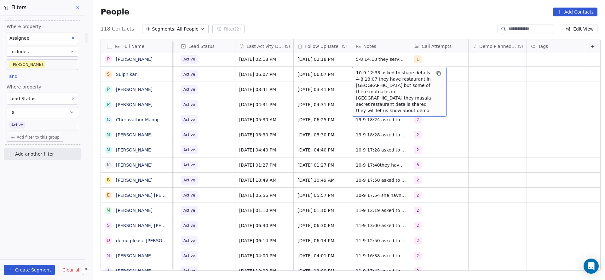
click at [374, 73] on span "10-9 12:33 asked to share details 4-8 18:07 they have restaurant in kerala but …" at bounding box center [393, 92] width 75 height 44
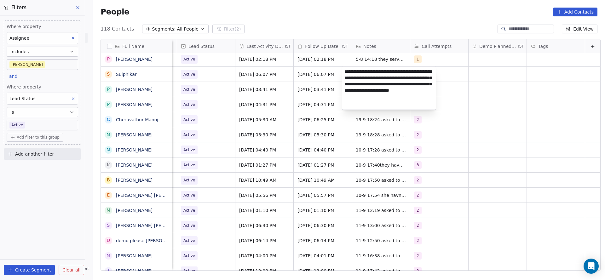
click at [344, 72] on textarea "**********" at bounding box center [389, 88] width 94 height 43
type textarea "**********"
click at [292, 89] on html "On2Cook India Pvt. Ltd. Contacts People Marketing Workflows Campaigns Metrics &…" at bounding box center [302, 140] width 605 height 280
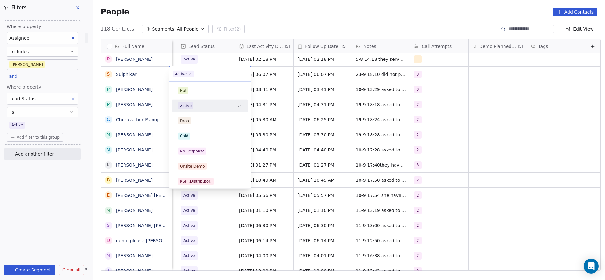
scroll to position [0, 815]
click at [198, 149] on div "No Response" at bounding box center [192, 151] width 25 height 6
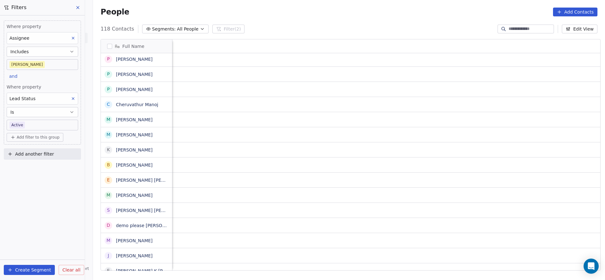
scroll to position [0, 818]
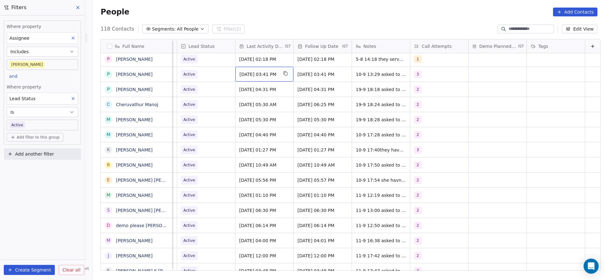
click at [243, 72] on span "Sep 10, 2025 03:41 PM" at bounding box center [258, 74] width 38 height 6
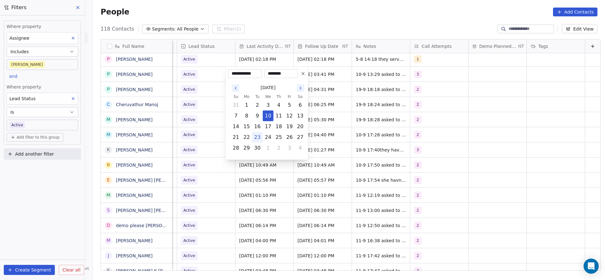
click at [258, 138] on button "23" at bounding box center [257, 137] width 10 height 10
type input "**********"
click at [212, 128] on html "On2Cook India Pvt. Ltd. Contacts People Marketing Workflows Campaigns Metrics &…" at bounding box center [302, 140] width 605 height 280
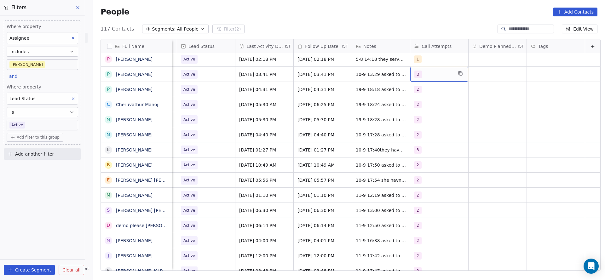
click at [420, 76] on div "3" at bounding box center [433, 75] width 38 height 8
click at [413, 132] on div "4" at bounding box center [440, 136] width 71 height 10
click at [414, 117] on div "3" at bounding box center [440, 121] width 71 height 10
click at [360, 130] on html "On2Cook India Pvt. Ltd. Contacts People Marketing Workflows Campaigns Metrics &…" at bounding box center [302, 140] width 605 height 280
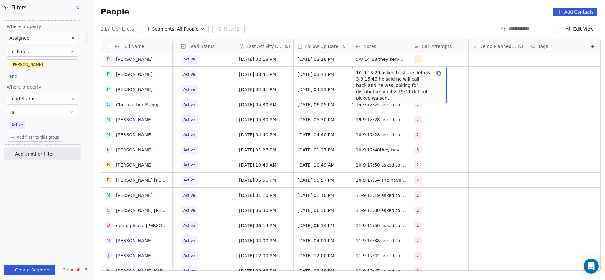
click at [372, 71] on span "10-9 13:29 asked to share details 3-9 15:43 he said he will call back and he wa…" at bounding box center [393, 85] width 75 height 31
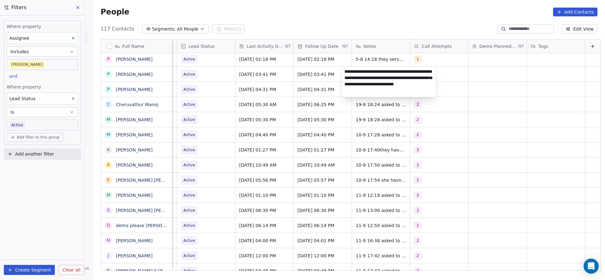
click at [343, 71] on textarea "**********" at bounding box center [389, 82] width 94 height 30
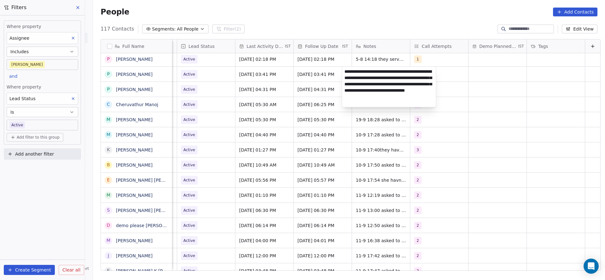
type textarea "**********"
click at [302, 95] on html "On2Cook India Pvt. Ltd. Contacts People Marketing Workflows Campaigns Metrics &…" at bounding box center [302, 140] width 605 height 280
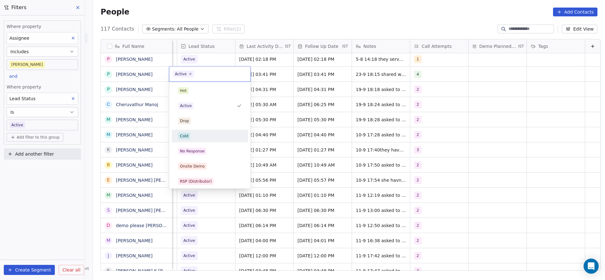
scroll to position [0, 815]
click at [194, 137] on div "Cold" at bounding box center [210, 136] width 64 height 7
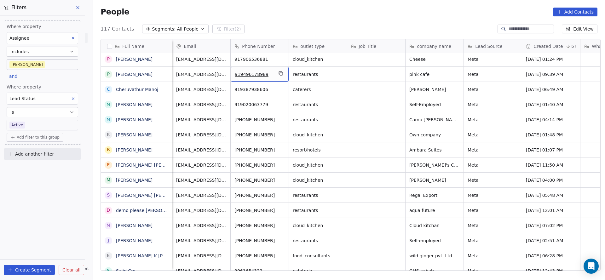
scroll to position [0, 818]
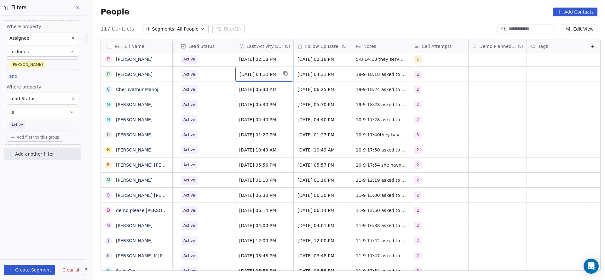
click at [258, 73] on span "Sep 19, 2025 04:31 PM" at bounding box center [258, 74] width 38 height 6
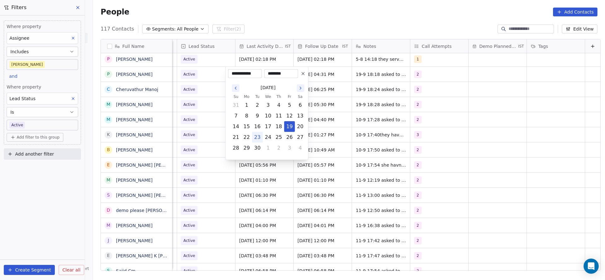
click at [257, 136] on button "23" at bounding box center [257, 137] width 10 height 10
type input "**********"
click at [182, 110] on html "On2Cook India Pvt. Ltd. Contacts People Marketing Workflows Campaigns Metrics &…" at bounding box center [302, 140] width 605 height 280
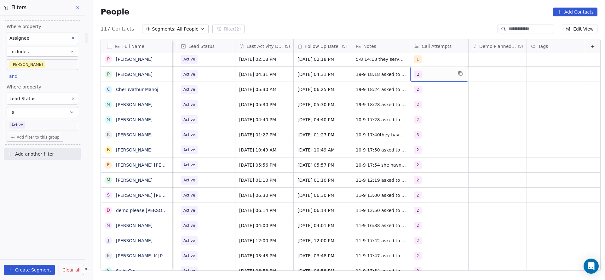
click at [423, 78] on div "2" at bounding box center [439, 74] width 58 height 15
click at [415, 110] on div "2" at bounding box center [440, 106] width 71 height 10
click at [414, 116] on div "3" at bounding box center [440, 121] width 71 height 10
click at [362, 105] on html "On2Cook India Pvt. Ltd. Contacts People Marketing Workflows Campaigns Metrics &…" at bounding box center [302, 140] width 605 height 280
click at [362, 76] on span "19-9 18:18 asked to call back nd share details" at bounding box center [393, 76] width 75 height 13
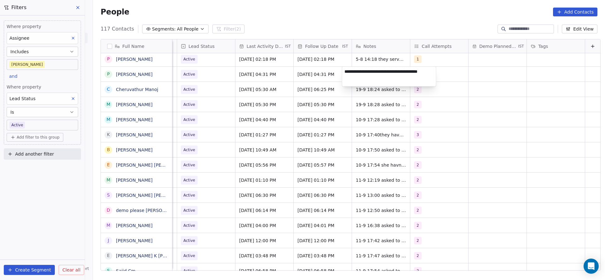
click at [342, 72] on textarea "**********" at bounding box center [389, 77] width 94 height 20
type textarea "**********"
click at [272, 100] on html "On2Cook India Pvt. Ltd. Contacts People Marketing Workflows Campaigns Metrics &…" at bounding box center [302, 140] width 605 height 280
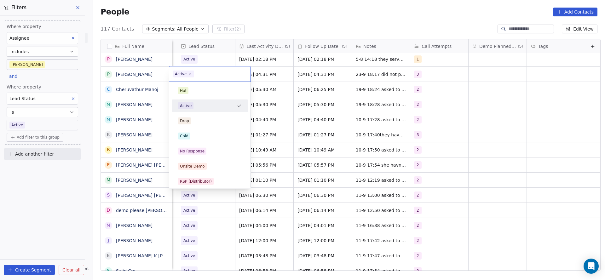
scroll to position [0, 815]
click at [196, 148] on span "No Response" at bounding box center [192, 151] width 28 height 7
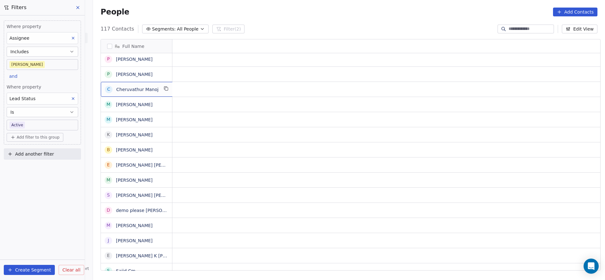
scroll to position [0, 0]
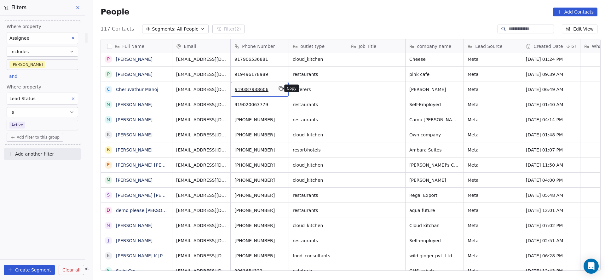
click at [280, 89] on icon "grid" at bounding box center [281, 89] width 3 height 3
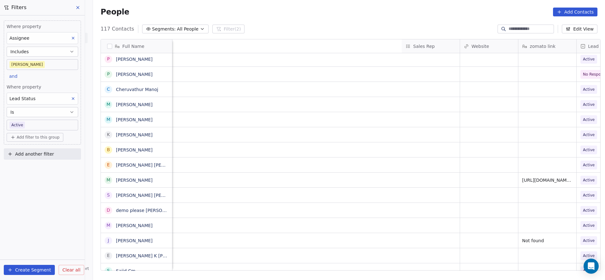
scroll to position [0, 818]
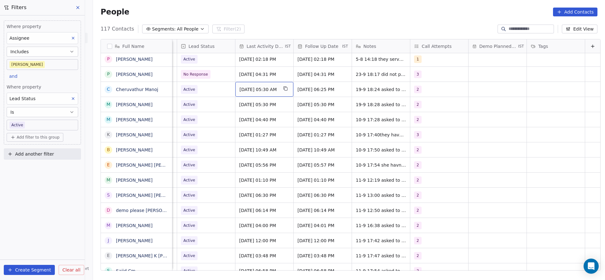
click at [252, 89] on span "Sep 19, 2025 05:30 AM" at bounding box center [258, 89] width 38 height 6
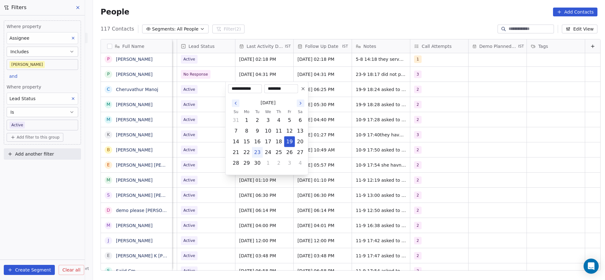
click at [259, 148] on button "23" at bounding box center [257, 152] width 10 height 10
type input "**********"
click at [185, 152] on html "On2Cook India Pvt. Ltd. Contacts People Marketing Workflows Campaigns Metrics &…" at bounding box center [302, 140] width 605 height 280
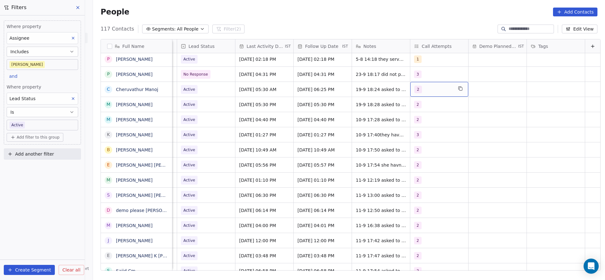
click at [414, 88] on div "2" at bounding box center [433, 90] width 38 height 8
click at [413, 135] on button "Suggestions" at bounding box center [411, 136] width 5 height 5
click at [413, 120] on button "Suggestions" at bounding box center [411, 120] width 5 height 5
click at [357, 134] on html "On2Cook India Pvt. Ltd. Contacts People Marketing Workflows Campaigns Metrics &…" at bounding box center [302, 140] width 605 height 280
click at [356, 92] on span "19-9 18:24 asked to share details 3-9 15:04 asked to call back" at bounding box center [393, 91] width 75 height 13
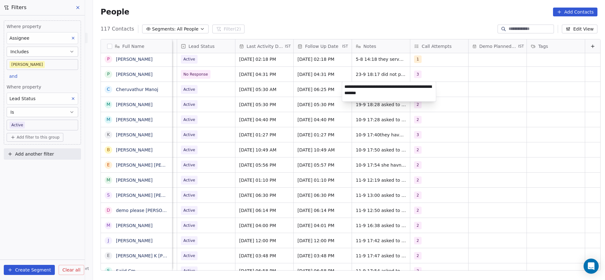
click at [345, 85] on textarea "**********" at bounding box center [389, 92] width 94 height 20
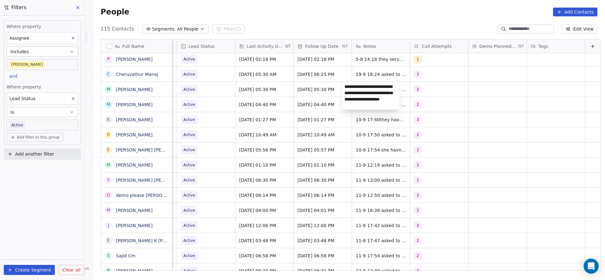
scroll to position [1, 0]
type textarea "**********"
click at [317, 92] on html "On2Cook India Pvt. Ltd. Contacts People Marketing Workflows Campaigns Metrics &…" at bounding box center [302, 140] width 605 height 280
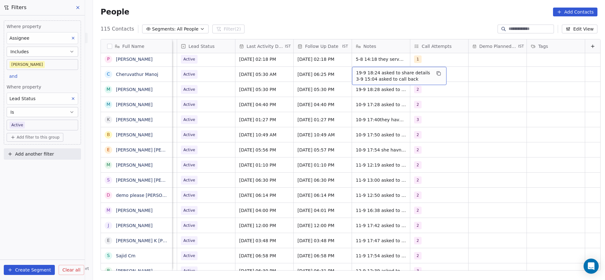
click at [356, 70] on span "19-9 18:24 asked to share details 3-9 15:04 asked to call back" at bounding box center [393, 76] width 75 height 13
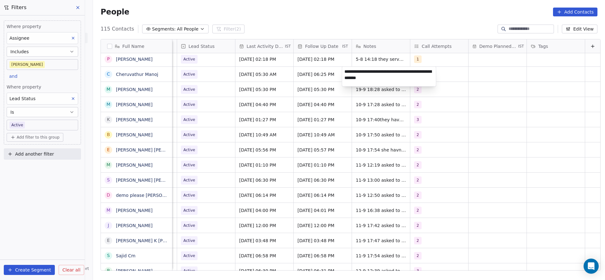
click at [351, 70] on textarea "**********" at bounding box center [389, 77] width 94 height 20
click at [343, 73] on textarea "**********" at bounding box center [389, 77] width 94 height 20
type textarea "**********"
click at [191, 76] on html "On2Cook India Pvt. Ltd. Contacts People Marketing Workflows Campaigns Metrics &…" at bounding box center [302, 140] width 605 height 280
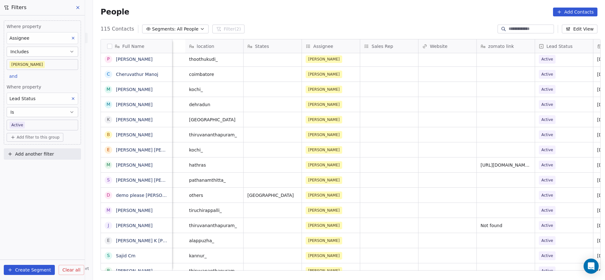
scroll to position [0, 686]
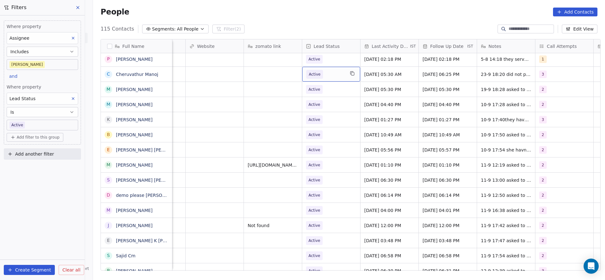
click at [329, 73] on span "Active" at bounding box center [325, 74] width 38 height 9
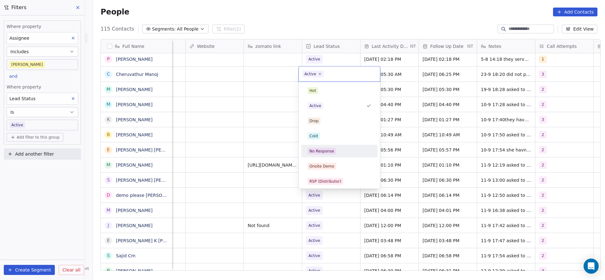
click at [334, 152] on span "No Response" at bounding box center [321, 151] width 28 height 7
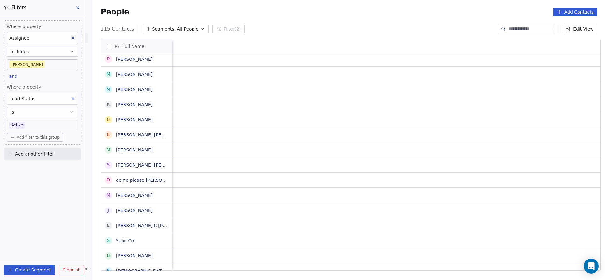
scroll to position [0, 818]
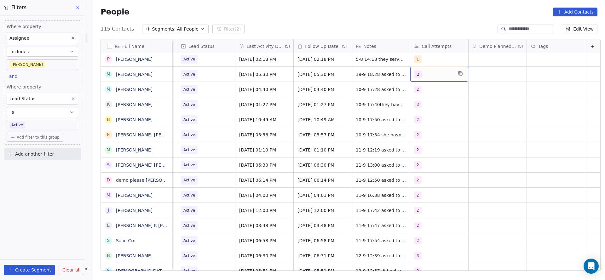
click at [414, 71] on span "2" at bounding box center [418, 75] width 8 height 8
click at [416, 119] on span "3" at bounding box center [419, 120] width 6 height 7
click at [420, 107] on div "2" at bounding box center [419, 106] width 3 height 6
click at [369, 114] on html "On2Cook India Pvt. Ltd. Contacts People Marketing Workflows Campaigns Metrics &…" at bounding box center [302, 140] width 605 height 280
click at [356, 74] on span "19-9 18:28 asked to share details 3-9 14:43 asked to share details and call back" at bounding box center [393, 79] width 75 height 19
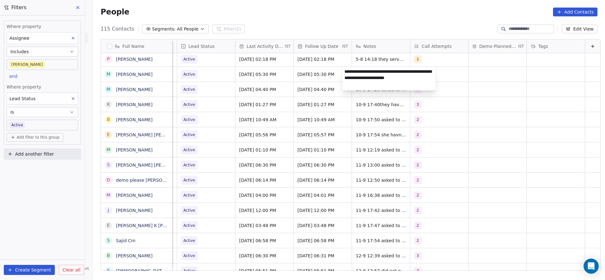
click at [344, 70] on textarea "**********" at bounding box center [389, 79] width 94 height 24
type textarea "**********"
click at [253, 83] on html "On2Cook India Pvt. Ltd. Contacts People Marketing Workflows Campaigns Metrics &…" at bounding box center [302, 140] width 605 height 280
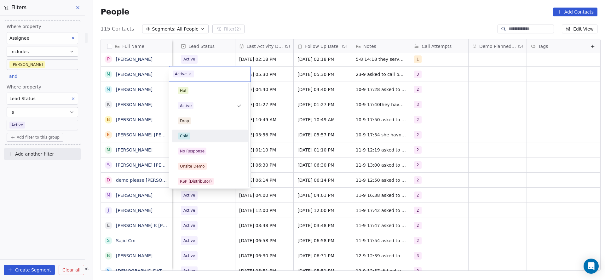
scroll to position [47, 0]
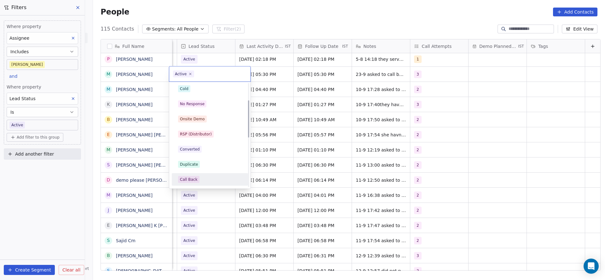
click at [193, 180] on div "Call Back" at bounding box center [189, 180] width 18 height 6
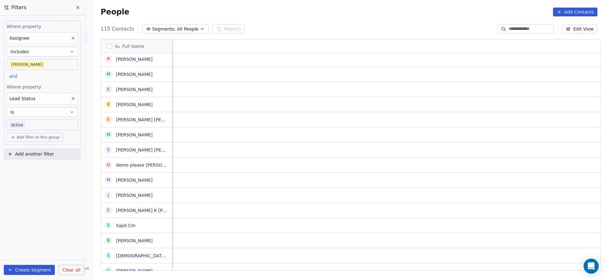
scroll to position [0, 818]
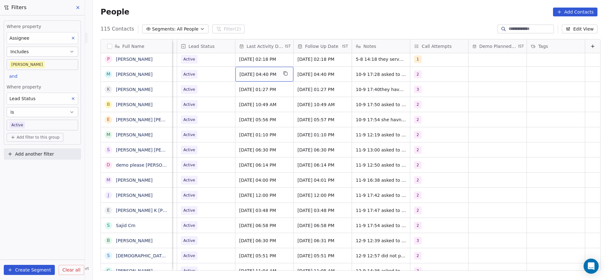
click at [254, 77] on span "Sep 10, 2025 04:40 PM" at bounding box center [258, 74] width 38 height 6
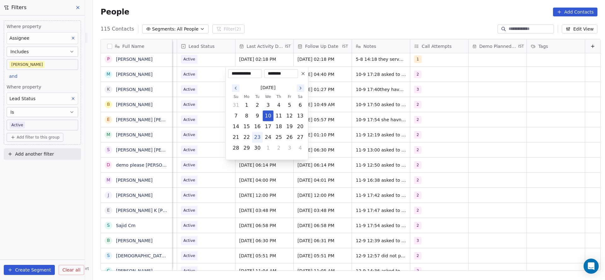
click at [260, 135] on button "23" at bounding box center [257, 137] width 10 height 10
type input "**********"
click at [207, 138] on html "On2Cook India Pvt. Ltd. Contacts People Marketing Workflows Campaigns Metrics &…" at bounding box center [302, 140] width 605 height 280
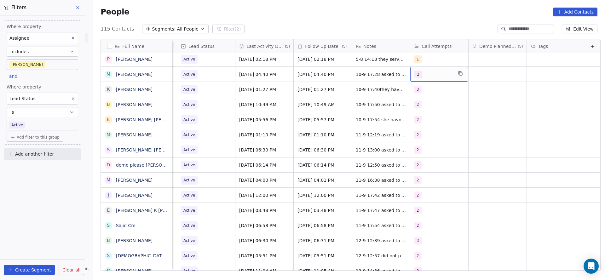
click at [423, 72] on div "2" at bounding box center [433, 75] width 38 height 8
click at [416, 118] on span "3" at bounding box center [419, 120] width 6 height 7
click at [418, 109] on span "2" at bounding box center [419, 105] width 6 height 7
click at [357, 127] on html "On2Cook India Pvt. Ltd. Contacts People Marketing Workflows Campaigns Metrics &…" at bounding box center [302, 140] width 605 height 280
click at [366, 76] on span "10-9 17:28 asked to rehsare 31-7 16:40 they serve to camp site, details shared" at bounding box center [393, 79] width 75 height 19
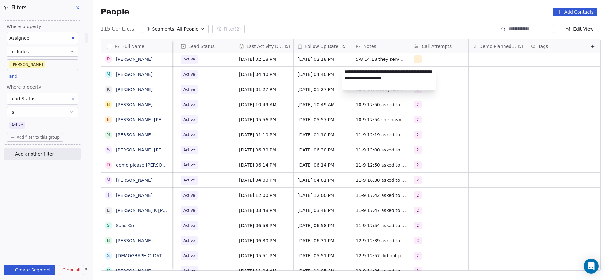
click at [344, 72] on textarea "**********" at bounding box center [389, 79] width 94 height 24
type textarea "**********"
click at [228, 87] on html "On2Cook India Pvt. Ltd. Contacts People Marketing Workflows Campaigns Metrics &…" at bounding box center [302, 140] width 605 height 280
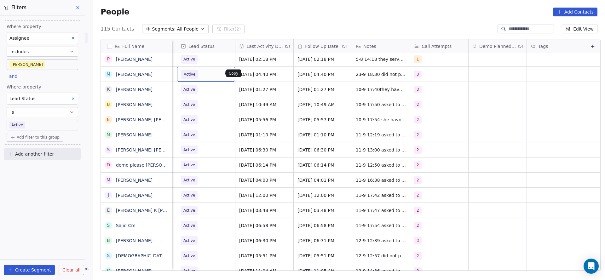
scroll to position [0, 815]
click at [209, 78] on div "Active" at bounding box center [206, 74] width 58 height 15
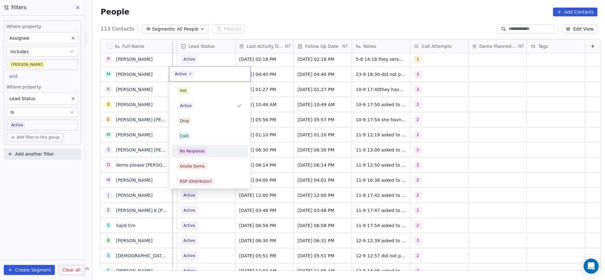
click at [212, 152] on div "No Response" at bounding box center [210, 151] width 64 height 7
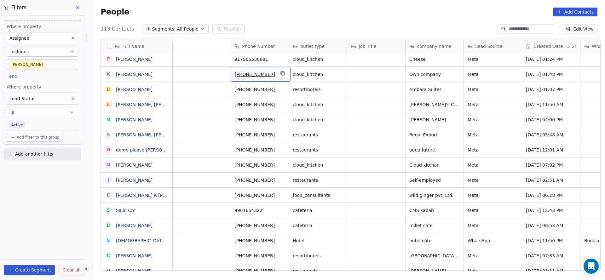
scroll to position [0, 818]
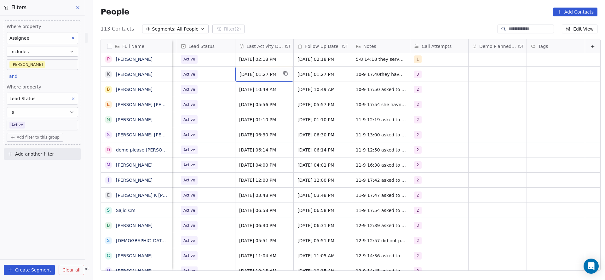
click at [243, 69] on div "Sep 10, 2025 01:27 PM" at bounding box center [264, 74] width 58 height 15
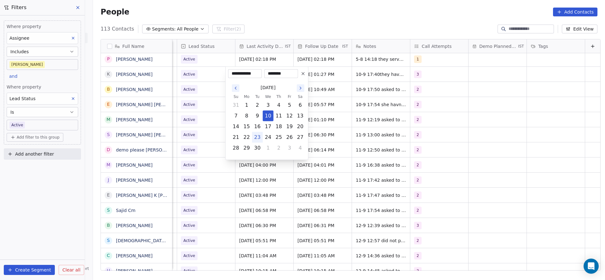
click at [257, 140] on button "23" at bounding box center [257, 137] width 10 height 10
type input "**********"
click at [185, 127] on html "On2Cook India Pvt. Ltd. Contacts People Marketing Workflows Campaigns Metrics &…" at bounding box center [302, 140] width 605 height 280
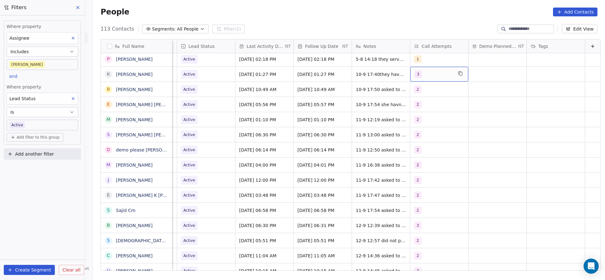
click at [434, 77] on div "3" at bounding box center [433, 75] width 38 height 8
click at [420, 133] on div "4" at bounding box center [419, 136] width 3 height 6
drag, startPoint x: 416, startPoint y: 124, endPoint x: 378, endPoint y: 79, distance: 58.1
click at [415, 124] on div "3" at bounding box center [440, 121] width 71 height 10
click at [360, 129] on html "On2Cook India Pvt. Ltd. Contacts People Marketing Workflows Campaigns Metrics &…" at bounding box center [302, 140] width 605 height 280
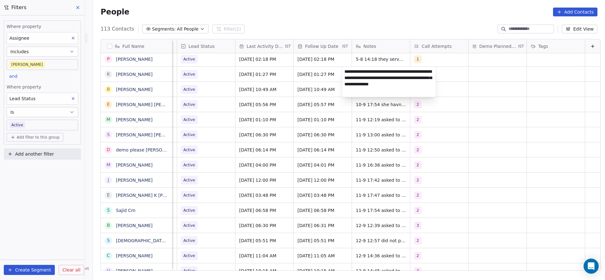
click at [344, 71] on textarea "**********" at bounding box center [389, 82] width 94 height 30
type textarea "**********"
click at [237, 91] on html "On2Cook India Pvt. Ltd. Contacts People Marketing Workflows Campaigns Metrics &…" at bounding box center [302, 140] width 605 height 280
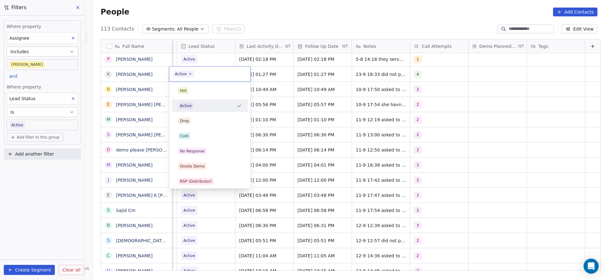
scroll to position [0, 815]
click at [197, 149] on div "No Response" at bounding box center [192, 151] width 25 height 6
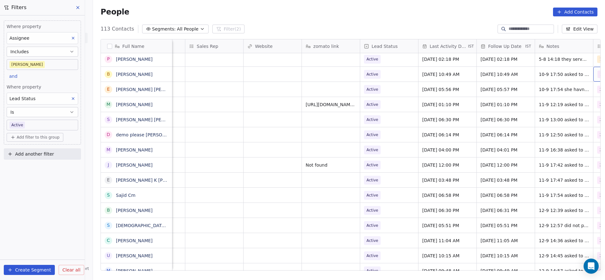
scroll to position [0, 686]
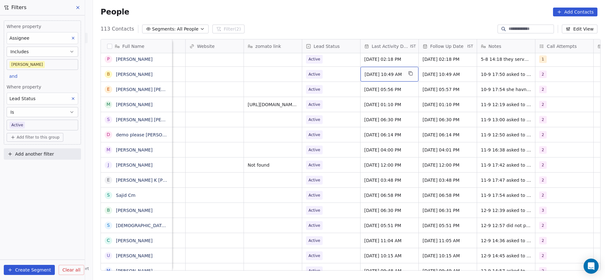
click at [382, 74] on span "Sep 10, 2025 10:49 AM" at bounding box center [383, 74] width 38 height 6
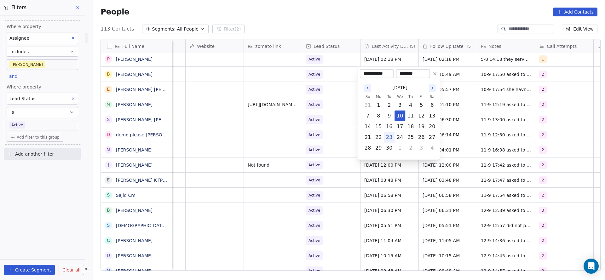
drag, startPoint x: 390, startPoint y: 138, endPoint x: 318, endPoint y: 139, distance: 72.5
click at [383, 137] on tr "21 22 23 24 25 26 27" at bounding box center [399, 137] width 75 height 11
click at [316, 139] on html "On2Cook India Pvt. Ltd. Contacts People Marketing Workflows Campaigns Metrics &…" at bounding box center [302, 140] width 605 height 280
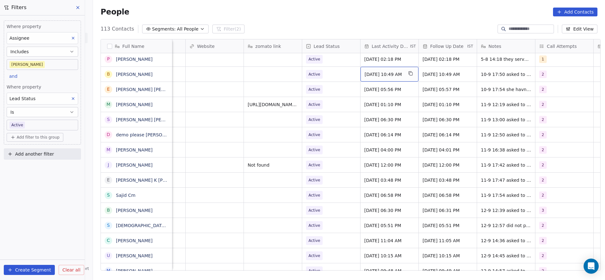
click at [380, 77] on span "Sep 10, 2025 10:49 AM" at bounding box center [383, 74] width 38 height 6
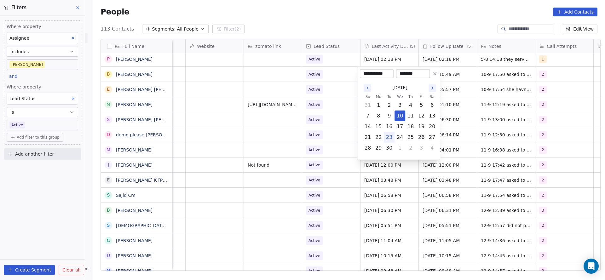
click at [386, 134] on button "23" at bounding box center [389, 137] width 10 height 10
type input "**********"
click at [314, 119] on html "On2Cook India Pvt. Ltd. Contacts People Marketing Workflows Campaigns Metrics &…" at bounding box center [302, 140] width 605 height 280
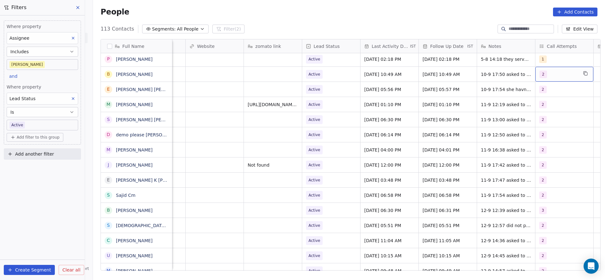
click at [557, 75] on div "2" at bounding box center [558, 75] width 38 height 8
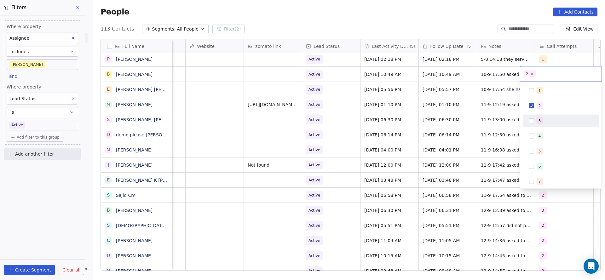
click at [537, 122] on span "3" at bounding box center [539, 120] width 6 height 7
click at [540, 113] on div "1 2 3 4 5 6 7 8 9 10" at bounding box center [561, 158] width 76 height 149
click at [543, 106] on div "2" at bounding box center [564, 105] width 56 height 7
click at [500, 105] on html "On2Cook India Pvt. Ltd. Contacts People Marketing Workflows Campaigns Metrics &…" at bounding box center [302, 140] width 605 height 280
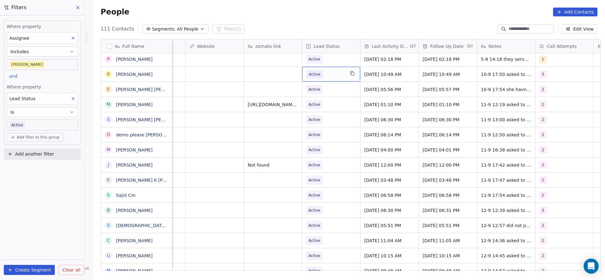
click at [327, 77] on span "Active" at bounding box center [325, 74] width 38 height 9
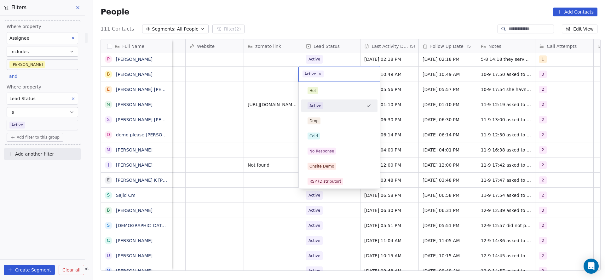
click at [500, 74] on html "On2Cook India Pvt. Ltd. Contacts People Marketing Workflows Campaigns Metrics &…" at bounding box center [302, 140] width 605 height 280
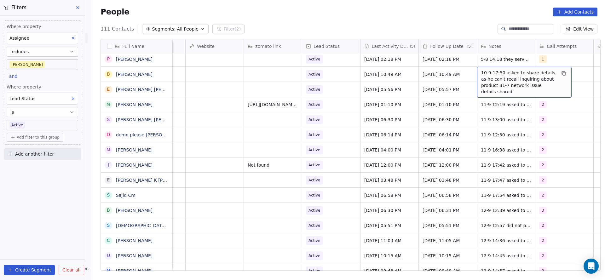
click at [477, 70] on div "10-9 17:50 asked to share details as he can't recall inquiring about product 31…" at bounding box center [524, 82] width 94 height 31
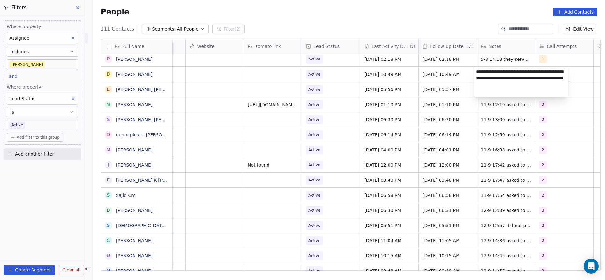
click at [476, 71] on textarea "**********" at bounding box center [521, 82] width 94 height 30
type textarea "**********"
drag, startPoint x: 355, startPoint y: 91, endPoint x: 319, endPoint y: 69, distance: 42.1
click at [353, 92] on html "On2Cook India Pvt. Ltd. Contacts People Marketing Workflows Campaigns Metrics &…" at bounding box center [302, 140] width 605 height 280
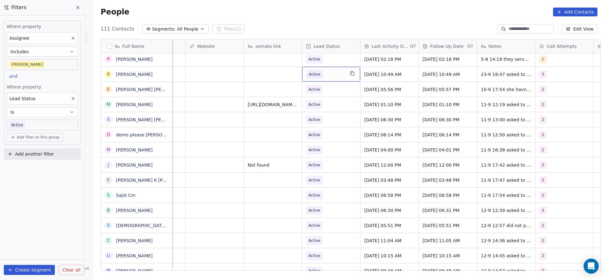
click at [319, 71] on span "Active" at bounding box center [325, 74] width 38 height 9
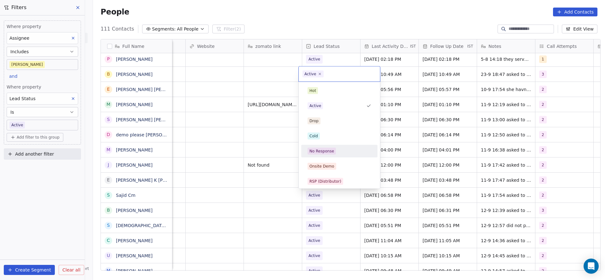
scroll to position [47, 0]
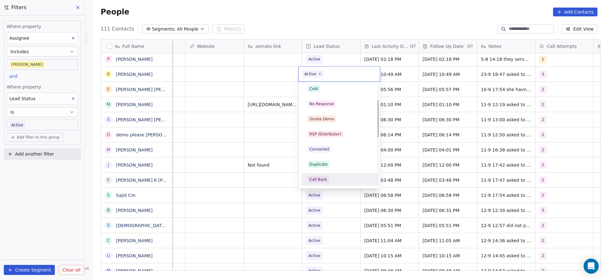
click at [327, 179] on div "Call Back" at bounding box center [339, 179] width 64 height 7
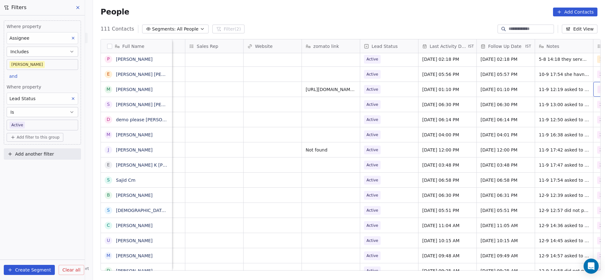
scroll to position [0, 686]
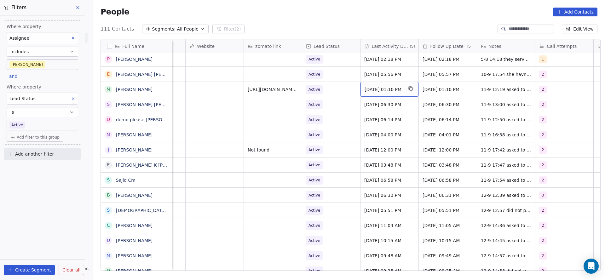
click at [389, 86] on span "Sep 11, 2025 01:10 PM" at bounding box center [383, 89] width 38 height 6
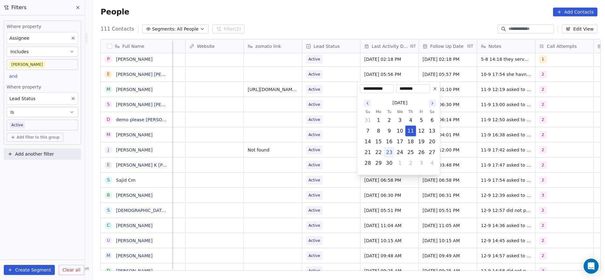
click at [386, 152] on button "23" at bounding box center [389, 152] width 10 height 10
type input "**********"
drag, startPoint x: 270, startPoint y: 153, endPoint x: 530, endPoint y: 84, distance: 269.1
click at [273, 149] on html "On2Cook India Pvt. Ltd. Contacts People Marketing Workflows Campaigns Metrics &…" at bounding box center [302, 140] width 605 height 280
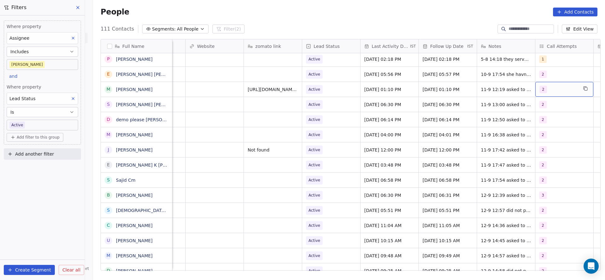
click at [546, 89] on div "2" at bounding box center [558, 90] width 38 height 8
click at [540, 133] on span "3" at bounding box center [539, 136] width 6 height 7
drag, startPoint x: 540, startPoint y: 117, endPoint x: 463, endPoint y: 153, distance: 84.4
click at [531, 121] on div "2" at bounding box center [560, 121] width 71 height 10
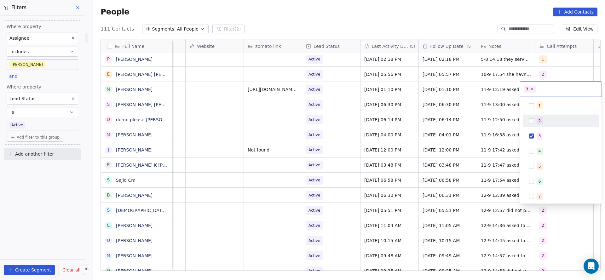
drag, startPoint x: 463, startPoint y: 153, endPoint x: 490, endPoint y: 96, distance: 63.0
click at [464, 151] on html "On2Cook India Pvt. Ltd. Contacts People Marketing Workflows Campaigns Metrics &…" at bounding box center [302, 140] width 605 height 280
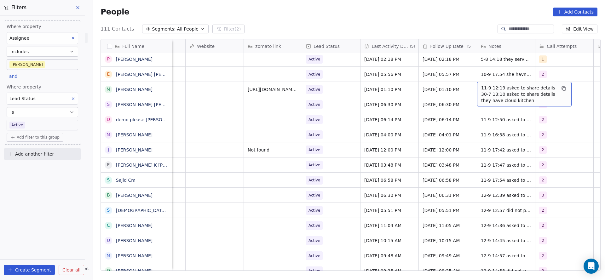
click at [490, 91] on span "11-9 12:19 asked to share details 30-7 13:10 asked to share details they have c…" at bounding box center [518, 94] width 75 height 19
click at [476, 86] on textarea "**********" at bounding box center [521, 94] width 94 height 24
type textarea "**********"
click at [323, 123] on html "On2Cook India Pvt. Ltd. Contacts People Marketing Workflows Campaigns Metrics &…" at bounding box center [302, 140] width 605 height 280
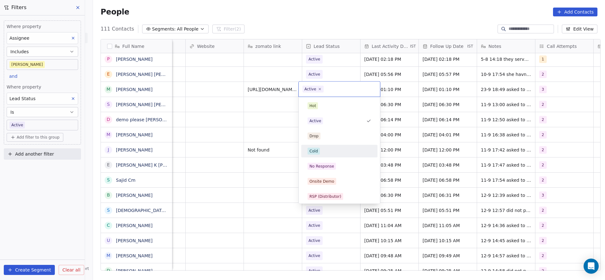
scroll to position [47, 0]
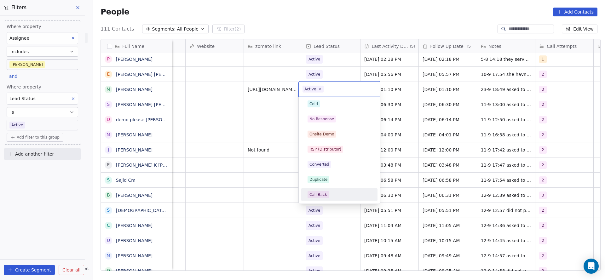
click at [323, 192] on div "Call Back" at bounding box center [318, 195] width 18 height 6
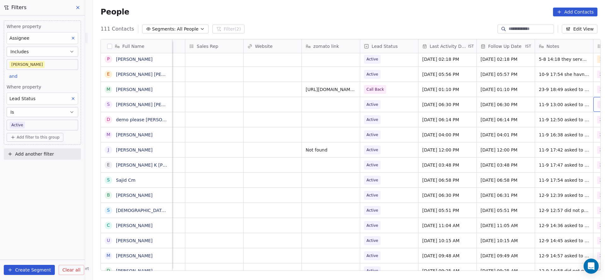
scroll to position [0, 686]
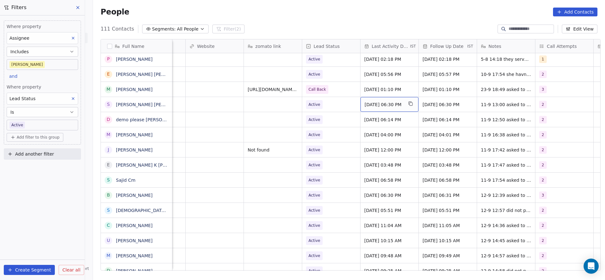
click at [367, 100] on div "Sep 11, 2025 06:30 PM" at bounding box center [389, 104] width 58 height 15
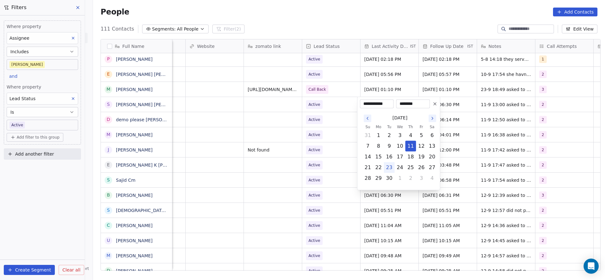
click at [387, 172] on button "23" at bounding box center [389, 168] width 10 height 10
type input "**********"
click at [241, 133] on html "On2Cook India Pvt. Ltd. Contacts People Marketing Workflows Campaigns Metrics &…" at bounding box center [302, 140] width 605 height 280
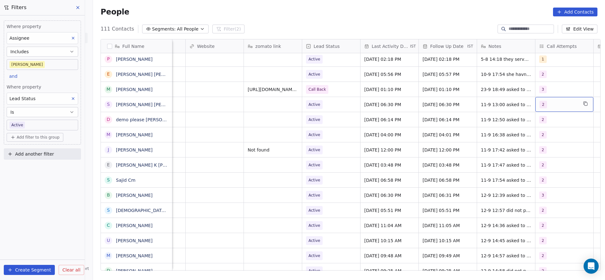
click at [548, 102] on div "2" at bounding box center [558, 105] width 38 height 8
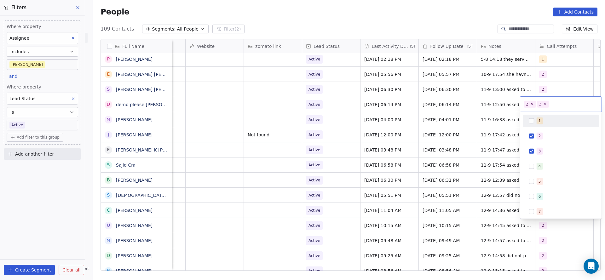
click at [544, 101] on span "3" at bounding box center [543, 104] width 12 height 7
click at [546, 101] on span "3" at bounding box center [543, 104] width 12 height 7
click at [543, 104] on icon at bounding box center [545, 104] width 4 height 4
click at [443, 121] on html "On2Cook India Pvt. Ltd. Contacts People Marketing Workflows Campaigns Metrics &…" at bounding box center [302, 140] width 605 height 280
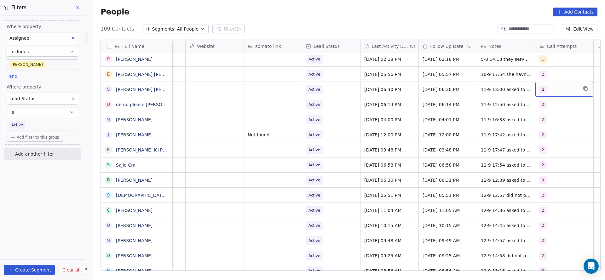
click at [546, 89] on div "2" at bounding box center [558, 90] width 38 height 8
click at [538, 133] on div "3" at bounding box center [539, 136] width 3 height 6
click at [541, 122] on span "2" at bounding box center [539, 120] width 6 height 7
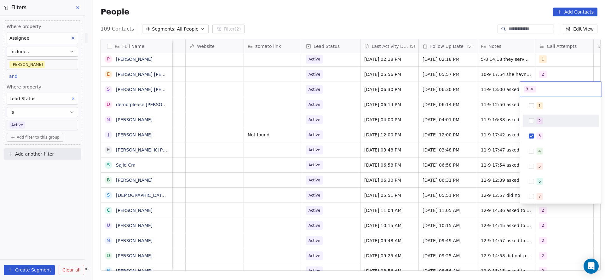
click at [477, 134] on html "On2Cook India Pvt. Ltd. Contacts People Marketing Workflows Campaigns Metrics &…" at bounding box center [302, 140] width 605 height 280
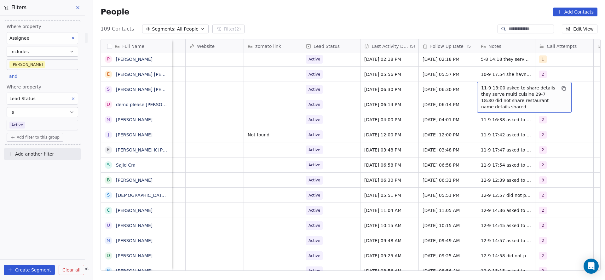
click at [498, 89] on span "11-9 13:00 asked to share details they serve multi cuisine 29-7 18:30 did not s…" at bounding box center [518, 97] width 75 height 25
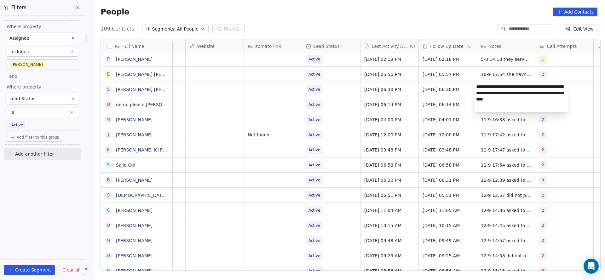
click at [474, 87] on textarea "**********" at bounding box center [521, 97] width 94 height 30
type textarea "**********"
click at [390, 110] on html "On2Cook India Pvt. Ltd. Contacts People Marketing Workflows Campaigns Metrics &…" at bounding box center [302, 140] width 605 height 280
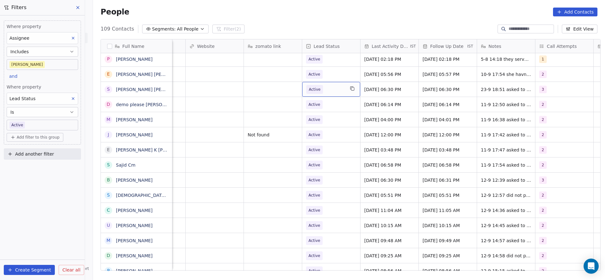
click at [330, 90] on span "Active" at bounding box center [325, 89] width 38 height 9
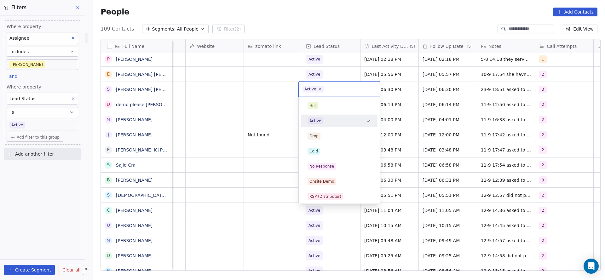
click at [246, 79] on html "On2Cook India Pvt. Ltd. Contacts People Marketing Workflows Campaigns Metrics &…" at bounding box center [302, 140] width 605 height 280
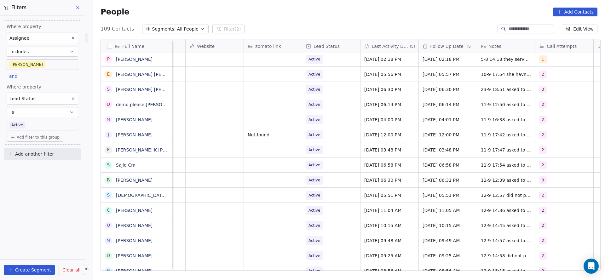
click at [354, 3] on div "People Add Contacts" at bounding box center [349, 12] width 512 height 24
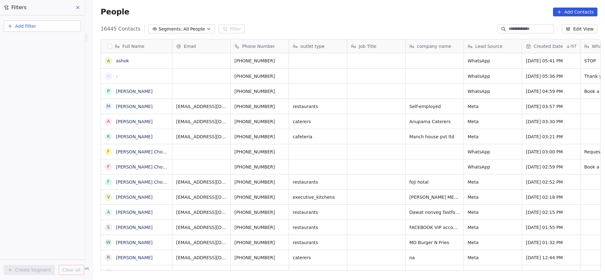
scroll to position [239, 507]
click at [54, 27] on button "Add Filter" at bounding box center [42, 25] width 77 height 11
click at [54, 43] on div "Contact properties" at bounding box center [42, 41] width 64 height 7
type input "***"
click at [48, 60] on div "Assignee" at bounding box center [42, 64] width 71 height 10
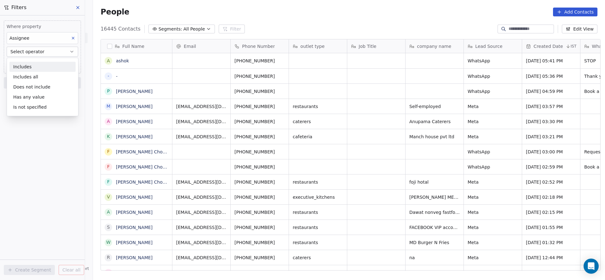
click at [41, 62] on div "Includes" at bounding box center [42, 67] width 66 height 10
click at [41, 62] on body "On2Cook India Pvt. Ltd. Contacts People Marketing Workflows Campaigns Metrics &…" at bounding box center [302, 140] width 605 height 280
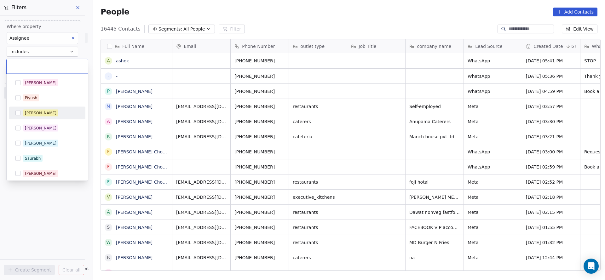
click at [38, 116] on div "[PERSON_NAME]" at bounding box center [47, 113] width 71 height 10
click at [30, 189] on html "On2Cook India Pvt. Ltd. Contacts People Marketing Workflows Campaigns Metrics &…" at bounding box center [302, 140] width 605 height 280
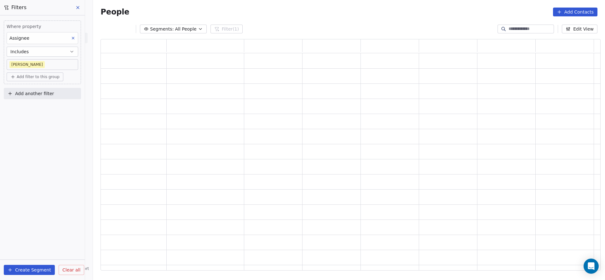
scroll to position [224, 492]
click at [38, 77] on span "Add filter to this group" at bounding box center [38, 76] width 43 height 5
click at [33, 91] on span "Contact properties" at bounding box center [33, 90] width 41 height 7
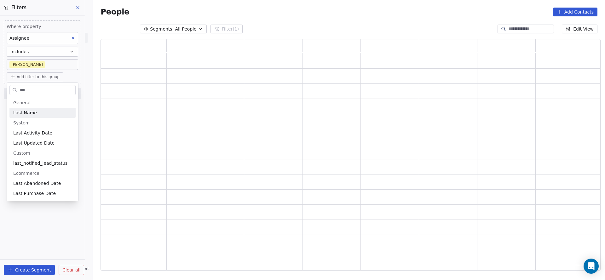
type input "***"
click at [30, 130] on span "Last Activity Date" at bounding box center [32, 133] width 39 height 6
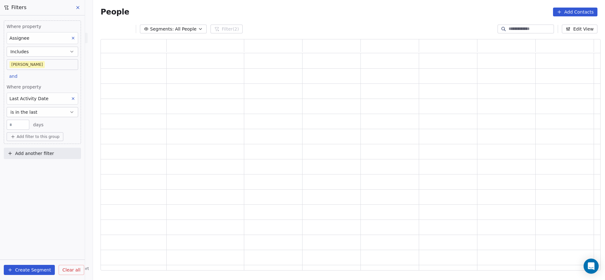
click at [56, 115] on button "is in the last" at bounding box center [42, 112] width 71 height 10
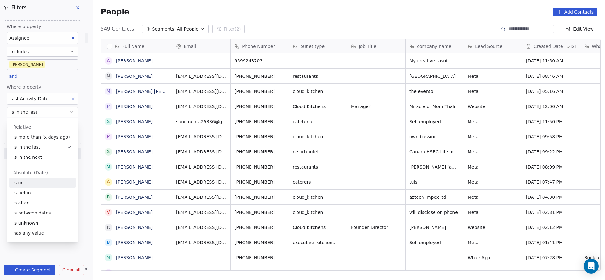
scroll to position [239, 507]
click at [38, 182] on div "is on" at bounding box center [42, 183] width 66 height 10
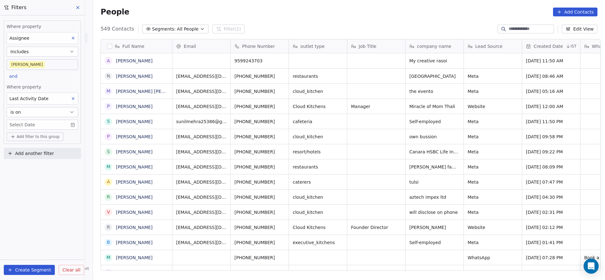
click at [55, 81] on div "Where property Assignee Includes [PERSON_NAME] and Where property Last Activity…" at bounding box center [42, 81] width 77 height 123
click at [57, 125] on body "On2Cook India Pvt. Ltd. Contacts People Marketing Workflows Campaigns Metrics &…" at bounding box center [302, 140] width 605 height 280
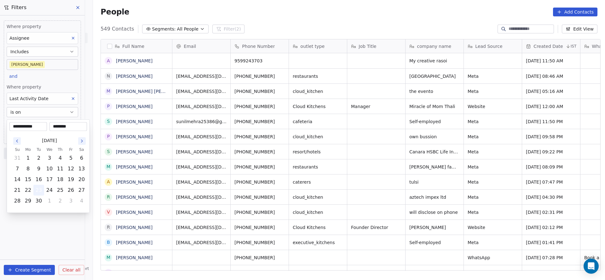
click at [34, 191] on button "23" at bounding box center [39, 190] width 10 height 10
click at [45, 87] on html "On2Cook India Pvt. Ltd. Contacts People Marketing Workflows Campaigns Metrics &…" at bounding box center [302, 140] width 605 height 280
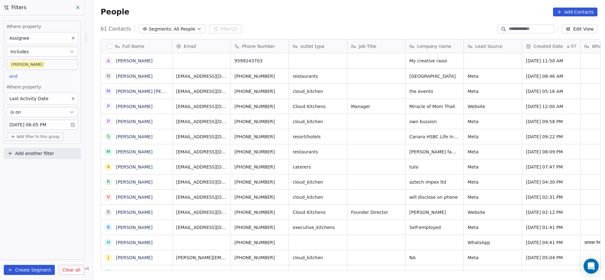
click at [45, 87] on span "Where property" at bounding box center [42, 87] width 71 height 6
click at [28, 62] on body "On2Cook India Pvt. Ltd. Contacts People Marketing Workflows Campaigns Metrics &…" at bounding box center [302, 140] width 605 height 280
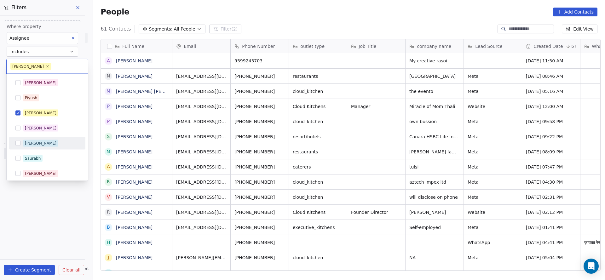
drag, startPoint x: 32, startPoint y: 139, endPoint x: 46, endPoint y: 131, distance: 16.3
click at [33, 139] on div "[PERSON_NAME]" at bounding box center [47, 143] width 71 height 10
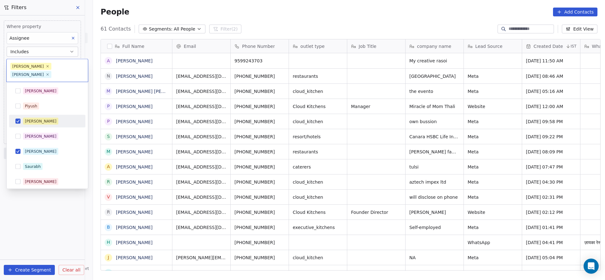
click at [51, 118] on div "[PERSON_NAME]" at bounding box center [51, 121] width 56 height 7
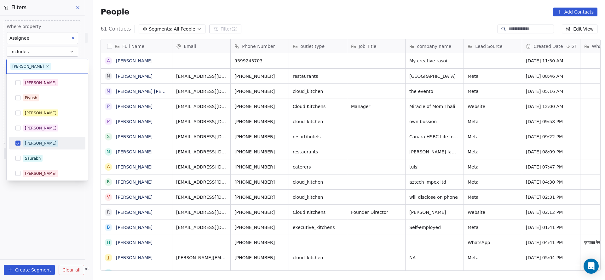
click at [70, 208] on html "On2Cook India Pvt. Ltd. Contacts People Marketing Workflows Campaigns Metrics &…" at bounding box center [302, 140] width 605 height 280
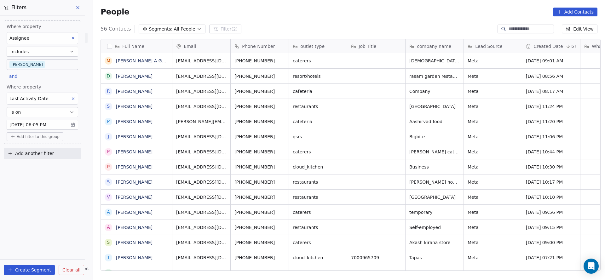
click at [65, 60] on body "On2Cook India Pvt. Ltd. Contacts People Marketing Workflows Campaigns Metrics &…" at bounding box center [302, 140] width 605 height 280
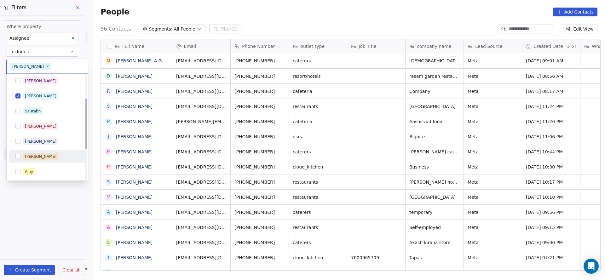
scroll to position [108, 0]
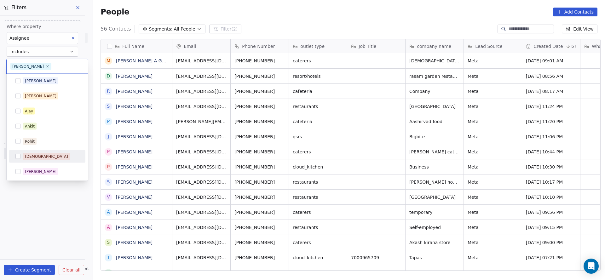
click at [45, 152] on div "[DEMOGRAPHIC_DATA]" at bounding box center [47, 156] width 71 height 10
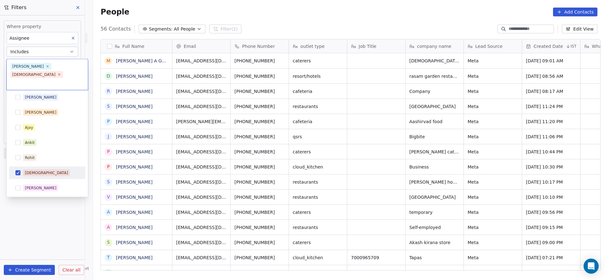
scroll to position [0, 0]
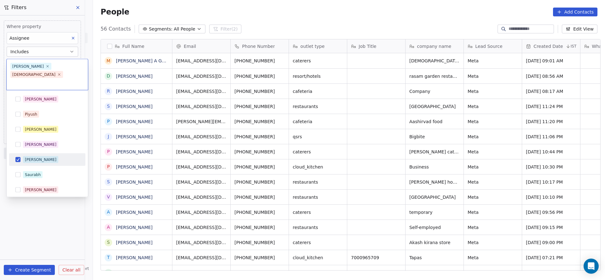
click at [47, 156] on div "[PERSON_NAME]" at bounding box center [51, 159] width 56 height 7
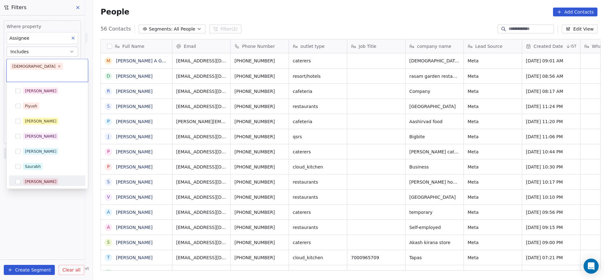
click at [47, 220] on html "On2Cook India Pvt. Ltd. Contacts People Marketing Workflows Campaigns Metrics &…" at bounding box center [302, 140] width 605 height 280
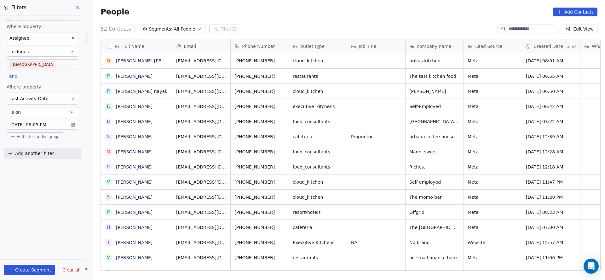
scroll to position [239, 507]
click at [44, 64] on body "On2Cook India Pvt. Ltd. Contacts People Marketing Workflows Campaigns Metrics &…" at bounding box center [302, 140] width 605 height 280
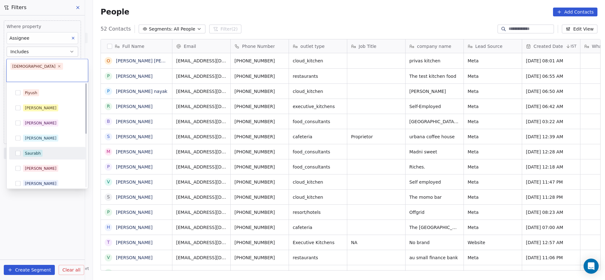
scroll to position [0, 0]
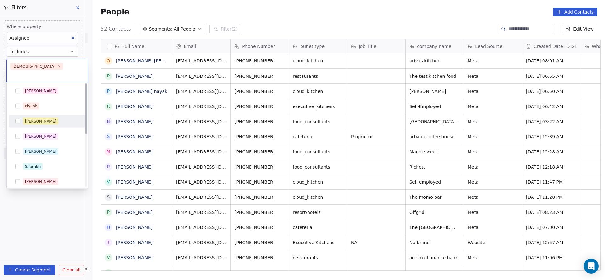
click at [57, 118] on div "[PERSON_NAME]" at bounding box center [51, 121] width 56 height 7
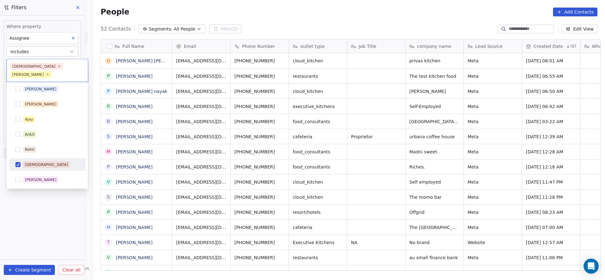
click at [30, 161] on span "[DEMOGRAPHIC_DATA]" at bounding box center [46, 164] width 47 height 7
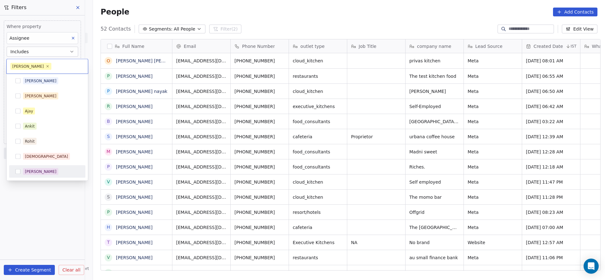
click at [40, 205] on html "On2Cook India Pvt. Ltd. Contacts People Marketing Workflows Campaigns Metrics &…" at bounding box center [302, 140] width 605 height 280
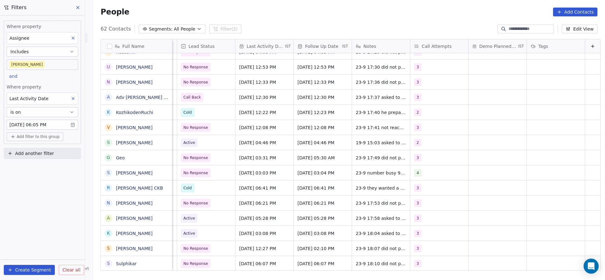
scroll to position [7, 818]
click at [256, 260] on span "[DATE] 06:07 PM" at bounding box center [258, 263] width 38 height 6
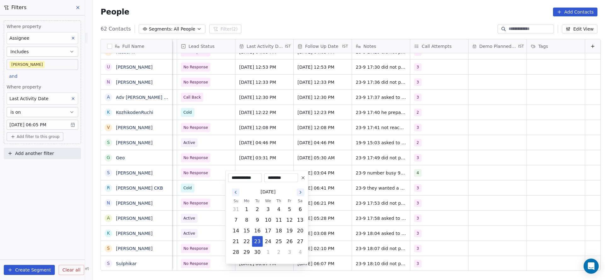
click at [428, 216] on html "On2Cook India Pvt. Ltd. Contacts People Marketing Workflows Campaigns Metrics &…" at bounding box center [302, 140] width 605 height 280
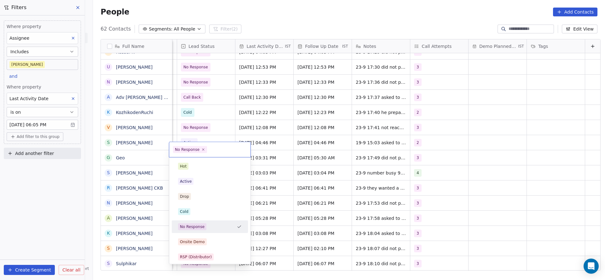
scroll to position [7, 815]
click at [202, 212] on div "Cold" at bounding box center [210, 211] width 64 height 7
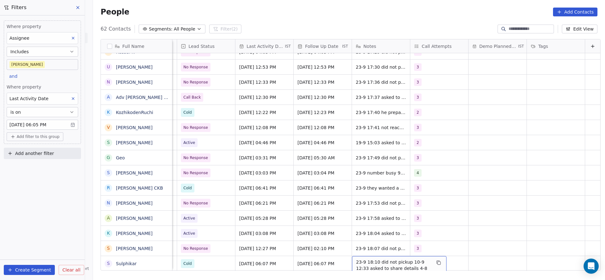
click at [376, 259] on span "23-9 18:10 did not pickup 10-9 12:33 asked to share details 4-8 18:07 they have…" at bounding box center [393, 284] width 75 height 50
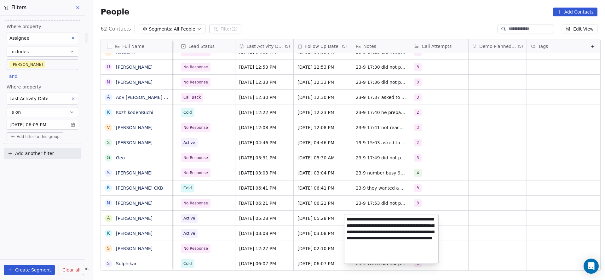
click at [348, 218] on textarea "**********" at bounding box center [391, 238] width 94 height 49
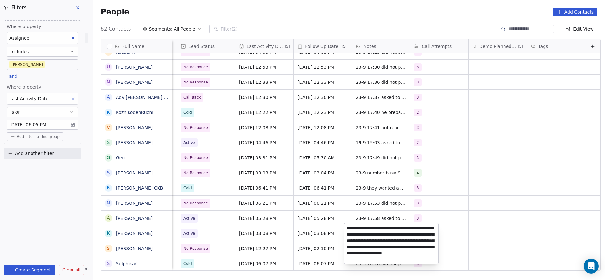
type textarea "**********"
click at [422, 176] on html "On2Cook India Pvt. Ltd. Contacts People Marketing Workflows Campaigns Metrics &…" at bounding box center [302, 140] width 605 height 280
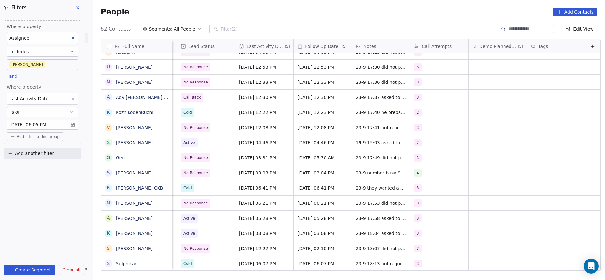
click at [54, 122] on body "On2Cook India Pvt. Ltd. Contacts People Marketing Workflows Campaigns Metrics &…" at bounding box center [302, 140] width 605 height 280
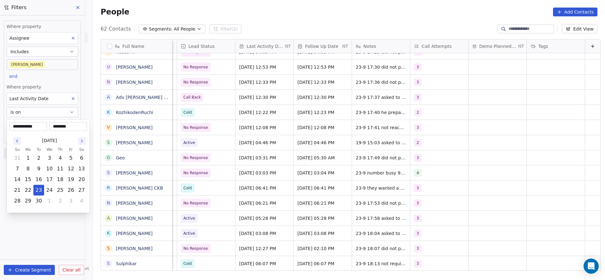
click at [62, 123] on input "********" at bounding box center [68, 126] width 35 height 6
type input "********"
click at [436, 151] on html "On2Cook India Pvt. Ltd. Contacts People Marketing Workflows Campaigns Metrics &…" at bounding box center [302, 140] width 605 height 280
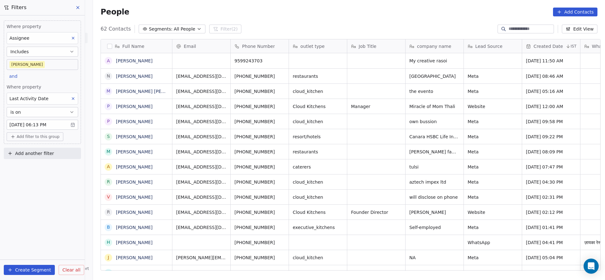
scroll to position [239, 507]
click at [58, 205] on div "Where property Assignee Includes [PERSON_NAME] and Where property Last Activity…" at bounding box center [42, 147] width 85 height 265
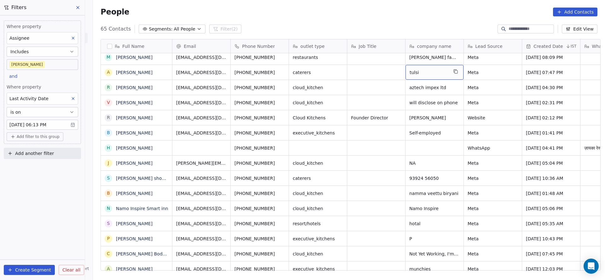
click at [52, 125] on body "On2Cook India Pvt. Ltd. Contacts People Marketing Workflows Campaigns Metrics &…" at bounding box center [302, 140] width 605 height 280
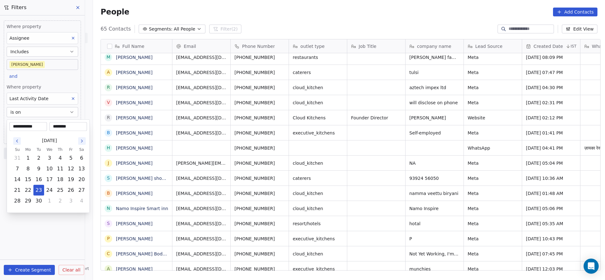
click at [63, 123] on div "********" at bounding box center [67, 126] width 37 height 9
click at [62, 124] on input "********" at bounding box center [68, 126] width 35 height 6
click at [63, 124] on input "********" at bounding box center [68, 126] width 35 height 6
type input "********"
click at [396, 79] on html "On2Cook India Pvt. Ltd. Contacts People Marketing Workflows Campaigns Metrics &…" at bounding box center [302, 140] width 605 height 280
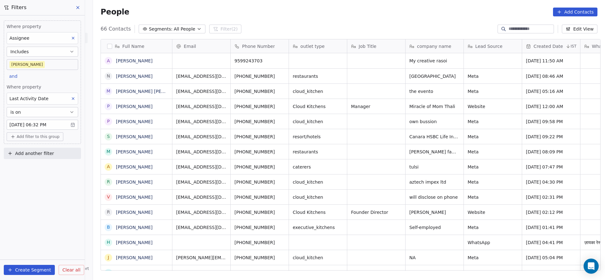
scroll to position [239, 507]
click at [42, 134] on span "Add filter to this group" at bounding box center [38, 136] width 43 height 5
click at [35, 149] on span "Contact properties" at bounding box center [33, 149] width 41 height 7
type input "****"
click at [37, 191] on div "Lead Status" at bounding box center [42, 192] width 59 height 6
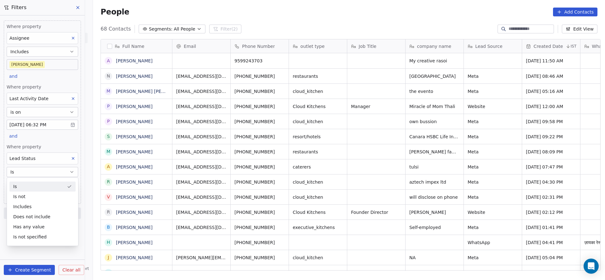
click at [49, 148] on span "Where property" at bounding box center [42, 147] width 71 height 6
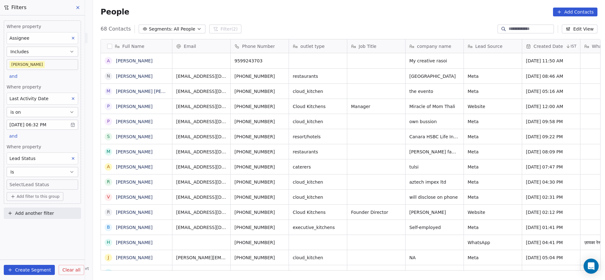
click at [49, 187] on body "On2Cook India Pvt. Ltd. Contacts People Marketing Workflows Campaigns Metrics &…" at bounding box center [302, 140] width 605 height 280
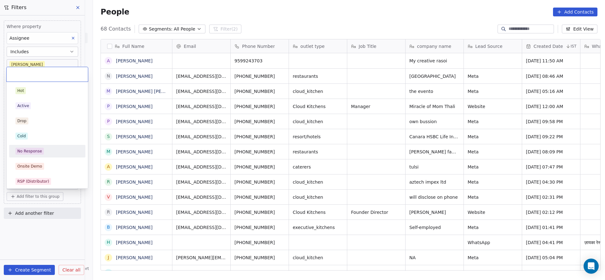
click at [44, 154] on div "No Response" at bounding box center [47, 151] width 64 height 7
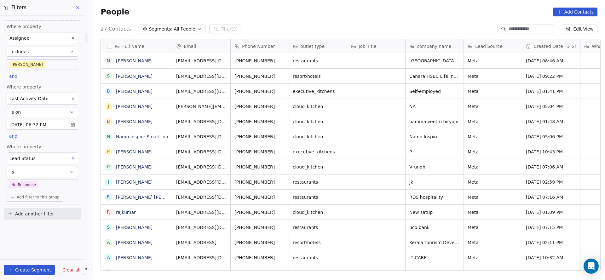
click at [59, 135] on div "Where property Assignee Includes [PERSON_NAME] and Where property Last Activity…" at bounding box center [42, 112] width 77 height 184
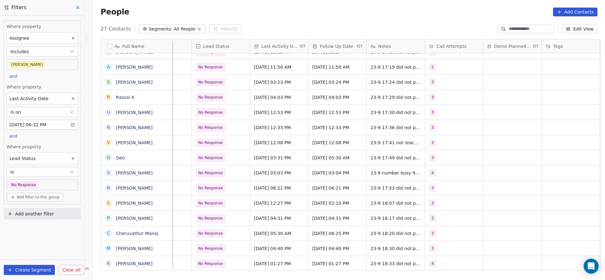
scroll to position [7, 796]
click at [72, 161] on button at bounding box center [73, 158] width 8 height 8
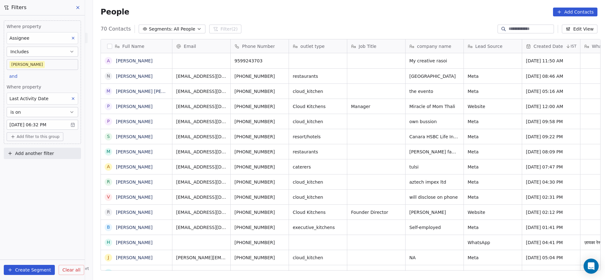
scroll to position [239, 507]
click at [30, 68] on body "On2Cook India Pvt. Ltd. Contacts People Marketing Workflows Campaigns Metrics &…" at bounding box center [302, 140] width 605 height 280
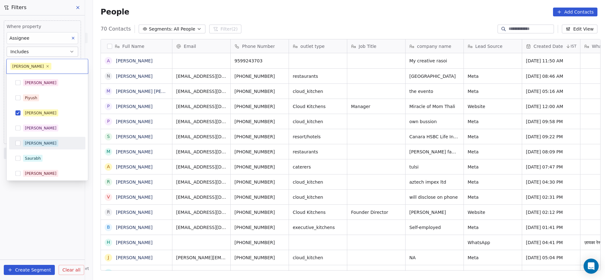
drag, startPoint x: 26, startPoint y: 148, endPoint x: 39, endPoint y: 123, distance: 28.5
click at [26, 147] on div "[PERSON_NAME]" at bounding box center [47, 143] width 76 height 13
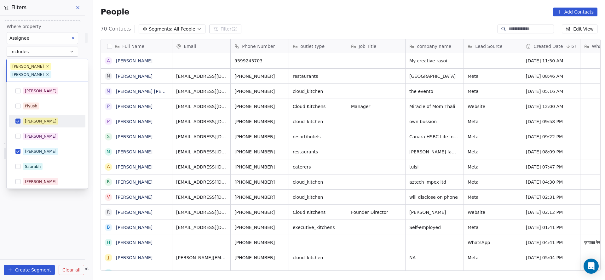
click at [37, 118] on div "[PERSON_NAME]" at bounding box center [40, 121] width 31 height 6
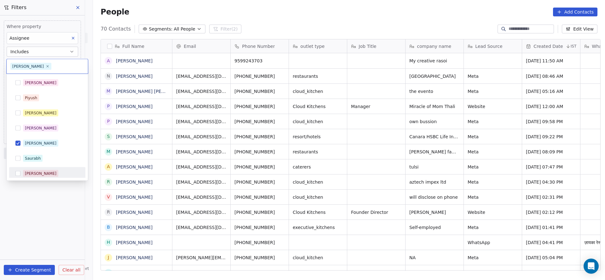
click at [34, 209] on html "On2Cook India Pvt. Ltd. Contacts People Marketing Workflows Campaigns Metrics &…" at bounding box center [302, 140] width 605 height 280
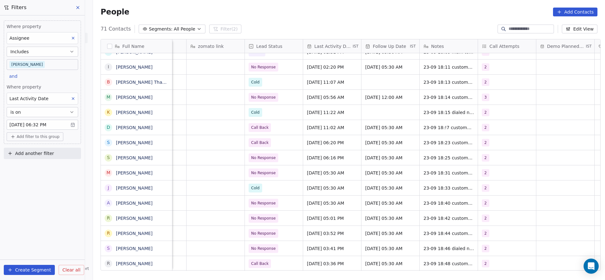
scroll to position [7, 743]
click at [19, 134] on span "Add filter to this group" at bounding box center [38, 136] width 43 height 5
click at [20, 145] on div "Contact properties" at bounding box center [42, 149] width 66 height 10
type input "***"
click at [36, 195] on div "Lead Status" at bounding box center [42, 192] width 66 height 10
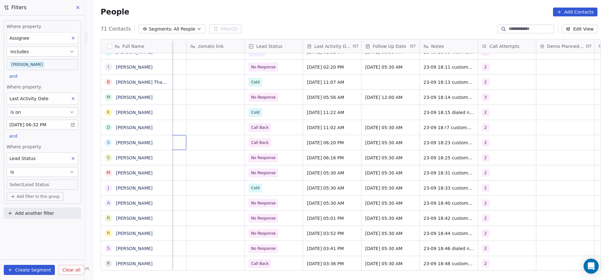
scroll to position [7, 699]
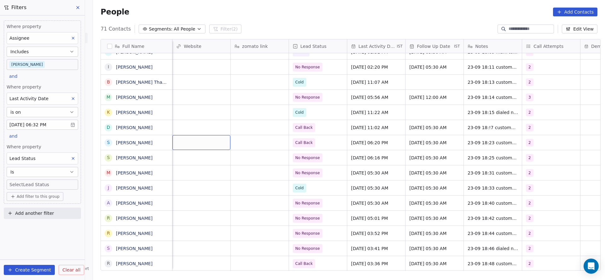
click at [59, 184] on body "On2Cook India Pvt. Ltd. Contacts People Marketing Workflows Campaigns Metrics &…" at bounding box center [302, 140] width 605 height 280
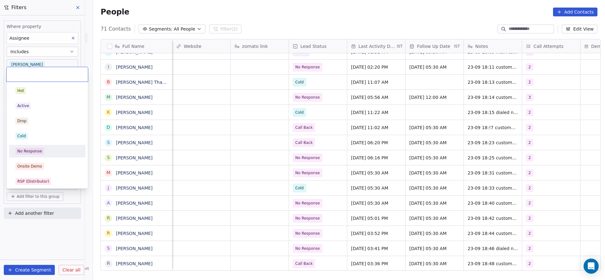
click at [54, 151] on div "No Response" at bounding box center [47, 151] width 64 height 7
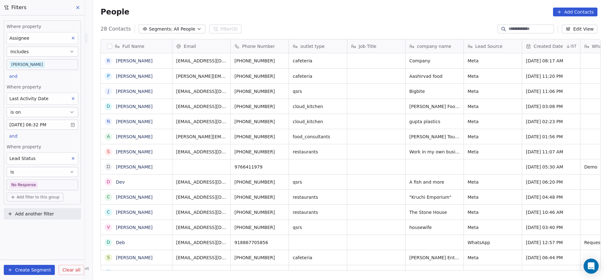
scroll to position [239, 507]
click at [54, 144] on span "Where property" at bounding box center [42, 147] width 71 height 6
click at [73, 159] on icon at bounding box center [73, 158] width 4 height 4
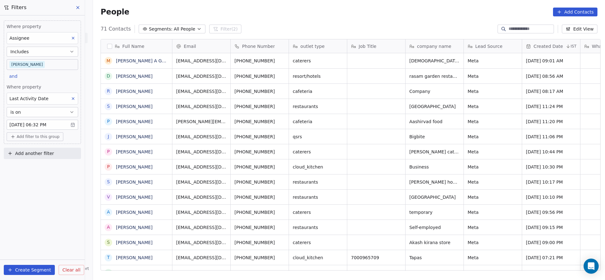
click at [60, 64] on body "On2Cook India Pvt. Ltd. Contacts People Marketing Workflows Campaigns Metrics &…" at bounding box center [302, 140] width 605 height 280
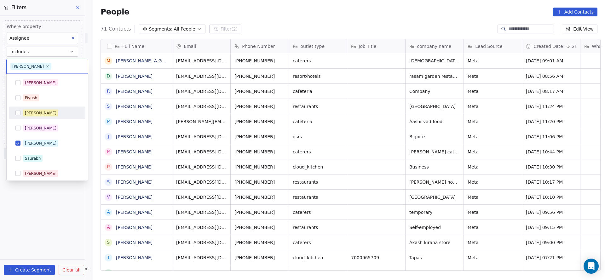
click at [38, 107] on div "[PERSON_NAME]" at bounding box center [47, 113] width 76 height 13
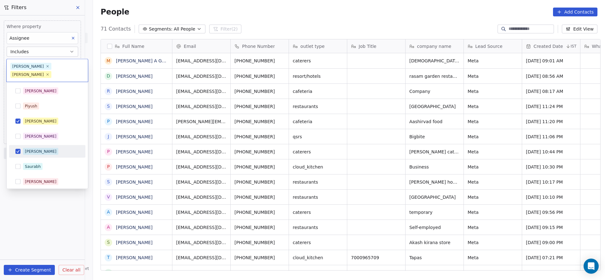
click at [30, 148] on span "[PERSON_NAME]" at bounding box center [40, 151] width 35 height 7
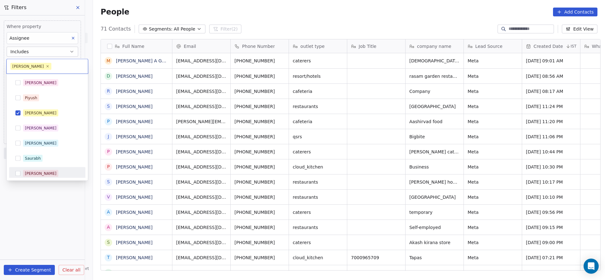
click at [39, 209] on html "On2Cook India Pvt. Ltd. Contacts People Marketing Workflows Campaigns Metrics &…" at bounding box center [302, 140] width 605 height 280
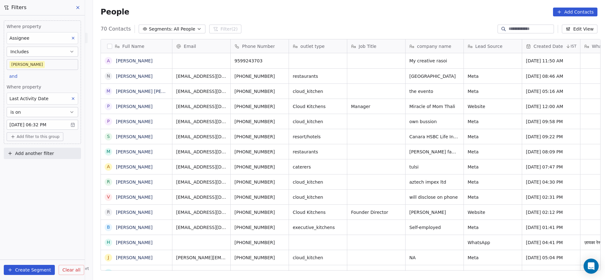
click at [42, 134] on span "Add filter to this group" at bounding box center [38, 136] width 43 height 5
click at [41, 147] on span "Contact properties" at bounding box center [33, 149] width 41 height 7
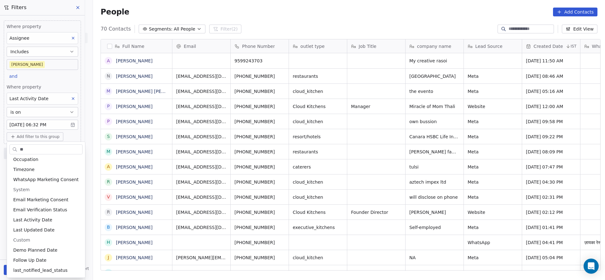
scroll to position [0, 0]
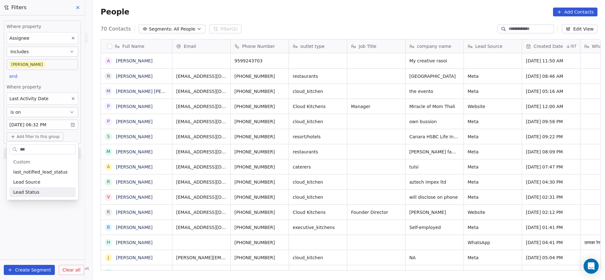
type input "***"
click at [37, 188] on div "Lead Status" at bounding box center [42, 192] width 66 height 10
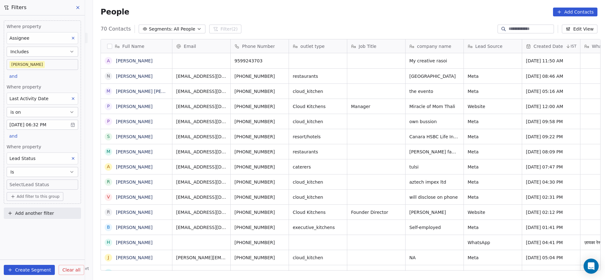
click at [53, 144] on span "Where property" at bounding box center [42, 147] width 71 height 6
click at [48, 180] on body "On2Cook India Pvt. Ltd. Contacts People Marketing Workflows Campaigns Metrics &…" at bounding box center [302, 140] width 605 height 280
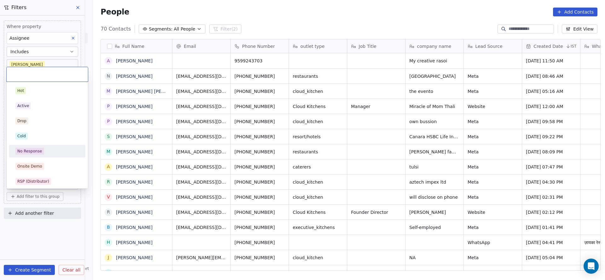
click at [52, 150] on div "No Response" at bounding box center [47, 151] width 64 height 7
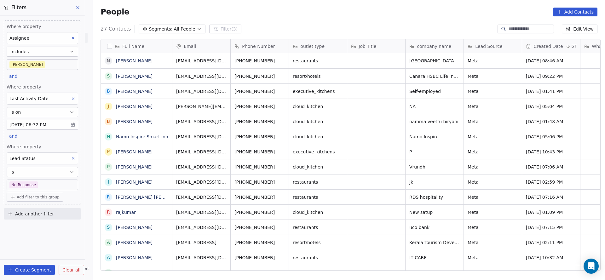
click at [35, 196] on span "Add filter to this group" at bounding box center [38, 197] width 43 height 5
click at [35, 209] on span "Contact properties" at bounding box center [33, 209] width 41 height 7
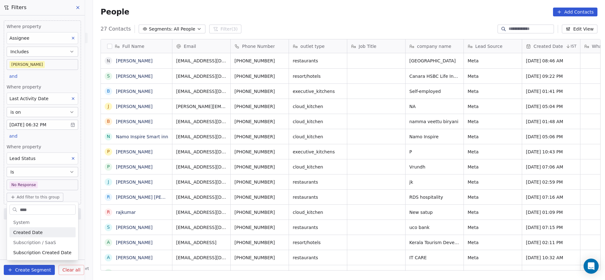
type input "****"
click at [38, 234] on span "Created Date" at bounding box center [27, 232] width 29 height 6
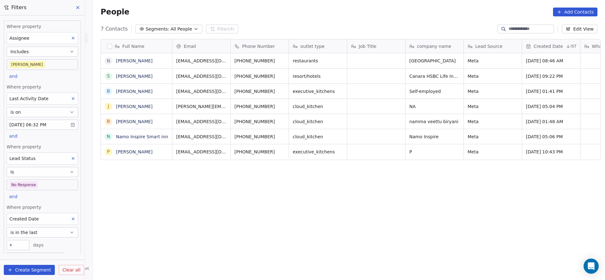
scroll to position [239, 507]
click at [52, 229] on button "is in the last" at bounding box center [42, 232] width 71 height 10
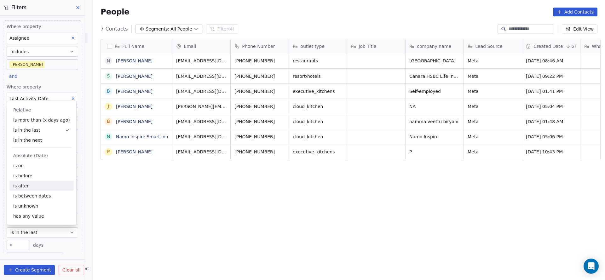
click at [26, 185] on div "is after" at bounding box center [41, 186] width 64 height 10
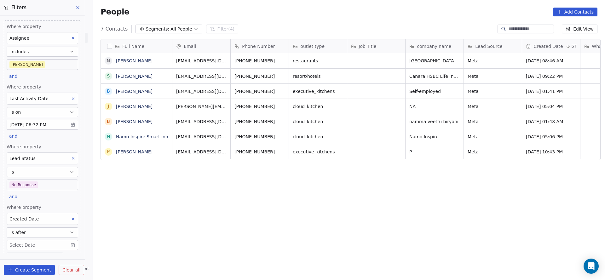
click at [30, 243] on body "On2Cook India Pvt. Ltd. Contacts People Marketing Workflows Campaigns Metrics &…" at bounding box center [302, 140] width 605 height 280
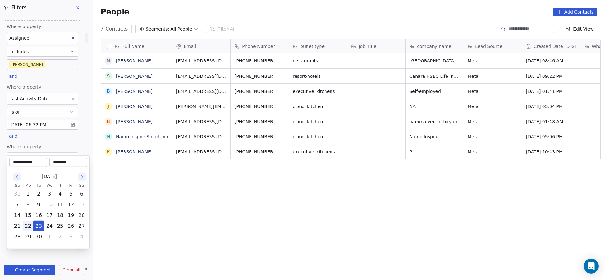
click at [30, 227] on button "22" at bounding box center [28, 226] width 10 height 10
type input "**********"
click at [63, 161] on input "********" at bounding box center [68, 162] width 35 height 6
click at [68, 161] on input "********" at bounding box center [68, 162] width 35 height 6
type input "********"
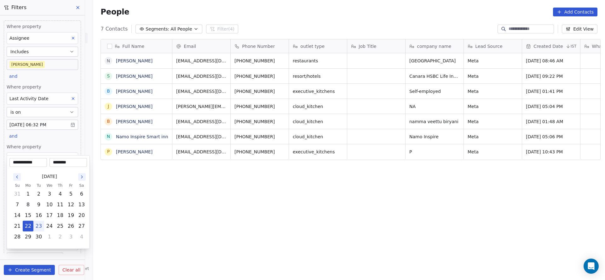
click at [118, 191] on html "On2Cook India Pvt. Ltd. Contacts People Marketing Workflows Campaigns Metrics &…" at bounding box center [302, 140] width 605 height 280
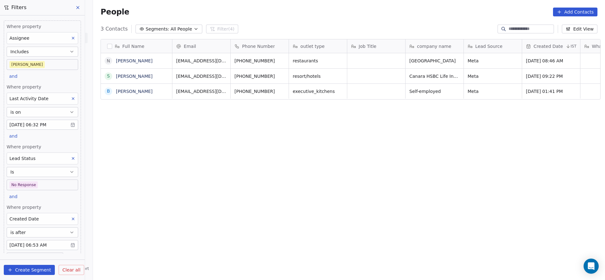
click at [42, 244] on body "On2Cook India Pvt. Ltd. Contacts People Marketing Workflows Campaigns Metrics &…" at bounding box center [302, 140] width 605 height 280
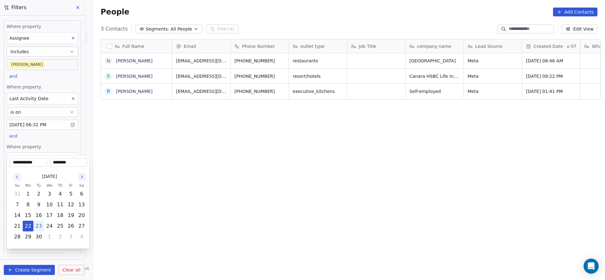
click at [42, 244] on div "[DATE] Su Mo Tu We Th Fr Sa 31 1 2 3 4 5 6 7 8 9 10 11 12 13 14 15 16 17 18 19 …" at bounding box center [47, 206] width 77 height 79
click at [59, 214] on button "18" at bounding box center [60, 215] width 10 height 10
type input "**********"
click at [148, 223] on html "On2Cook India Pvt. Ltd. Contacts People Marketing Workflows Campaigns Metrics &…" at bounding box center [302, 140] width 605 height 280
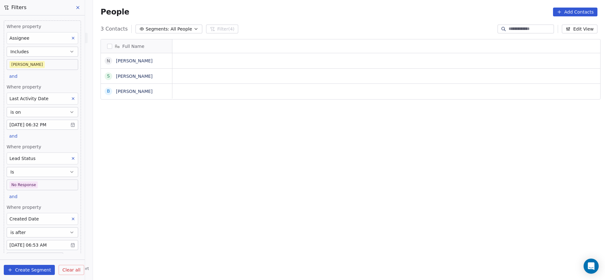
click at [45, 183] on body "On2Cook India Pvt. Ltd. Contacts People Marketing Workflows Campaigns Metrics &…" at bounding box center [302, 140] width 605 height 280
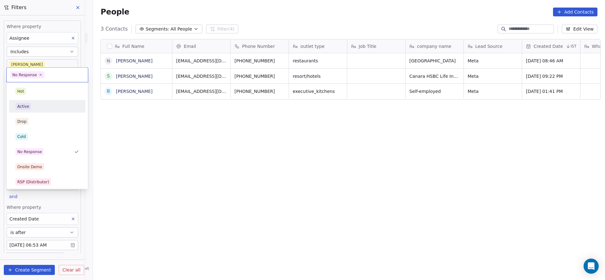
click at [39, 109] on div "Active" at bounding box center [47, 106] width 64 height 7
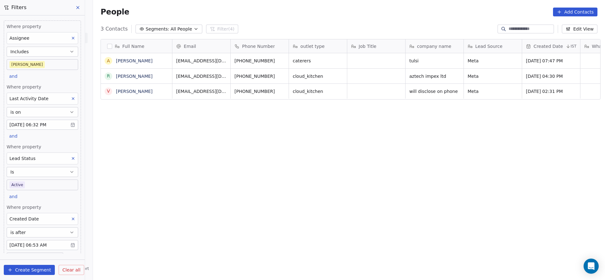
click at [41, 181] on body "On2Cook India Pvt. Ltd. Contacts People Marketing Workflows Campaigns Metrics &…" at bounding box center [302, 140] width 605 height 280
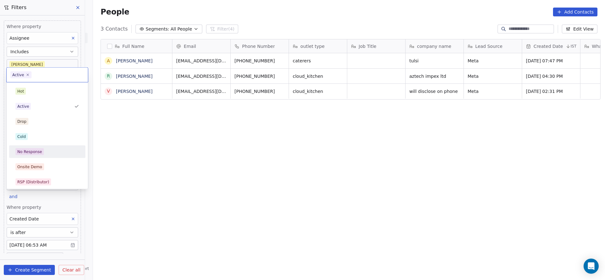
click at [153, 151] on html "On2Cook India Pvt. Ltd. Contacts People Marketing Workflows Campaigns Metrics &…" at bounding box center [302, 140] width 605 height 280
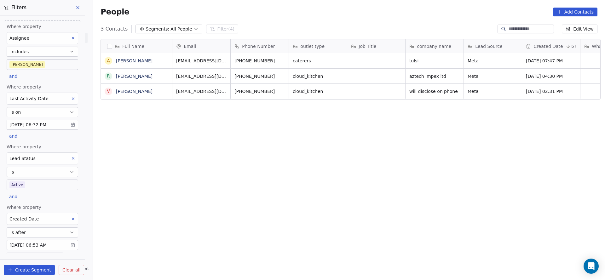
click at [51, 180] on body "On2Cook India Pvt. Ltd. Contacts People Marketing Workflows Campaigns Metrics &…" at bounding box center [302, 140] width 605 height 280
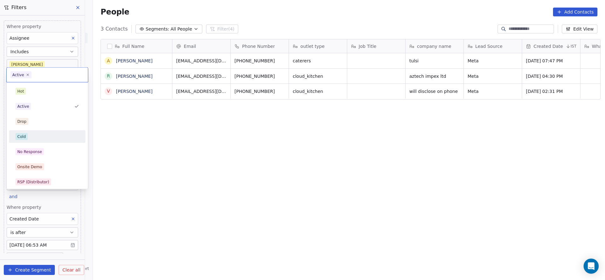
click at [57, 138] on div "Cold" at bounding box center [47, 136] width 64 height 7
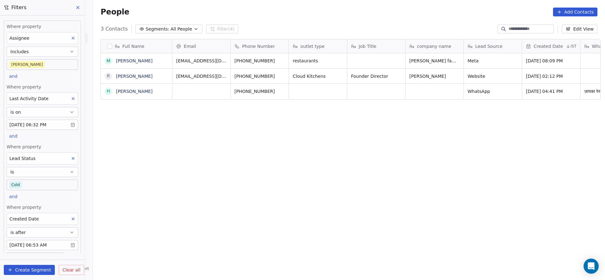
click at [55, 183] on body "On2Cook India Pvt. Ltd. Contacts People Marketing Workflows Campaigns Metrics &…" at bounding box center [302, 140] width 605 height 280
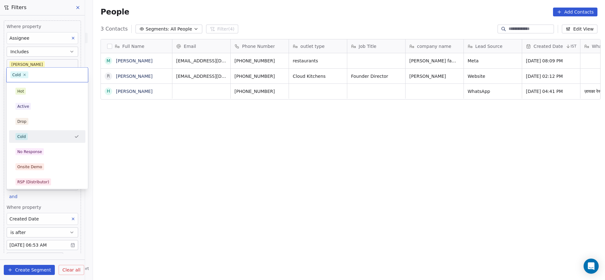
click at [162, 151] on html "On2Cook India Pvt. Ltd. Contacts People Marketing Workflows Campaigns Metrics &…" at bounding box center [302, 140] width 605 height 280
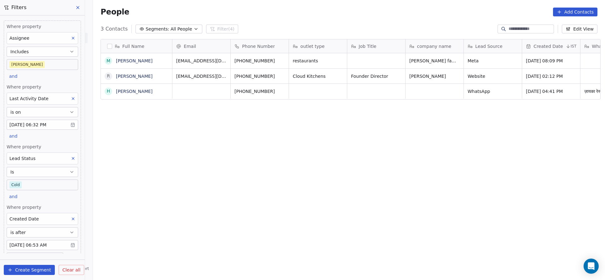
click at [69, 154] on button at bounding box center [73, 158] width 8 height 8
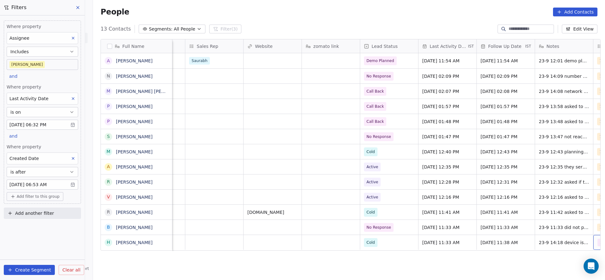
scroll to position [0, 686]
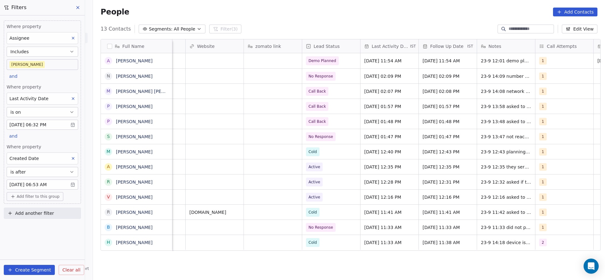
click at [60, 173] on button "is after" at bounding box center [42, 172] width 71 height 10
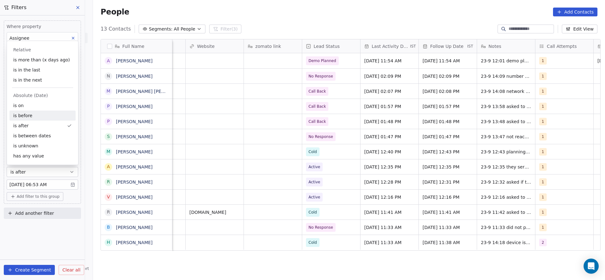
click at [37, 115] on div "is before" at bounding box center [42, 116] width 66 height 10
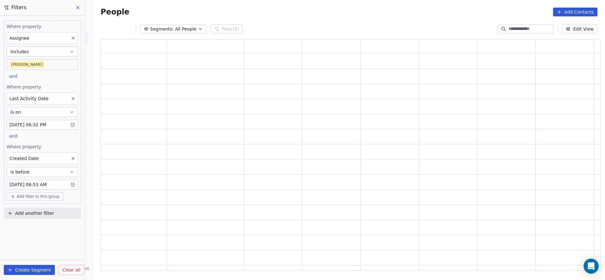
scroll to position [224, 492]
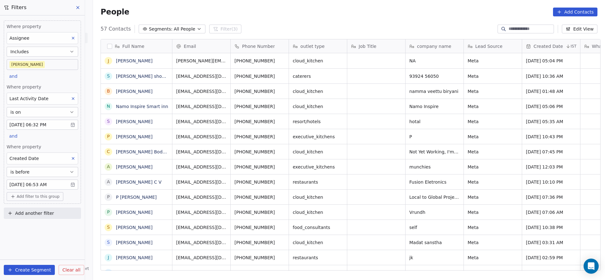
click at [36, 194] on span "Add filter to this group" at bounding box center [38, 196] width 43 height 5
click at [37, 207] on div "Contact properties" at bounding box center [42, 209] width 66 height 10
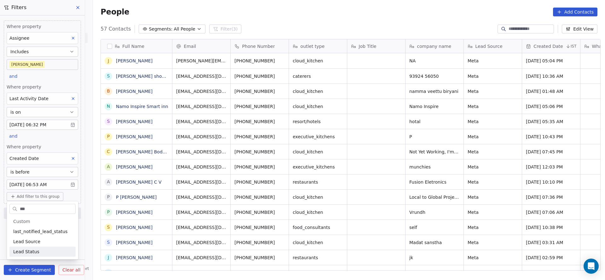
type input "***"
click at [34, 250] on span "Lead Status" at bounding box center [26, 252] width 26 height 6
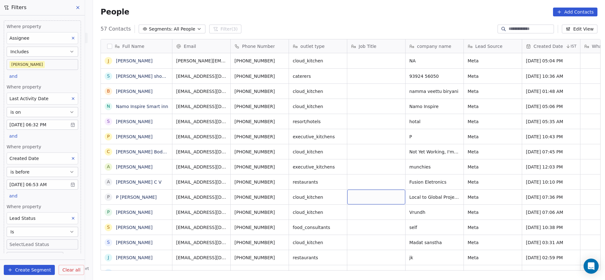
drag, startPoint x: 359, startPoint y: 196, endPoint x: 163, endPoint y: 263, distance: 207.1
click at [38, 242] on body "On2Cook India Pvt. Ltd. Contacts People Marketing Workflows Campaigns Metrics &…" at bounding box center [302, 140] width 605 height 280
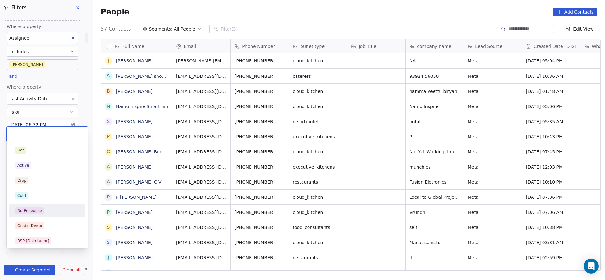
click at [27, 208] on div "No Response" at bounding box center [29, 211] width 25 height 6
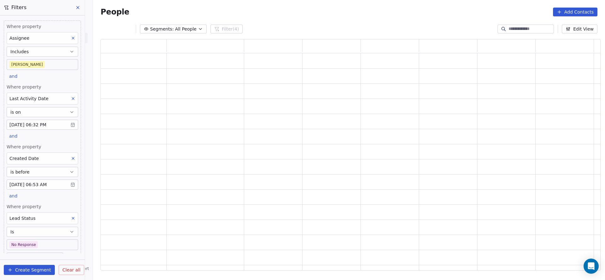
scroll to position [224, 492]
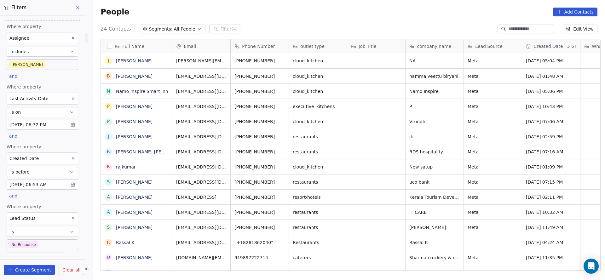
click at [49, 241] on body "On2Cook India Pvt. Ltd. Contacts People Marketing Workflows Campaigns Metrics &…" at bounding box center [302, 140] width 605 height 280
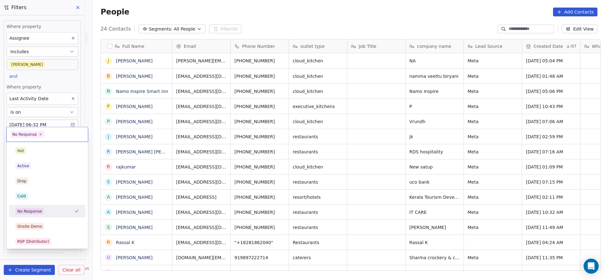
scroll to position [239, 507]
click at [42, 168] on div "Active" at bounding box center [47, 166] width 64 height 7
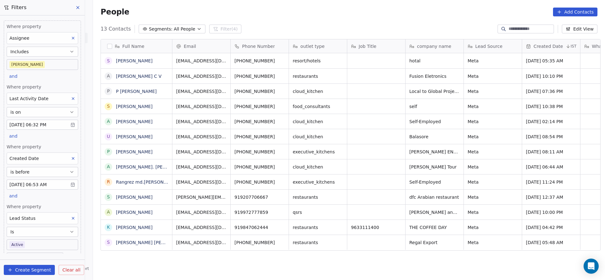
click at [39, 244] on body "On2Cook India Pvt. Ltd. Contacts People Marketing Workflows Campaigns Metrics &…" at bounding box center [302, 140] width 605 height 280
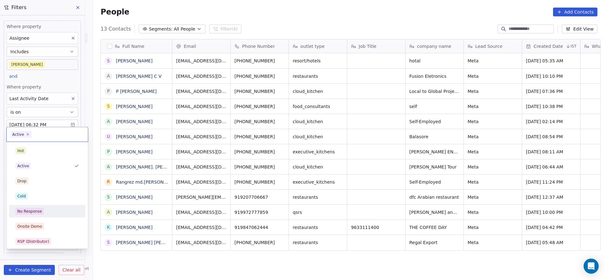
scroll to position [47, 0]
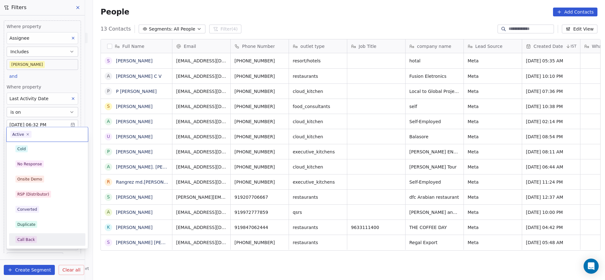
click at [31, 238] on div "Call Back" at bounding box center [26, 240] width 18 height 6
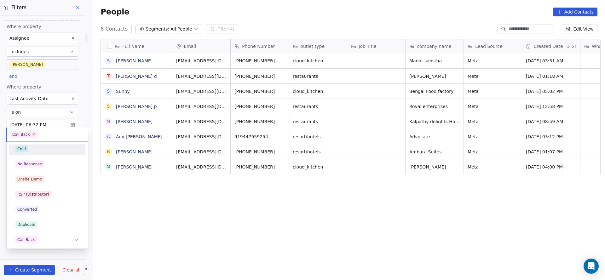
click at [45, 145] on div "Cold" at bounding box center [47, 149] width 71 height 10
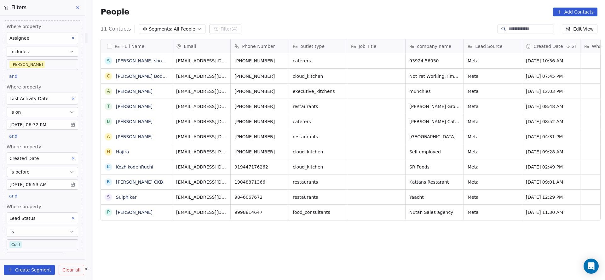
scroll to position [239, 507]
click at [24, 242] on body "On2Cook India Pvt. Ltd. Contacts People Marketing Workflows Campaigns Metrics &…" at bounding box center [302, 140] width 605 height 280
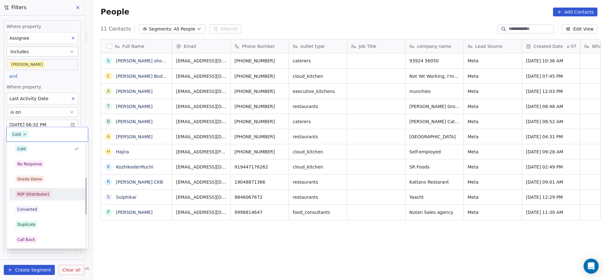
scroll to position [94, 0]
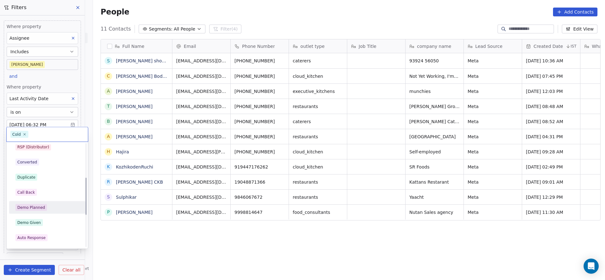
click at [31, 205] on div "Demo Planned" at bounding box center [31, 208] width 28 height 6
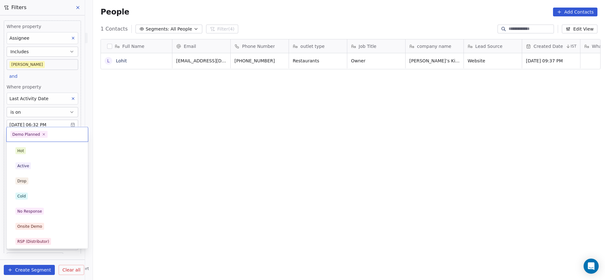
scroll to position [62, 0]
